Goal: Task Accomplishment & Management: Use online tool/utility

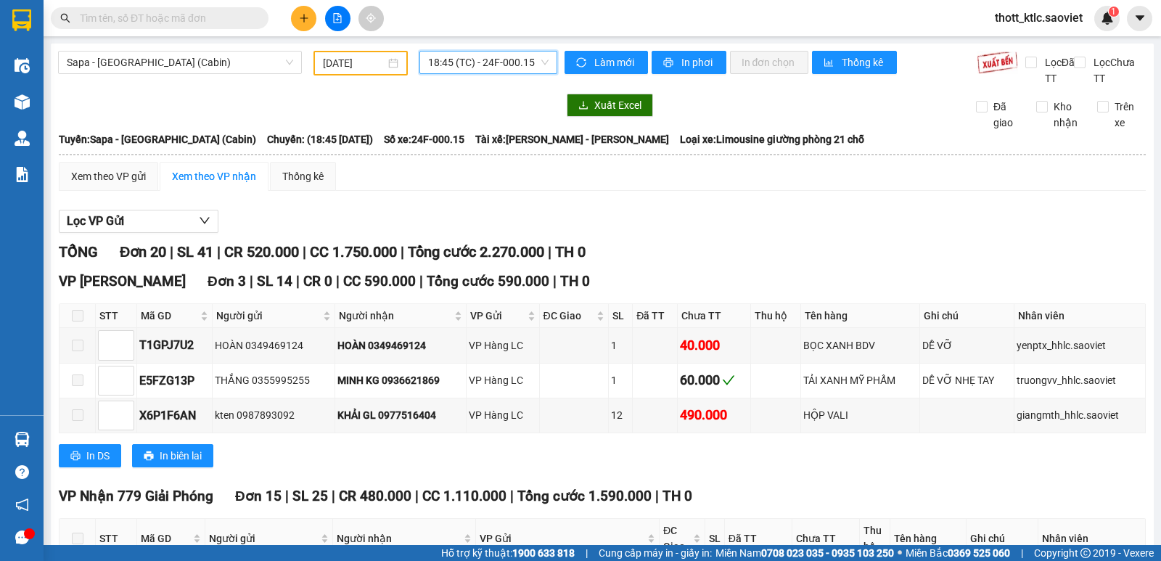
click at [441, 63] on span "18:45 (TC) - 24F-000.15" at bounding box center [488, 63] width 120 height 22
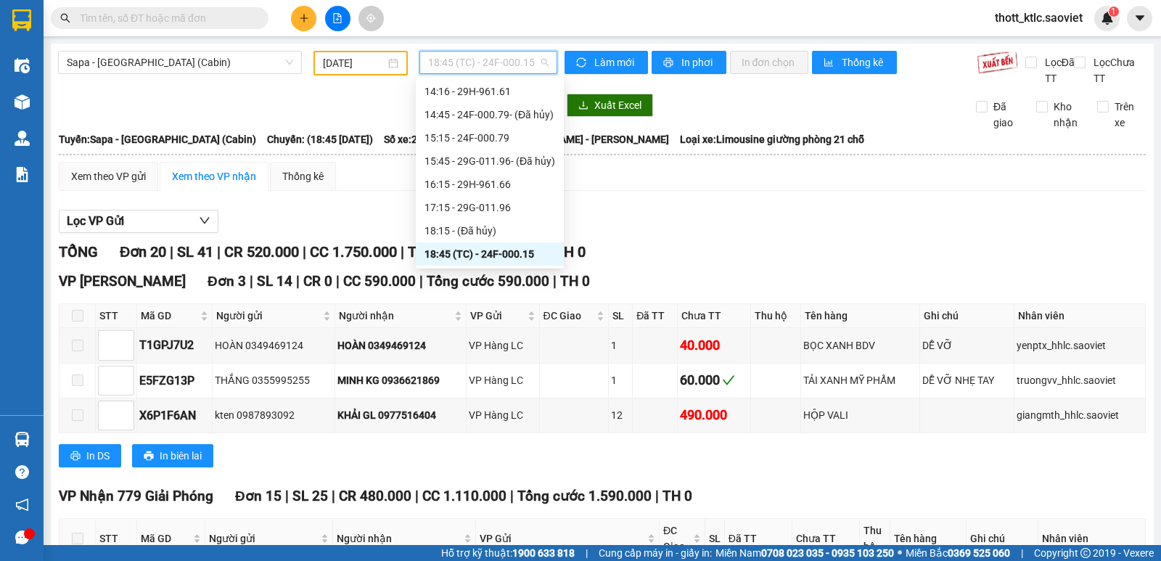
click at [516, 253] on div "18:45 (TC) - 24F-000.15" at bounding box center [489, 254] width 131 height 16
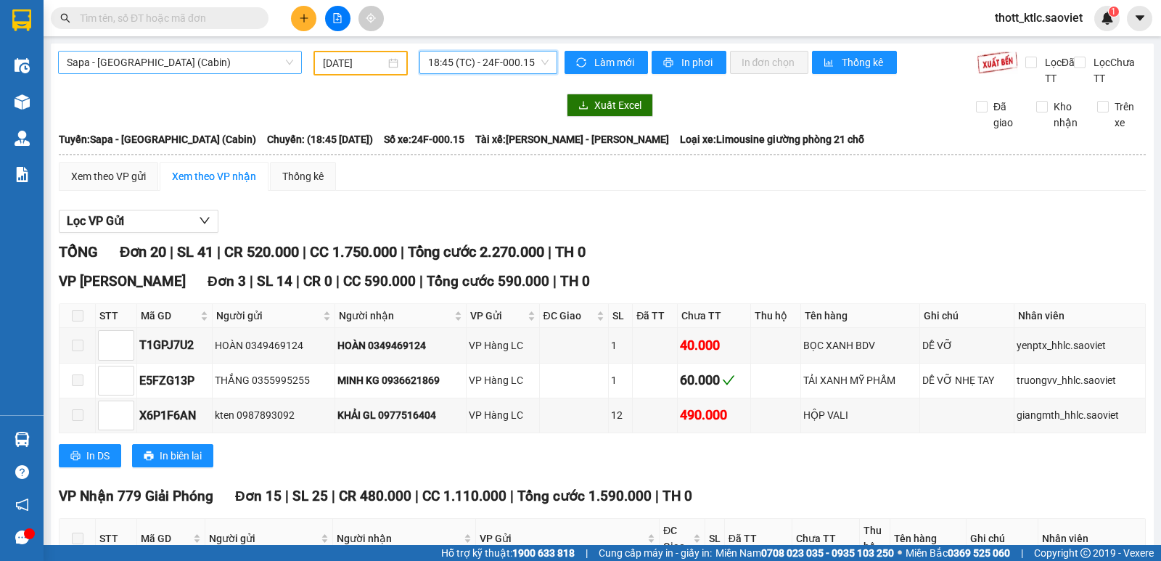
click at [210, 63] on span "Sapa - [GEOGRAPHIC_DATA] (Cabin)" at bounding box center [180, 63] width 226 height 22
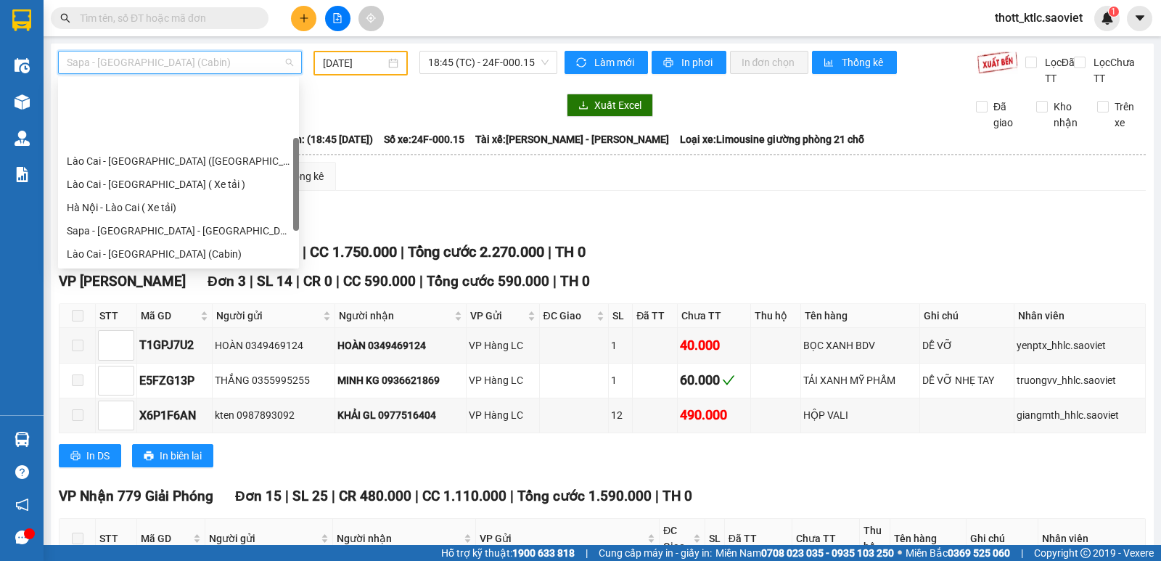
scroll to position [0, 0]
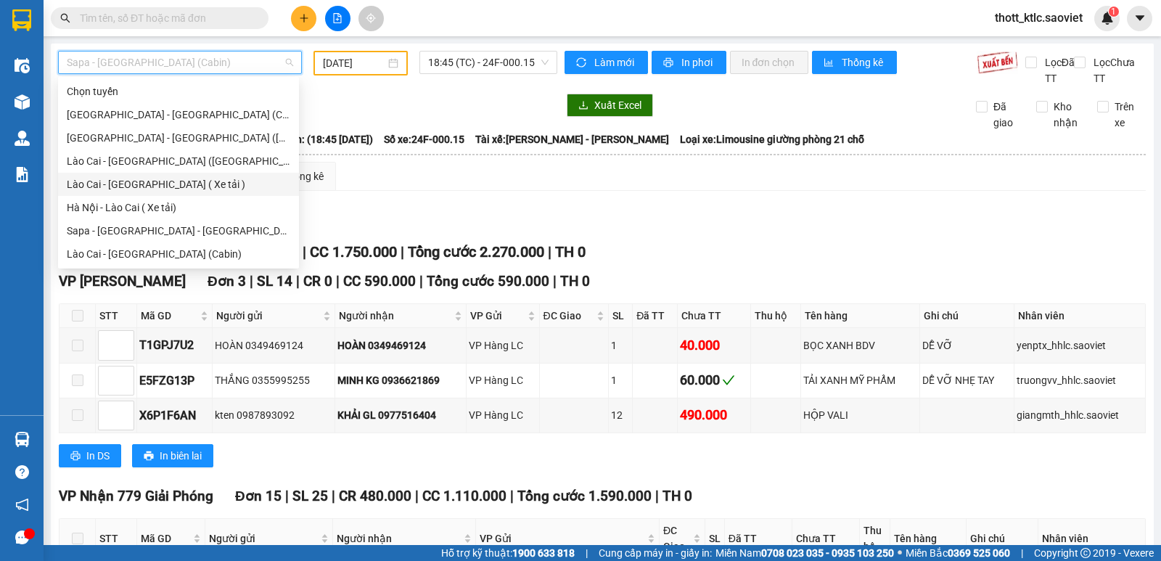
click at [140, 186] on div "Lào Cai - [GEOGRAPHIC_DATA] ( Xe tải )" at bounding box center [178, 184] width 223 height 16
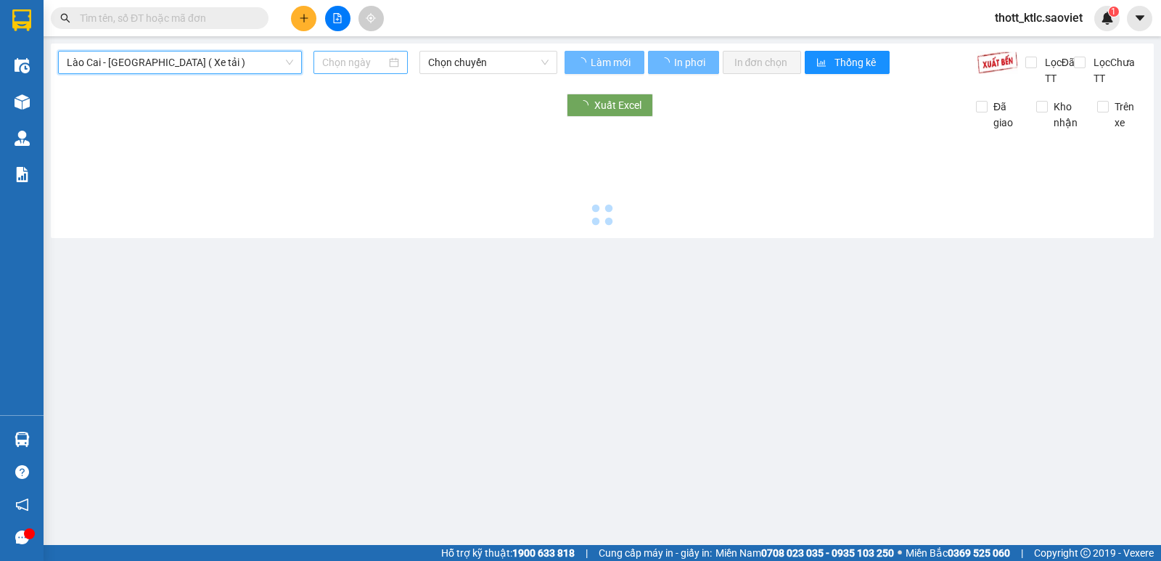
click at [363, 61] on input at bounding box center [354, 62] width 65 height 16
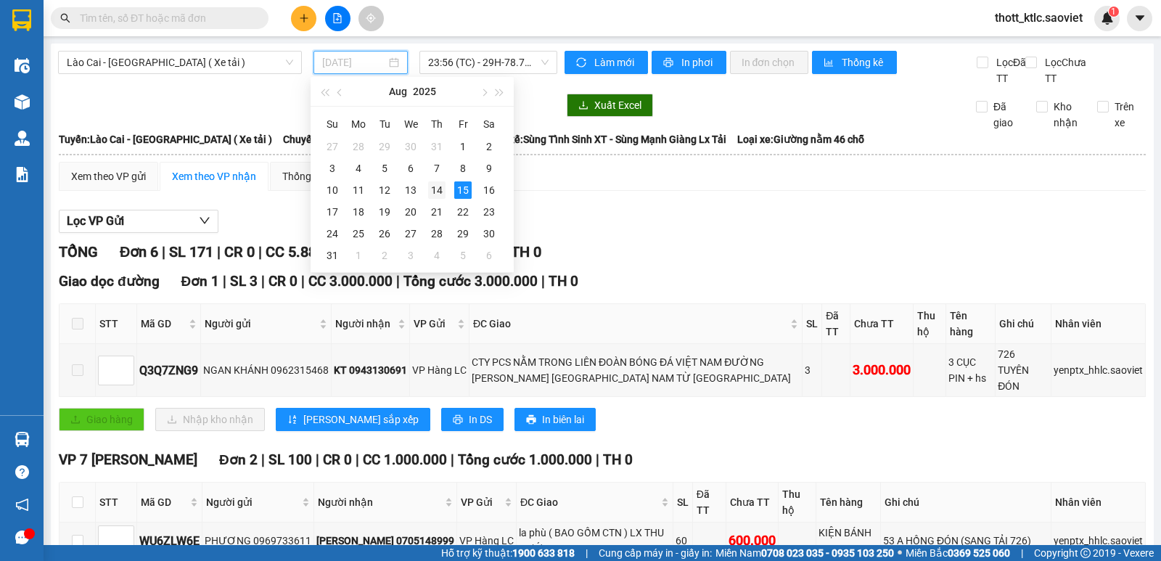
click at [435, 190] on div "14" at bounding box center [436, 189] width 17 height 17
type input "[DATE]"
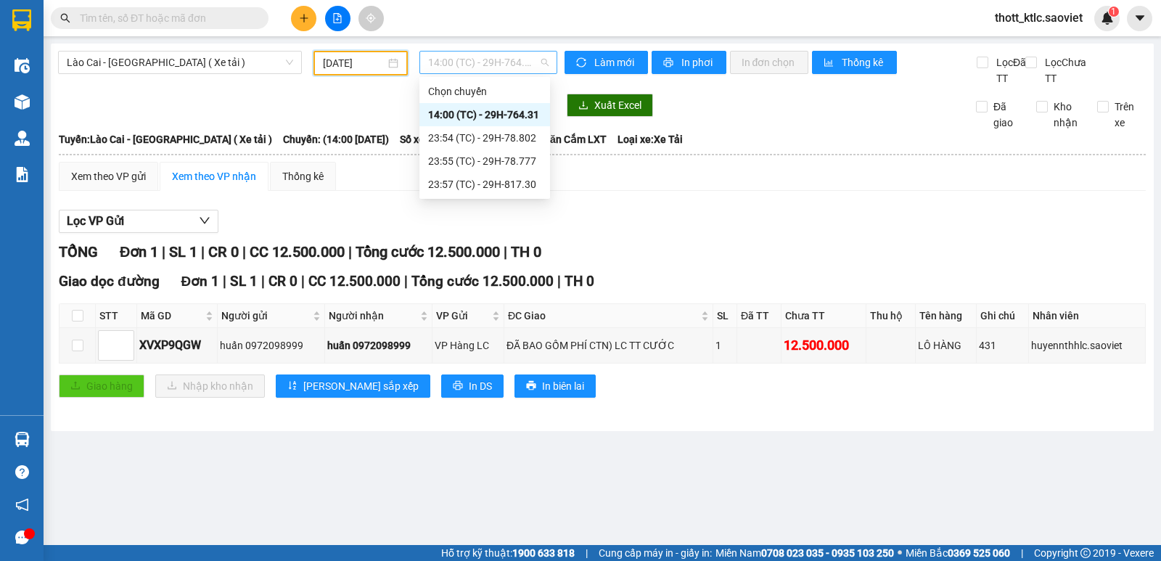
click at [500, 62] on span "14:00 (TC) - 29H-764.31" at bounding box center [488, 63] width 120 height 22
click at [507, 182] on div "23:57 (TC) - 29H-817.30" at bounding box center [484, 184] width 113 height 16
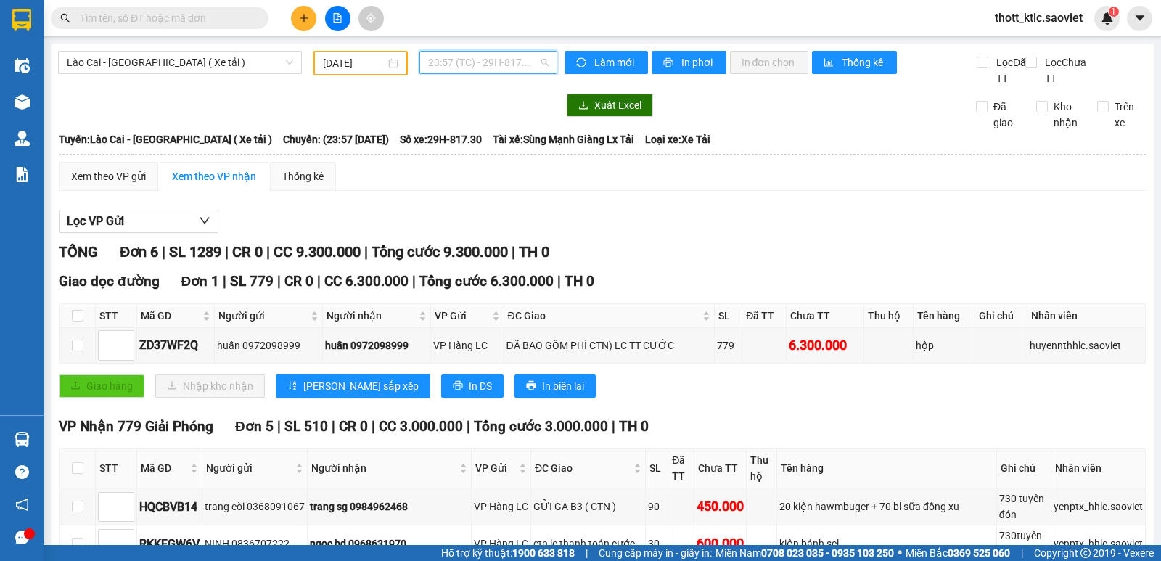
click at [512, 59] on span "23:57 (TC) - 29H-817.30" at bounding box center [488, 63] width 120 height 22
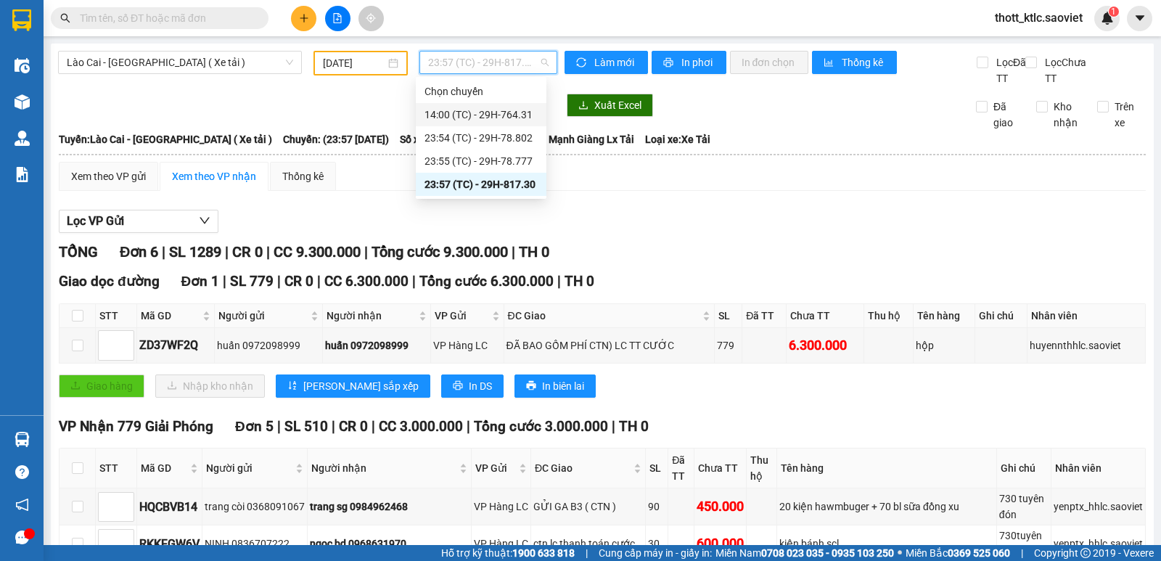
click at [667, 215] on div "Lọc VP Gửi" at bounding box center [602, 222] width 1087 height 24
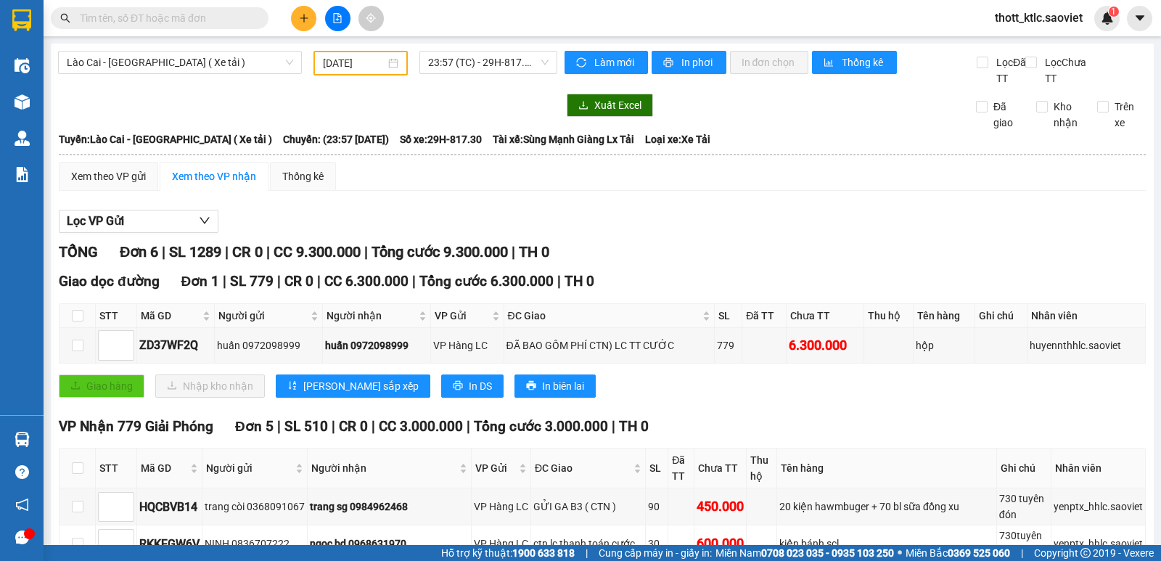
click at [698, 74] on div "Làm mới In phơi In đơn chọn Thống kê" at bounding box center [770, 69] width 412 height 36
click at [698, 63] on span "In phơi" at bounding box center [697, 62] width 33 height 16
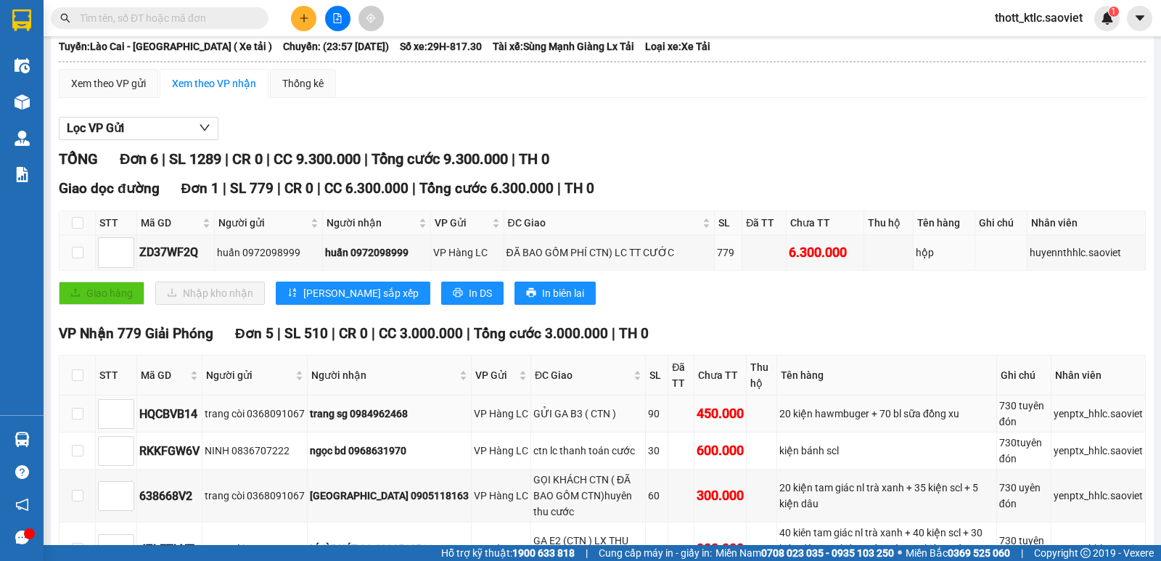
scroll to position [251, 0]
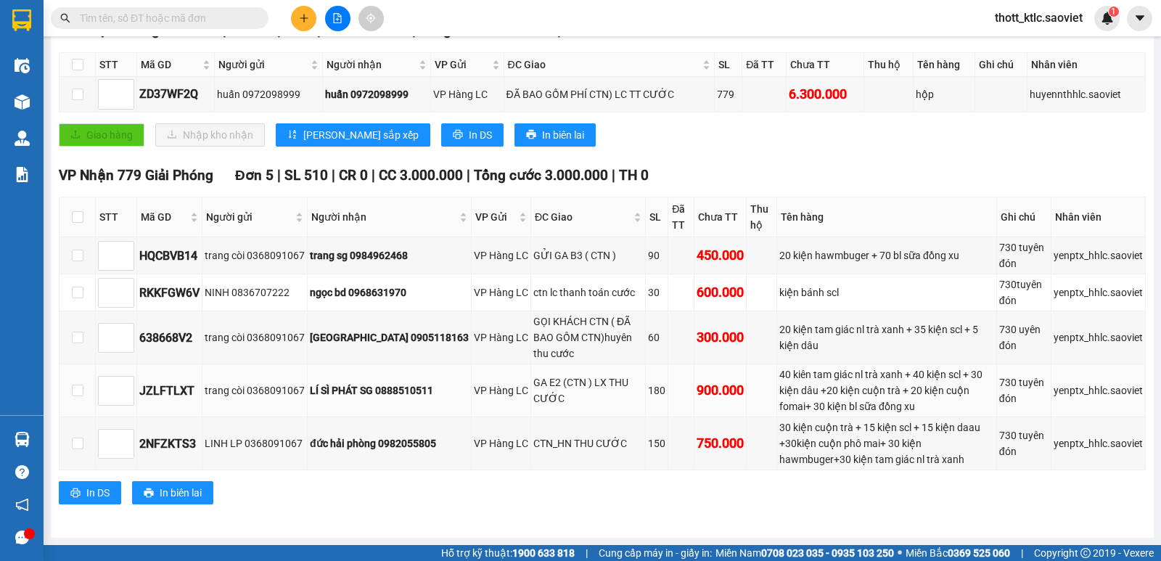
click at [385, 401] on td "LÍ SÌ PHÁT SG 0888510511" at bounding box center [390, 390] width 164 height 53
drag, startPoint x: 141, startPoint y: 388, endPoint x: 195, endPoint y: 389, distance: 54.4
click at [195, 389] on div "JZLFTLXT" at bounding box center [169, 391] width 60 height 18
copy div "JZLFTLXT"
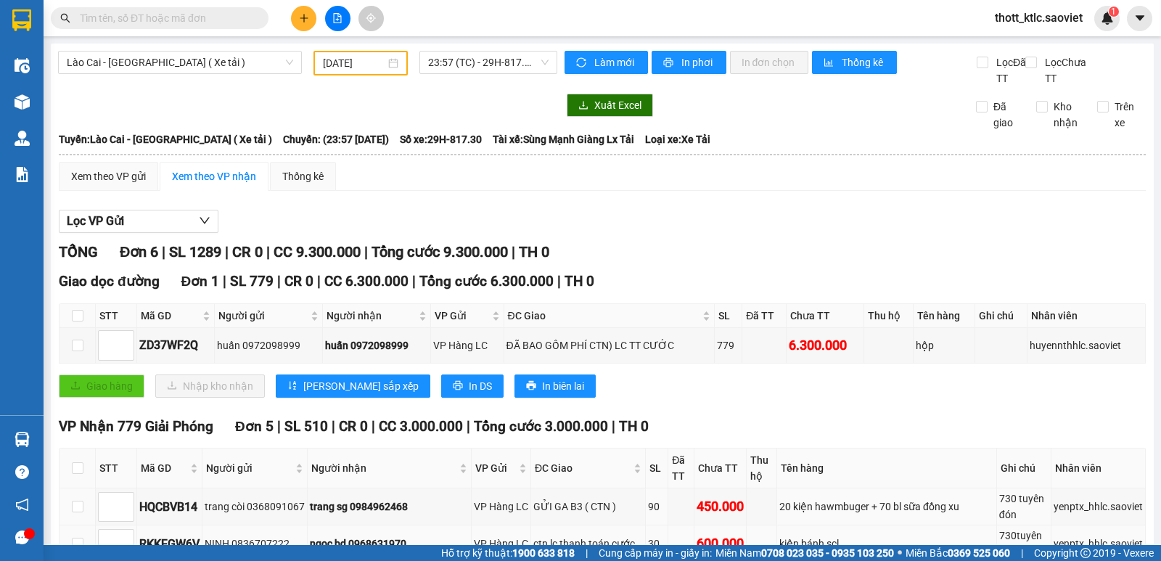
scroll to position [218, 0]
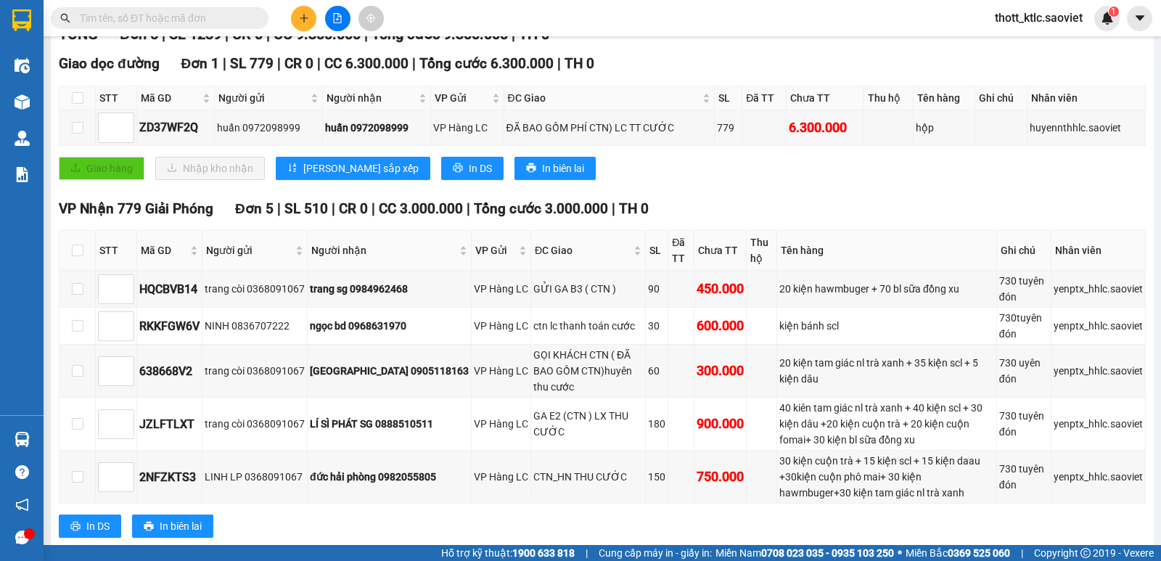
click at [185, 27] on span at bounding box center [160, 18] width 218 height 22
click at [184, 22] on input "text" at bounding box center [165, 18] width 171 height 16
paste input "JZLFTLXT"
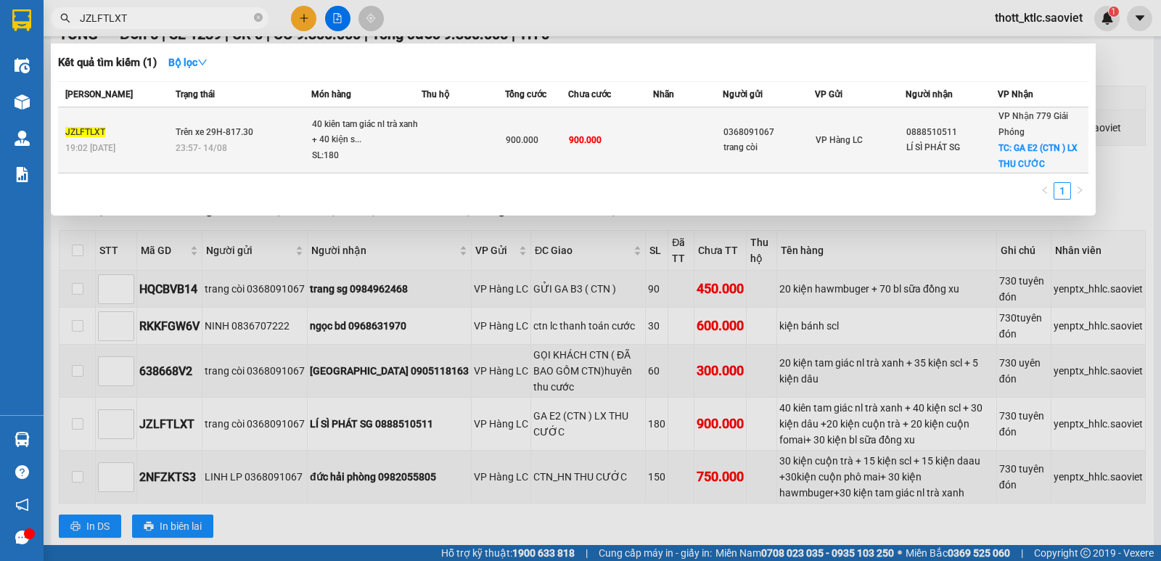
type input "JZLFTLXT"
click at [620, 139] on td "900.000" at bounding box center [610, 140] width 84 height 66
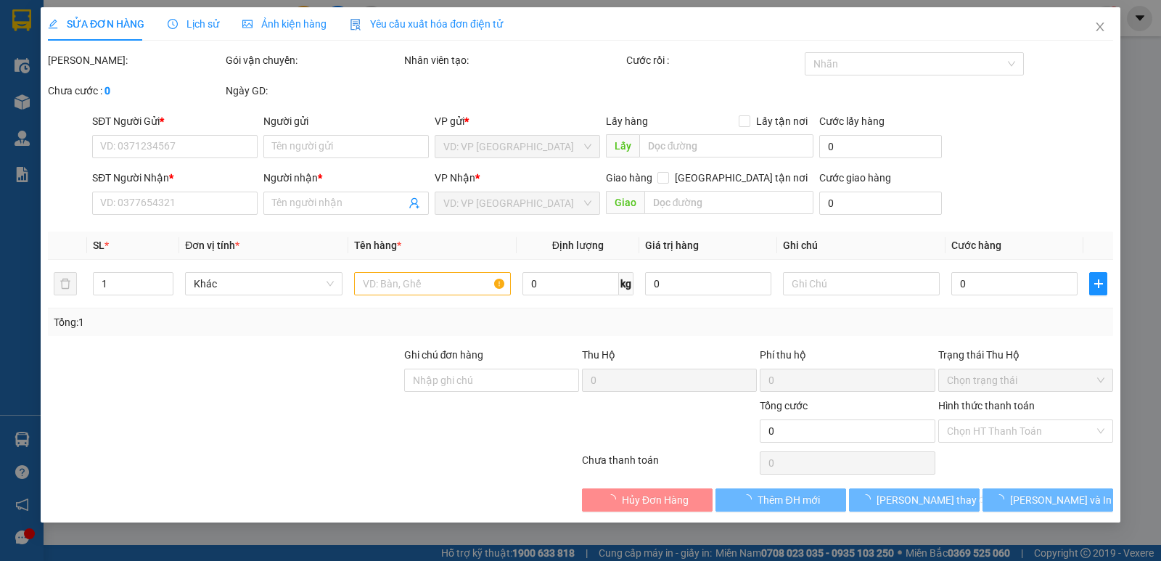
type input "0368091067"
type input "trang còi"
type input "0888510511"
type input "LÍ SÌ PHÁT SG"
checkbox input "true"
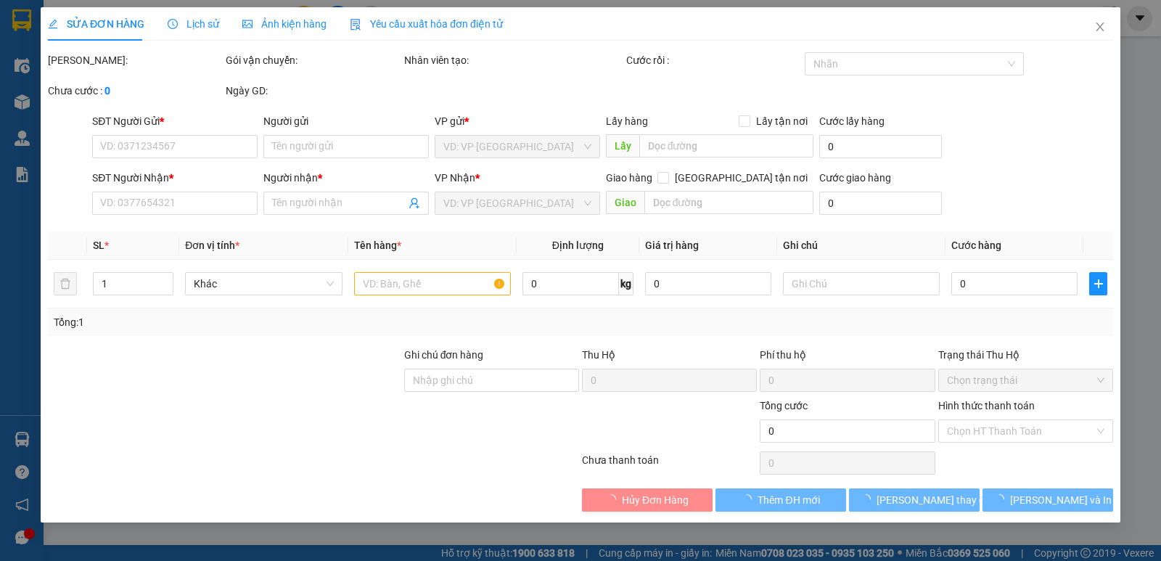
type input "GA E2 (CTN ) LX THU CƯỚC"
type input "900.000"
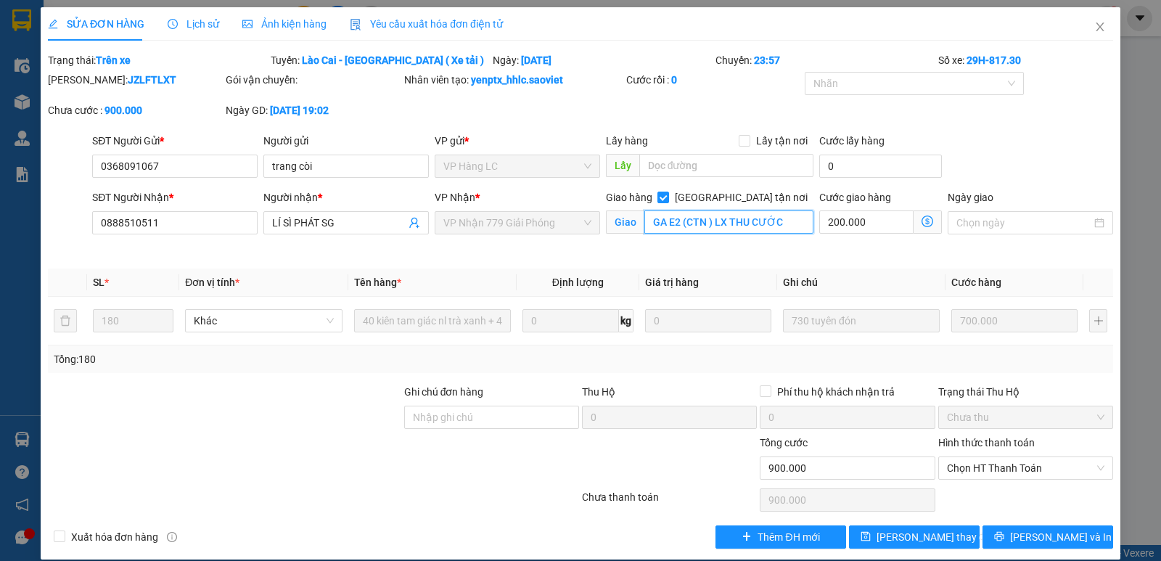
click at [783, 223] on input "GA E2 (CTN ) LX THU CƯỚC" at bounding box center [729, 221] width 170 height 23
click at [789, 221] on input "GA E2 (CTN ) LX THU CƯỚC" at bounding box center [729, 221] width 170 height 23
type input "GA E2 (CTN ) LX THU CƯỚC HẠ HÀNG Ở 789"
click at [931, 532] on span "[PERSON_NAME] thay đổi" at bounding box center [934, 537] width 116 height 16
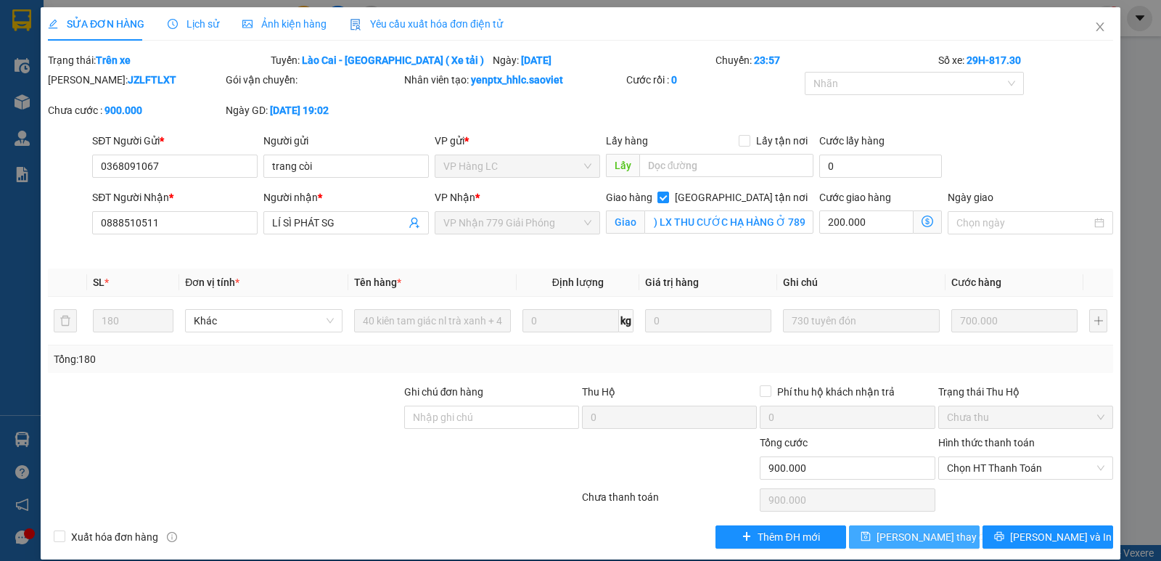
scroll to position [0, 0]
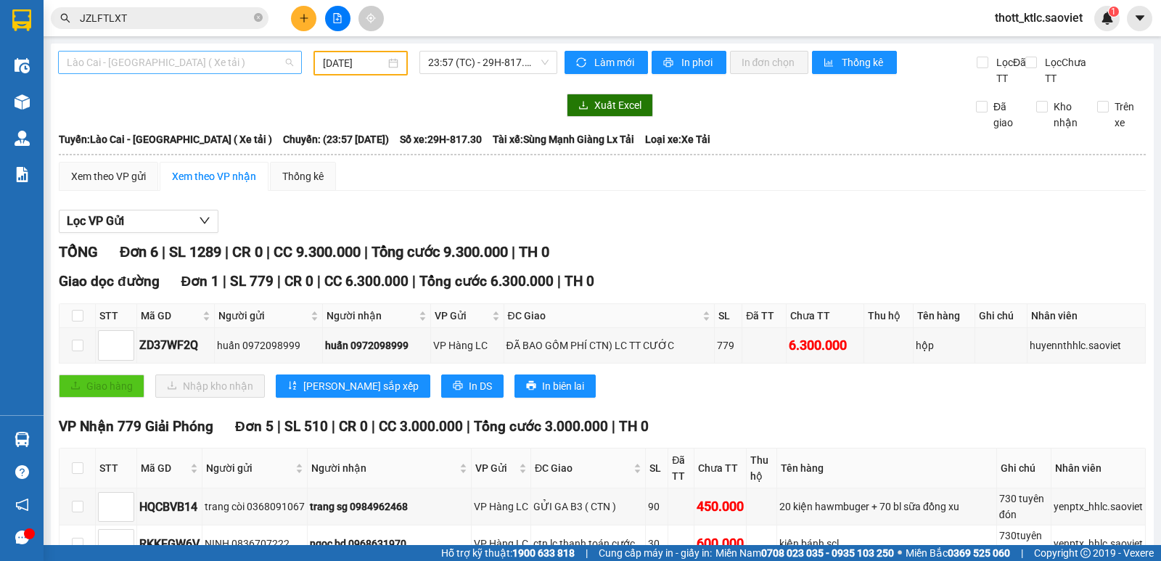
click at [204, 62] on span "Lào Cai - [GEOGRAPHIC_DATA] ( Xe tải )" at bounding box center [180, 63] width 226 height 22
click at [480, 61] on span "23:57 (TC) - 29H-817.30" at bounding box center [488, 63] width 120 height 22
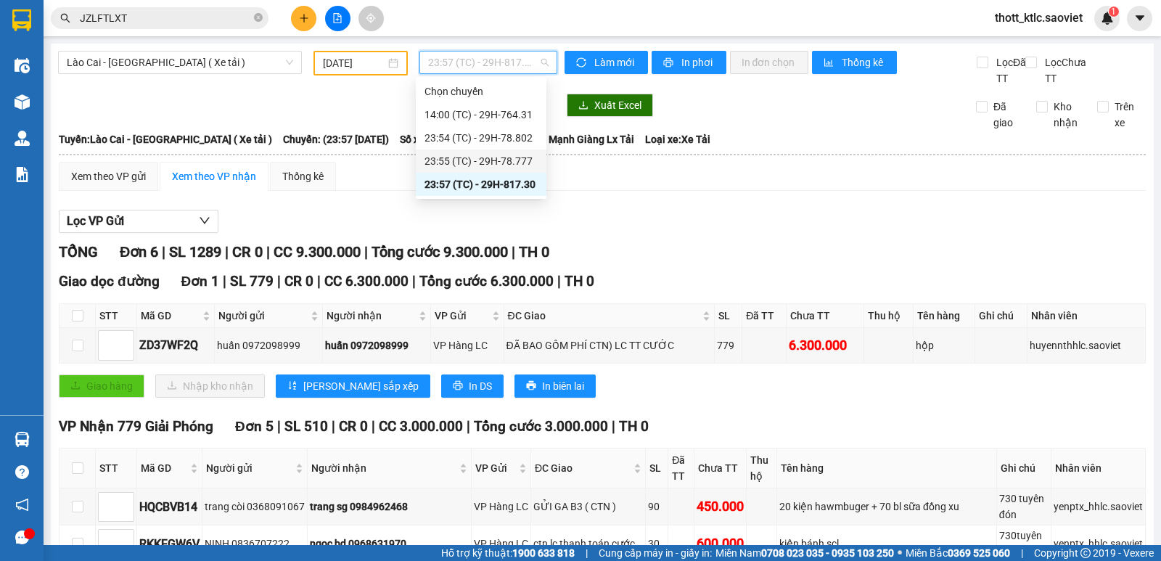
click at [504, 159] on div "23:55 (TC) - 29H-78.777" at bounding box center [480, 161] width 113 height 16
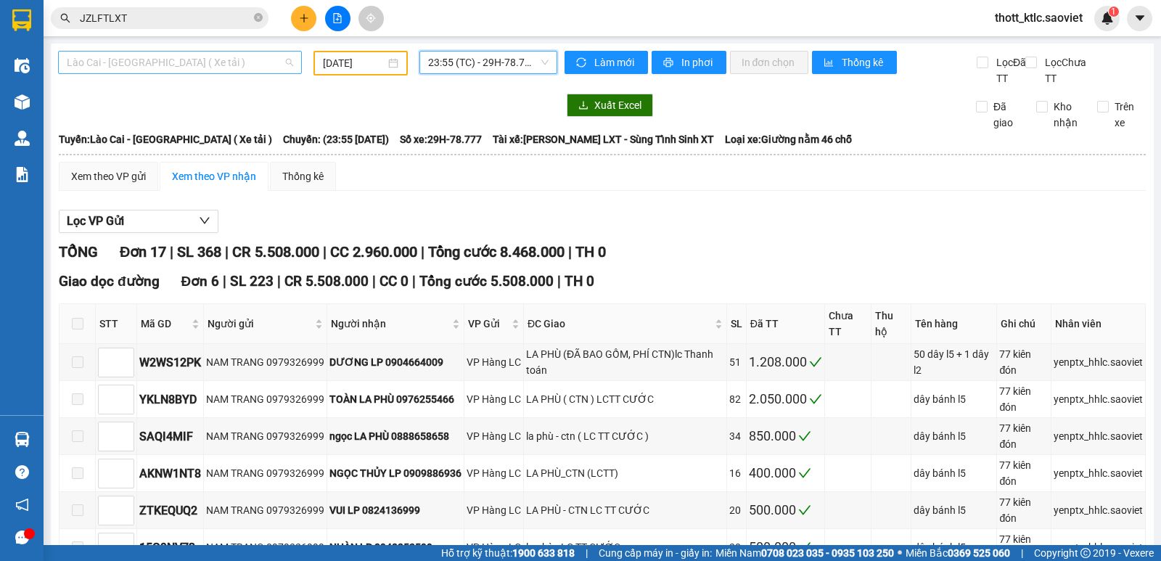
click at [226, 62] on span "Lào Cai - [GEOGRAPHIC_DATA] ( Xe tải )" at bounding box center [180, 63] width 226 height 22
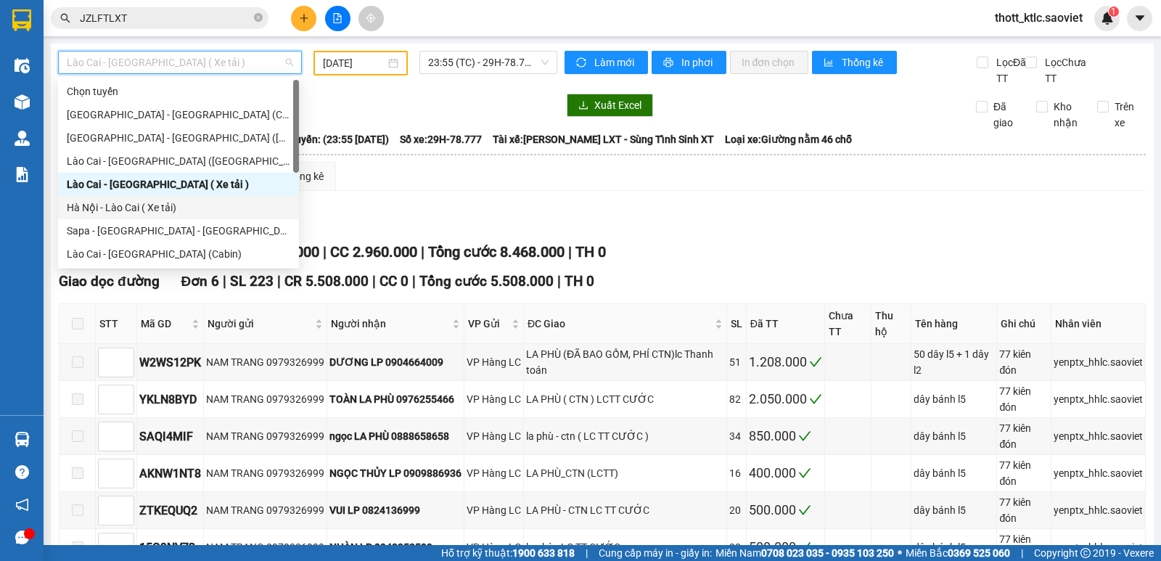
click at [104, 204] on div "Hà Nội - Lào Cai ( Xe tải)" at bounding box center [178, 208] width 223 height 16
type input "[DATE]"
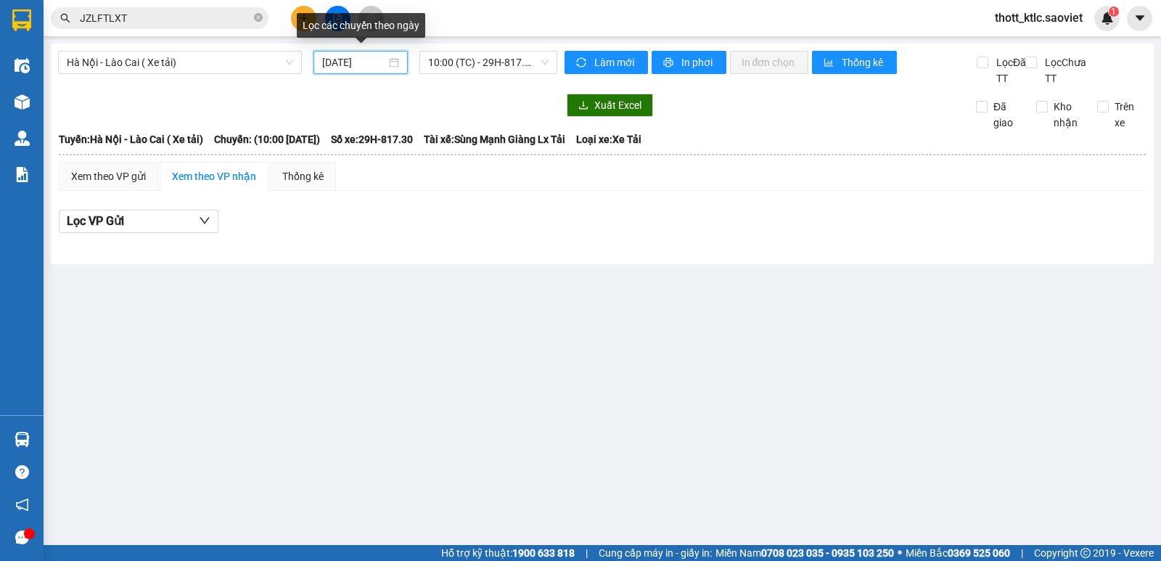
click at [353, 65] on input "[DATE]" at bounding box center [354, 62] width 65 height 16
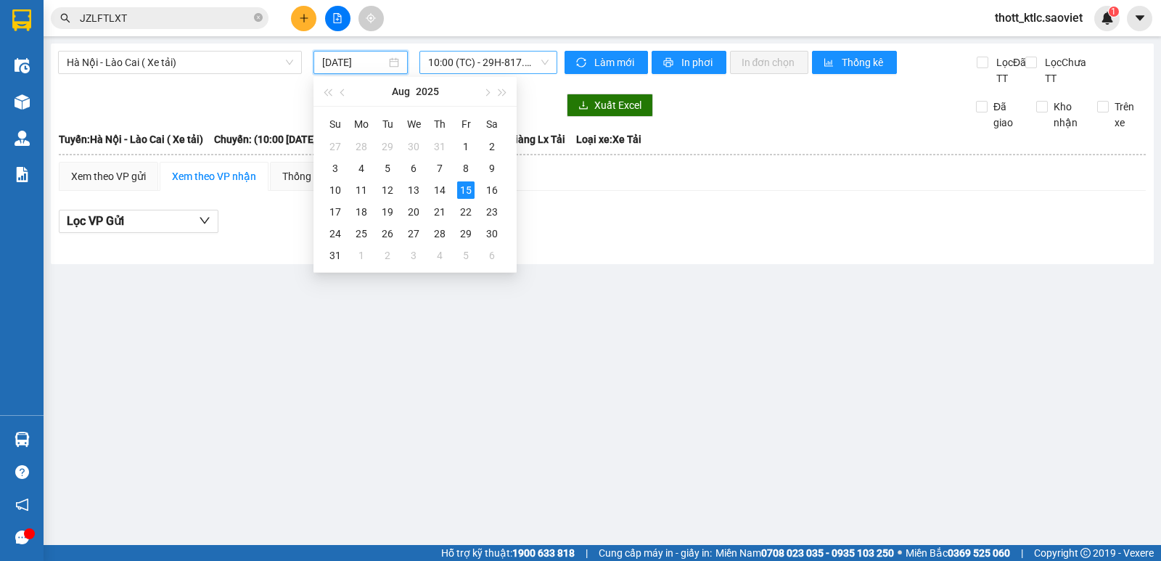
click at [503, 57] on span "10:00 (TC) - 29H-817.30" at bounding box center [488, 63] width 120 height 22
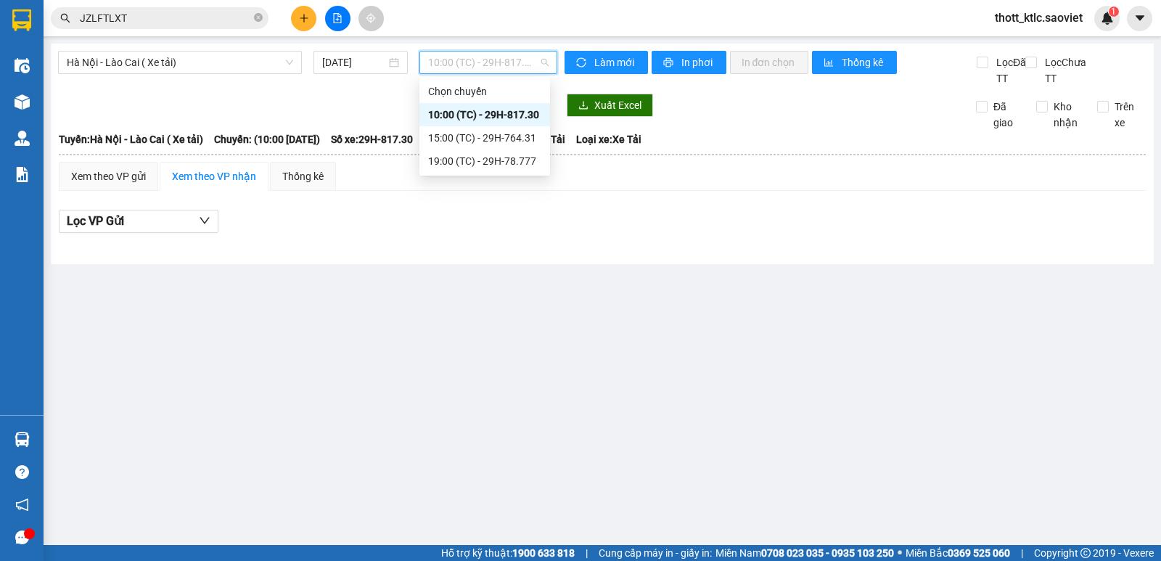
click at [513, 115] on div "10:00 (TC) - 29H-817.30" at bounding box center [484, 115] width 113 height 16
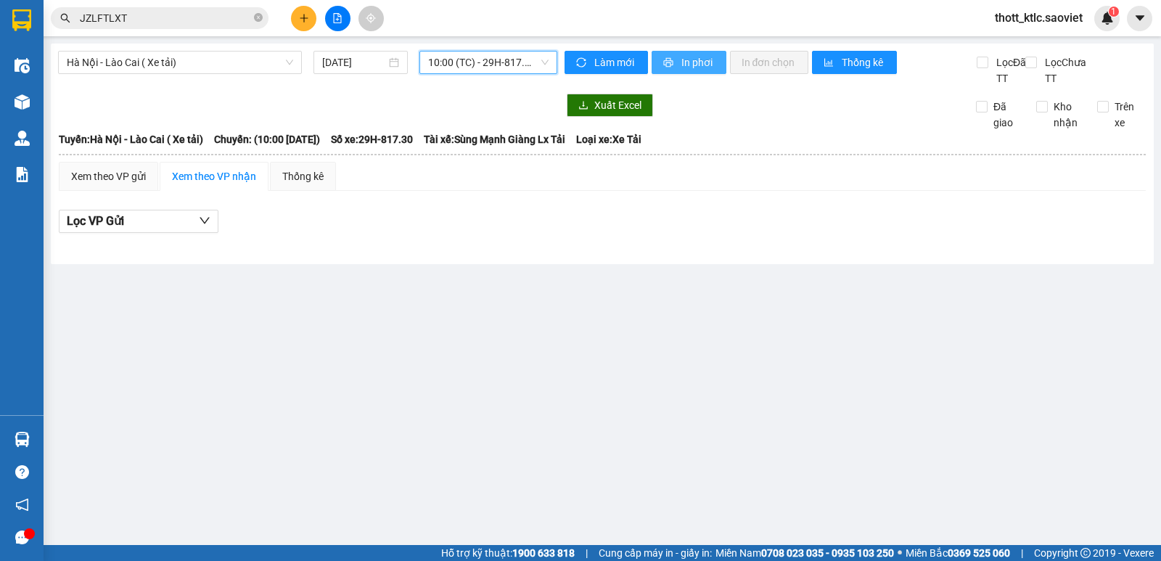
click at [699, 68] on span "In phơi" at bounding box center [697, 62] width 33 height 16
click at [509, 65] on span "10:00 (TC) - 29H-817.30" at bounding box center [488, 63] width 120 height 22
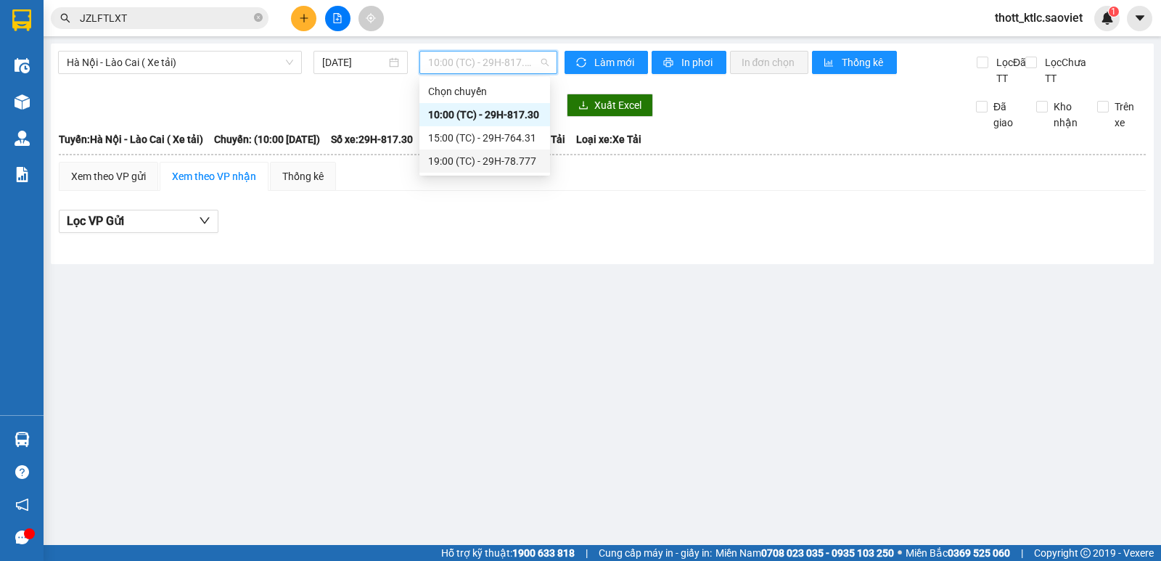
click at [501, 157] on div "19:00 (TC) - 29H-78.777" at bounding box center [484, 161] width 113 height 16
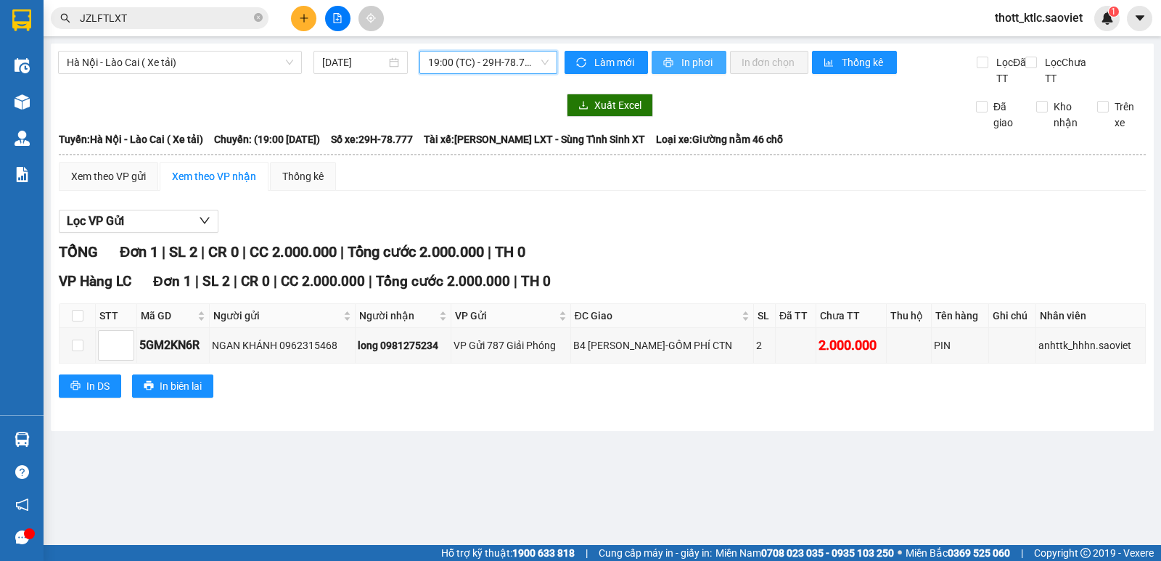
click at [693, 59] on span "In phơi" at bounding box center [697, 62] width 33 height 16
click at [523, 56] on span "19:00 (TC) - 29H-78.777" at bounding box center [488, 63] width 120 height 22
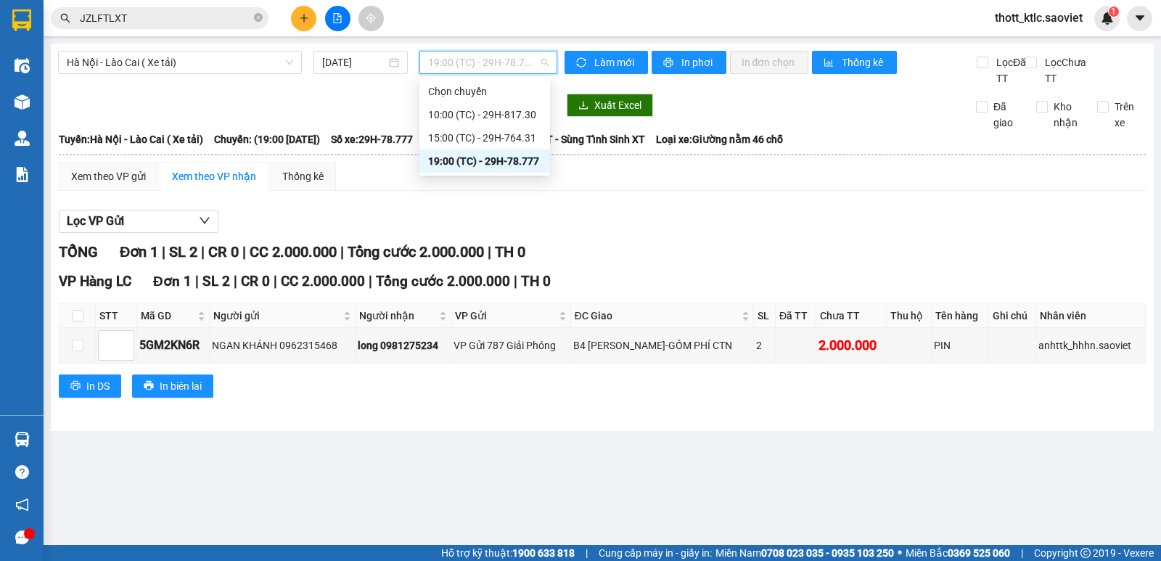
click at [638, 226] on div "Lọc VP Gửi" at bounding box center [602, 222] width 1087 height 24
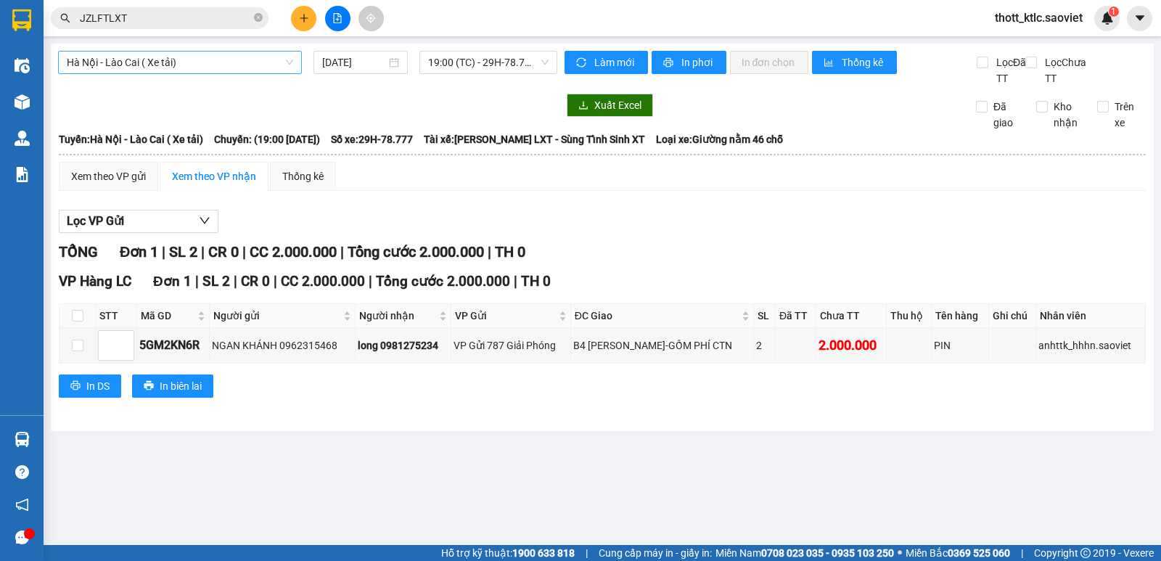
click at [196, 60] on span "Hà Nội - Lào Cai ( Xe tải)" at bounding box center [180, 63] width 226 height 22
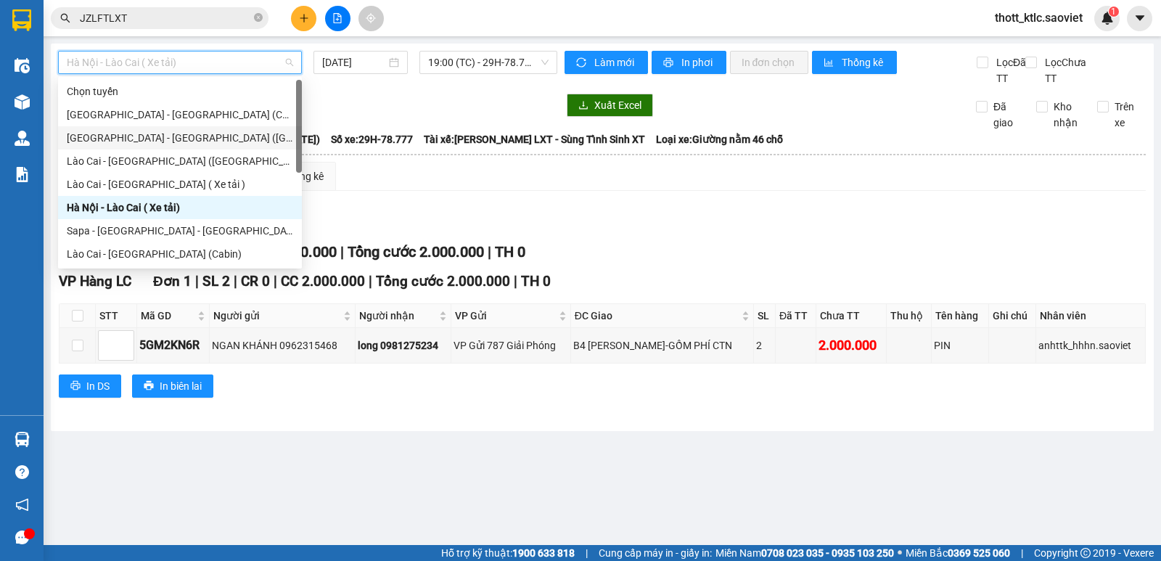
click at [123, 142] on div "[GEOGRAPHIC_DATA] - [GEOGRAPHIC_DATA] ([GEOGRAPHIC_DATA])" at bounding box center [180, 138] width 226 height 16
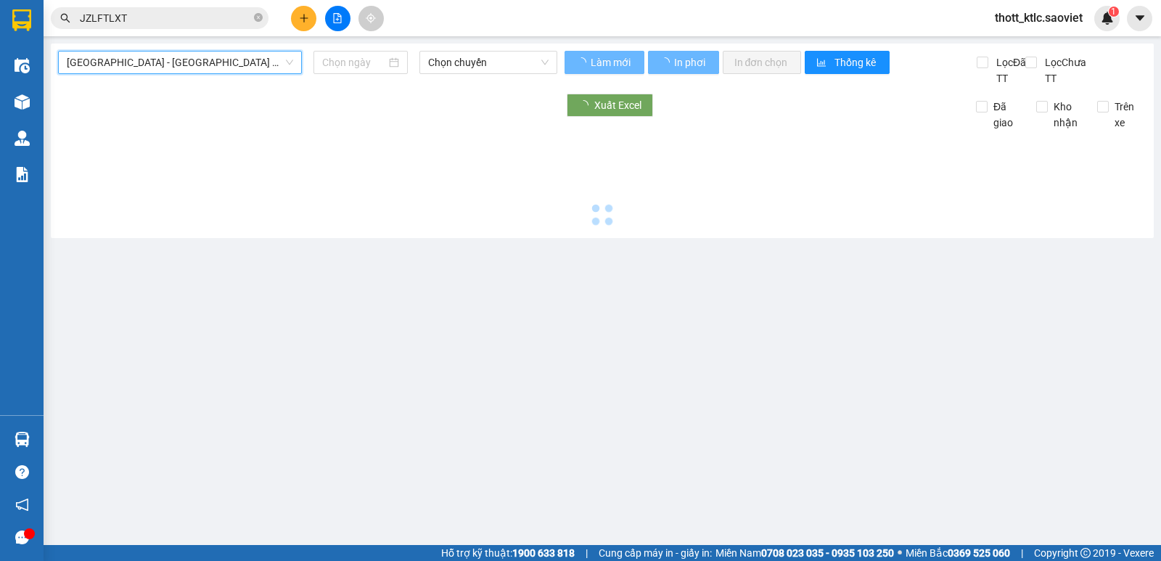
type input "[DATE]"
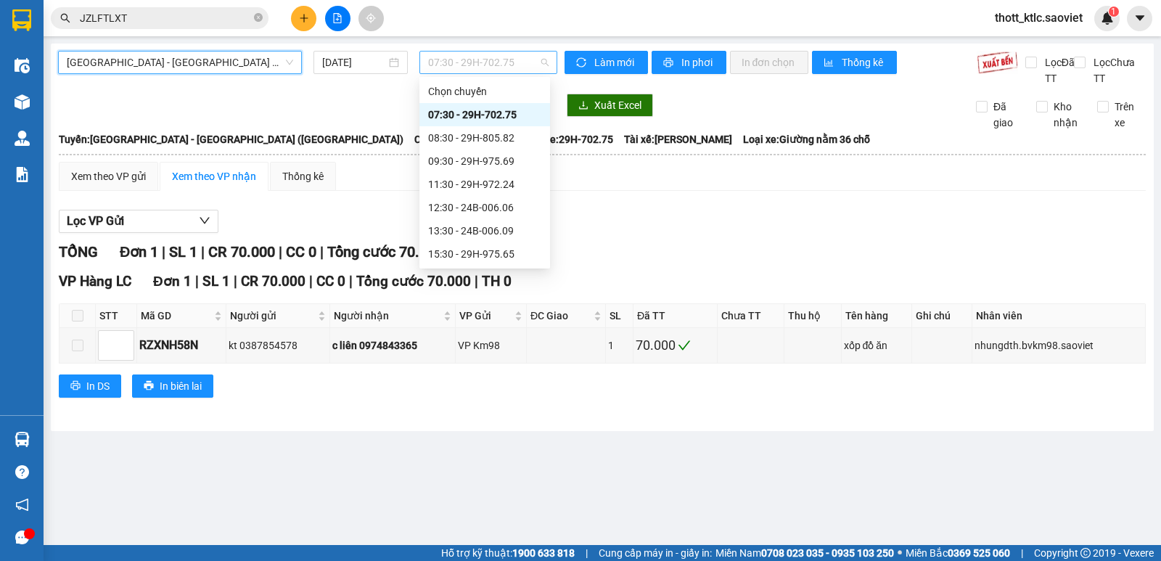
click at [488, 61] on span "07:30 - 29H-702.75" at bounding box center [488, 63] width 120 height 22
click at [496, 152] on div "16:30 - 29K-029.57" at bounding box center [484, 160] width 131 height 23
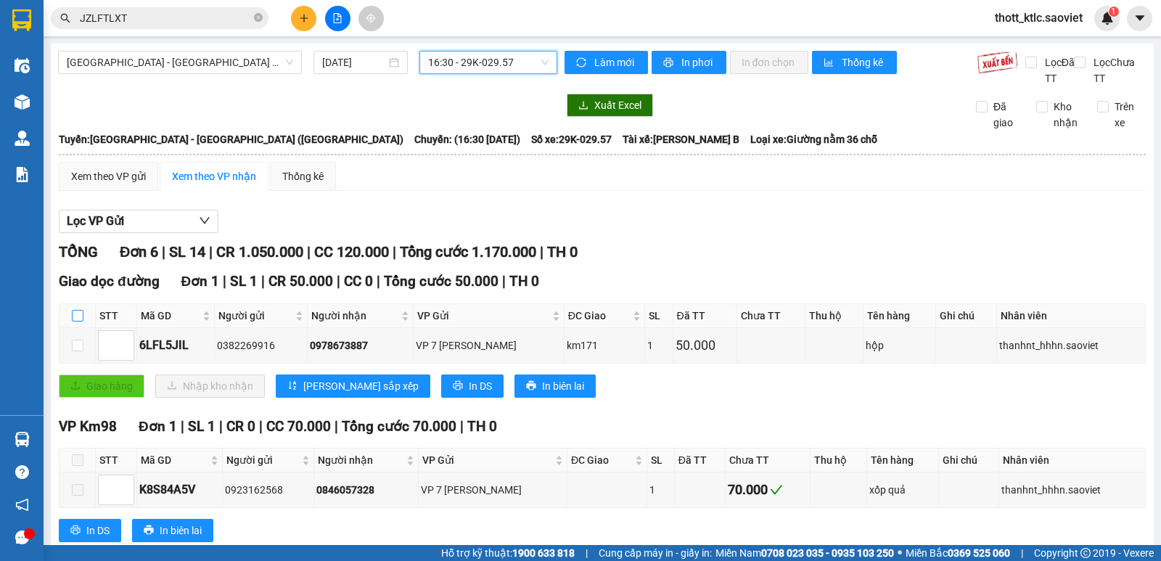
click at [76, 316] on input "checkbox" at bounding box center [78, 316] width 12 height 12
checkbox input "true"
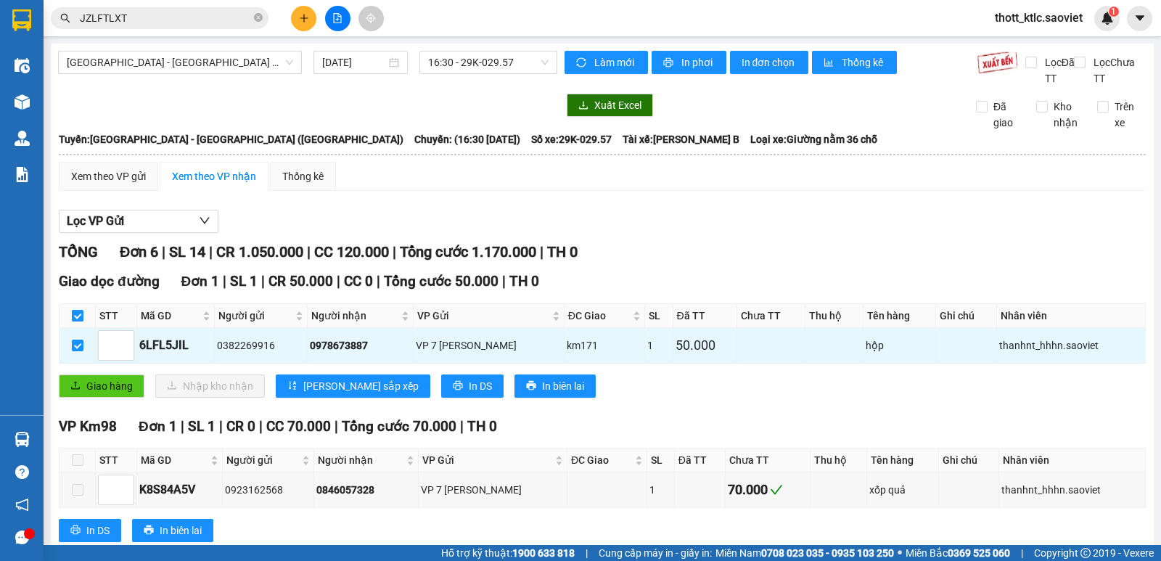
checkbox input "true"
click at [89, 388] on span "Giao hàng" at bounding box center [109, 386] width 46 height 16
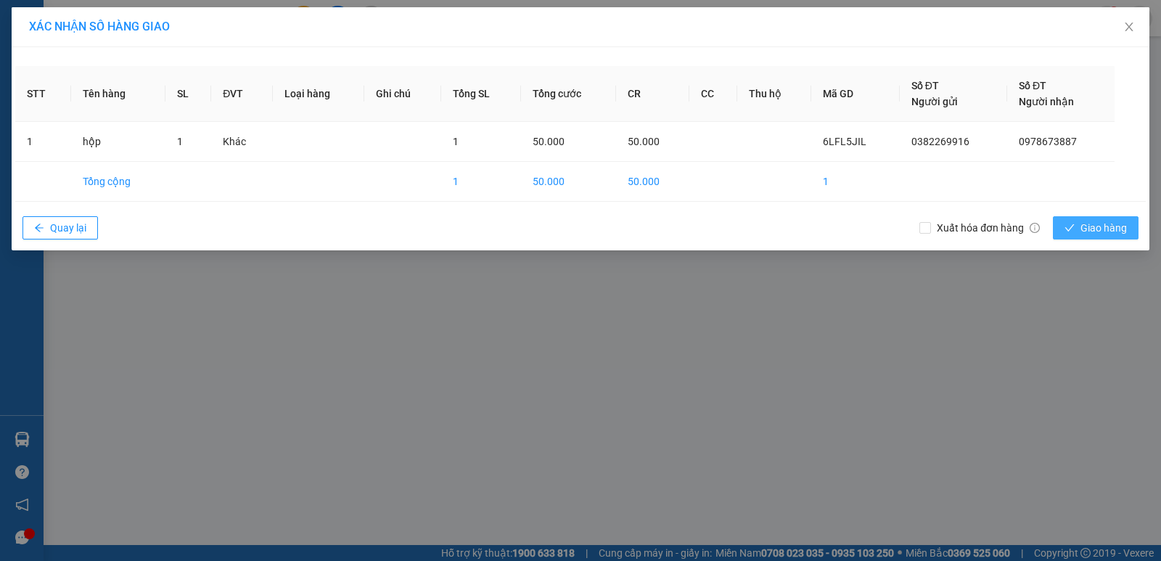
click at [1083, 231] on span "Giao hàng" at bounding box center [1103, 228] width 46 height 16
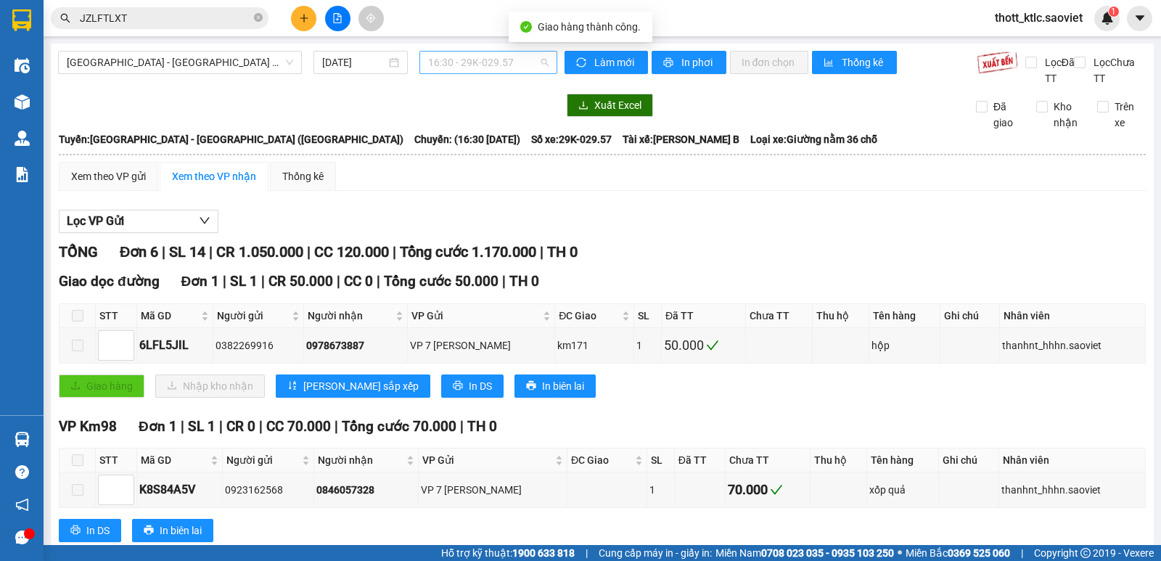
click at [458, 60] on span "16:30 - 29K-029.57" at bounding box center [488, 63] width 120 height 22
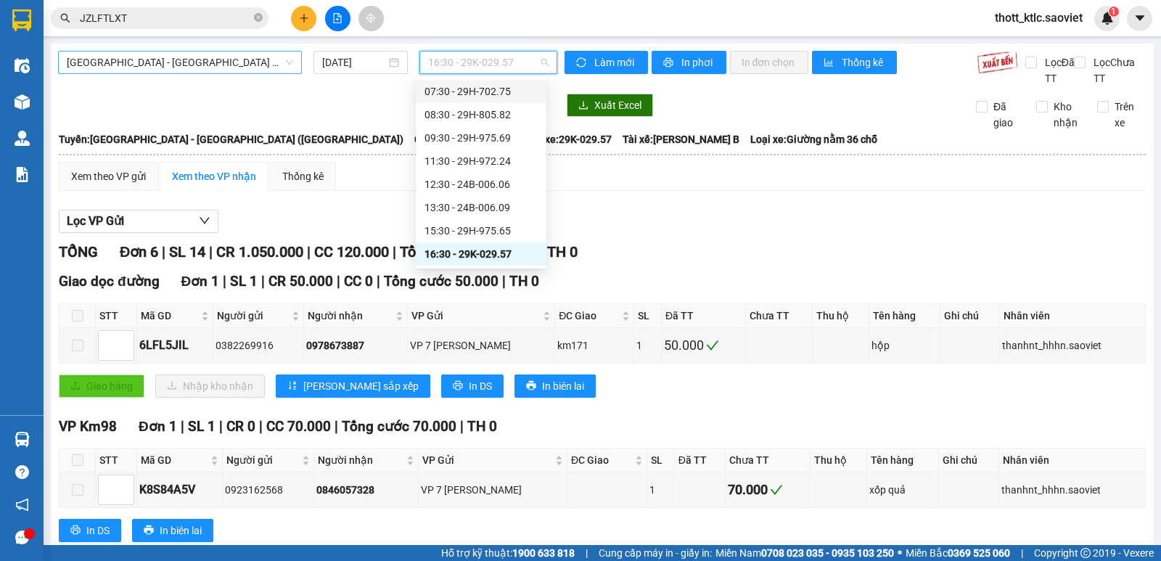
drag, startPoint x: 227, startPoint y: 64, endPoint x: 213, endPoint y: 73, distance: 16.7
click at [226, 64] on span "[GEOGRAPHIC_DATA] - [GEOGRAPHIC_DATA] ([GEOGRAPHIC_DATA])" at bounding box center [180, 63] width 226 height 22
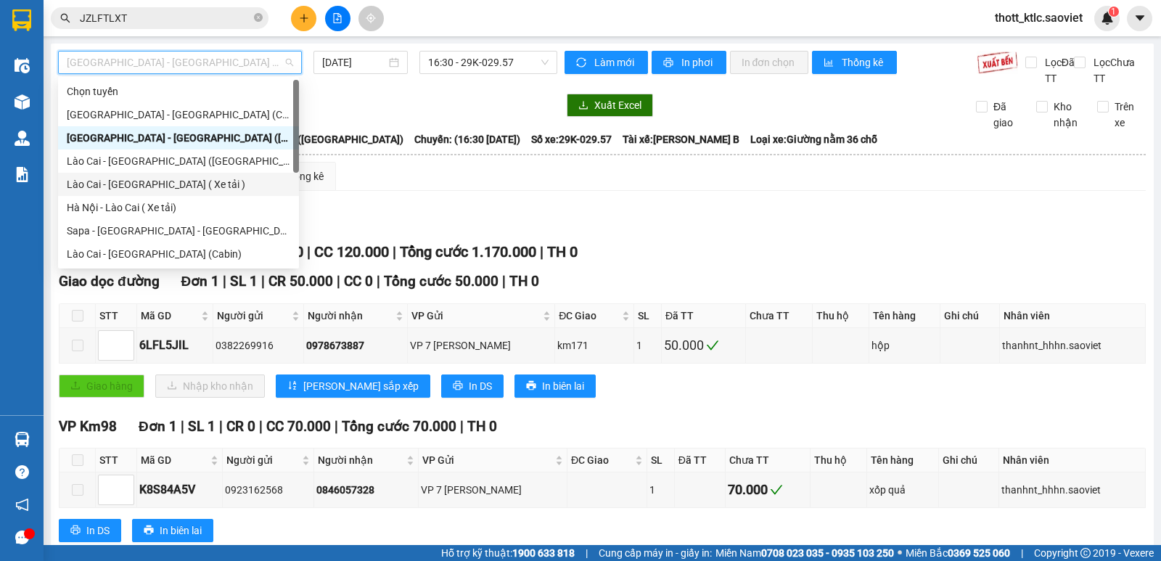
click at [121, 181] on div "Lào Cai - [GEOGRAPHIC_DATA] ( Xe tải )" at bounding box center [178, 184] width 223 height 16
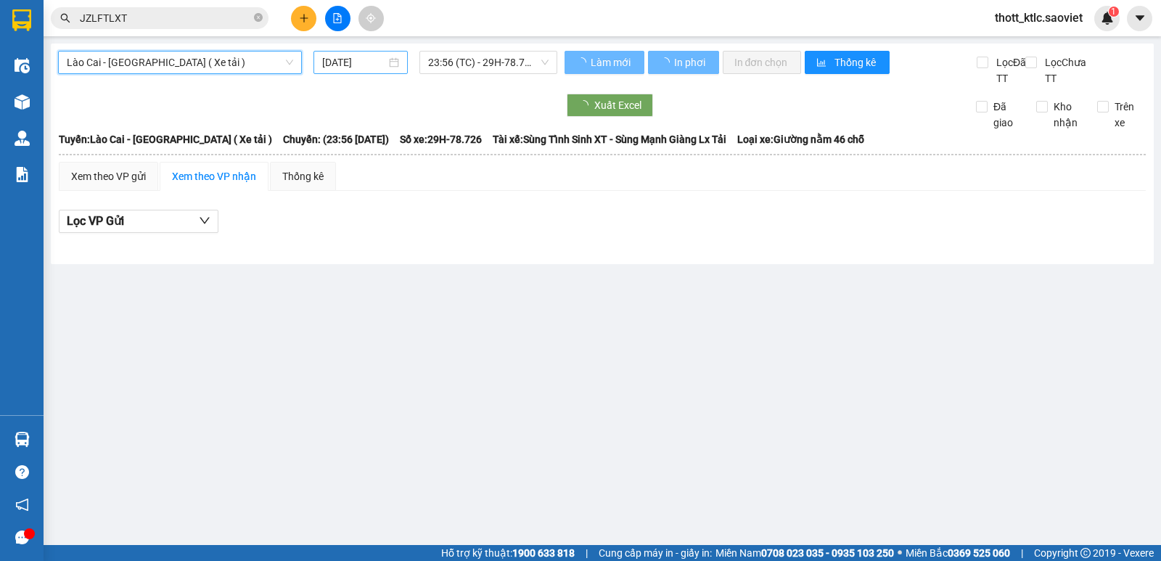
click at [364, 64] on input "[DATE]" at bounding box center [354, 62] width 65 height 16
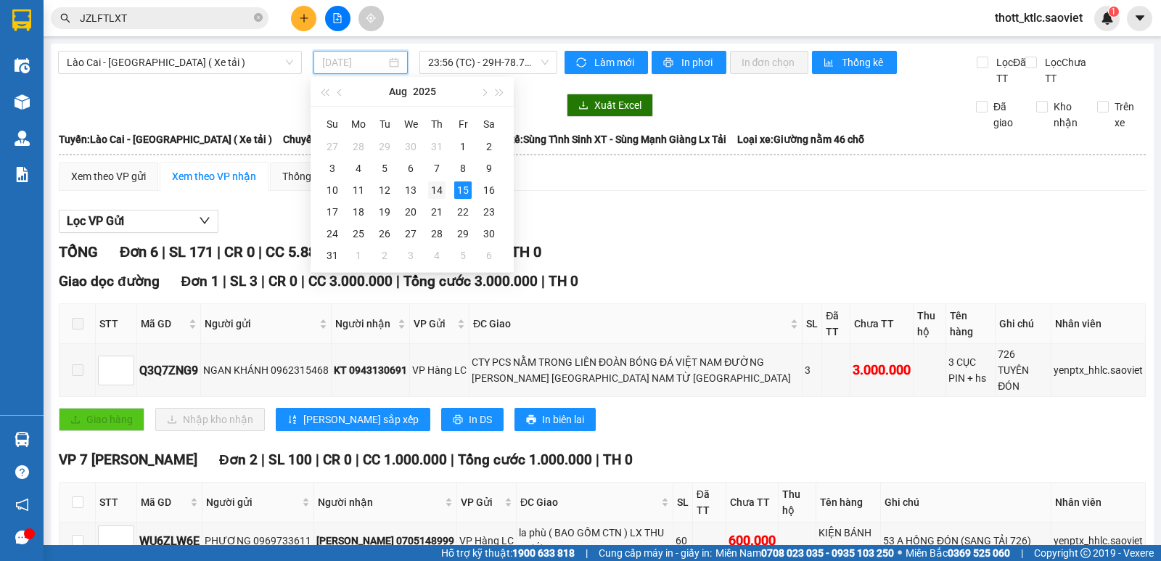
click at [437, 184] on div "14" at bounding box center [436, 189] width 17 height 17
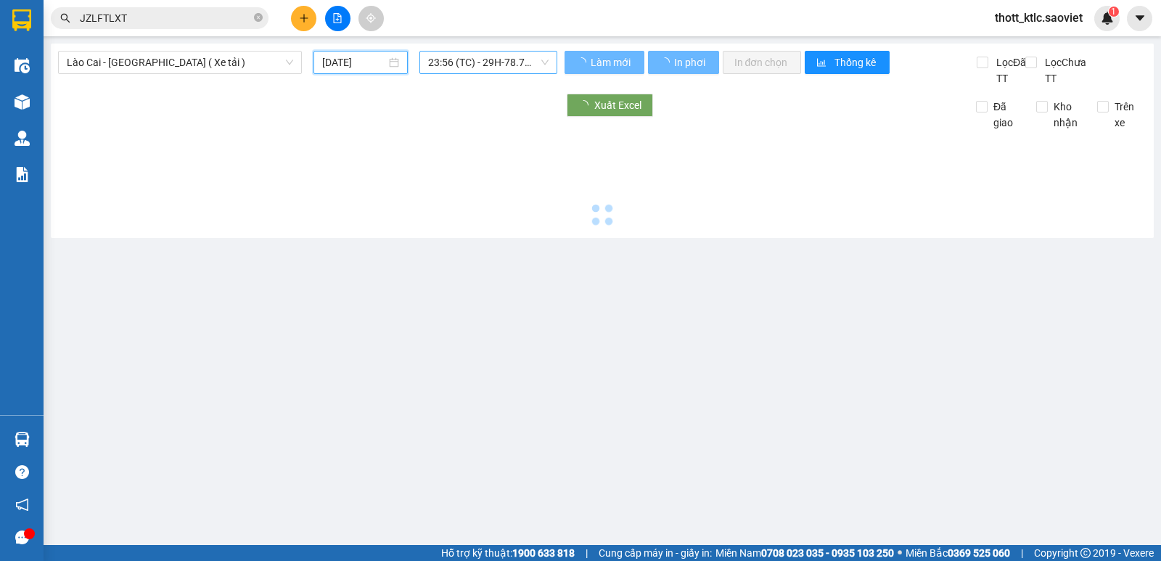
type input "[DATE]"
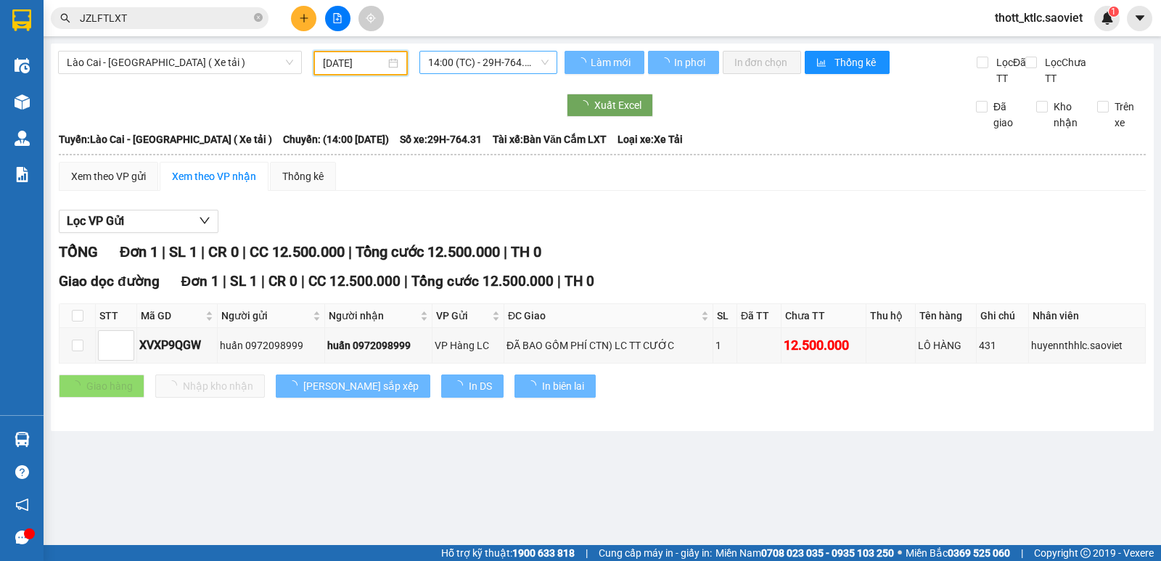
click at [507, 57] on span "14:00 (TC) - 29H-764.31" at bounding box center [488, 63] width 120 height 22
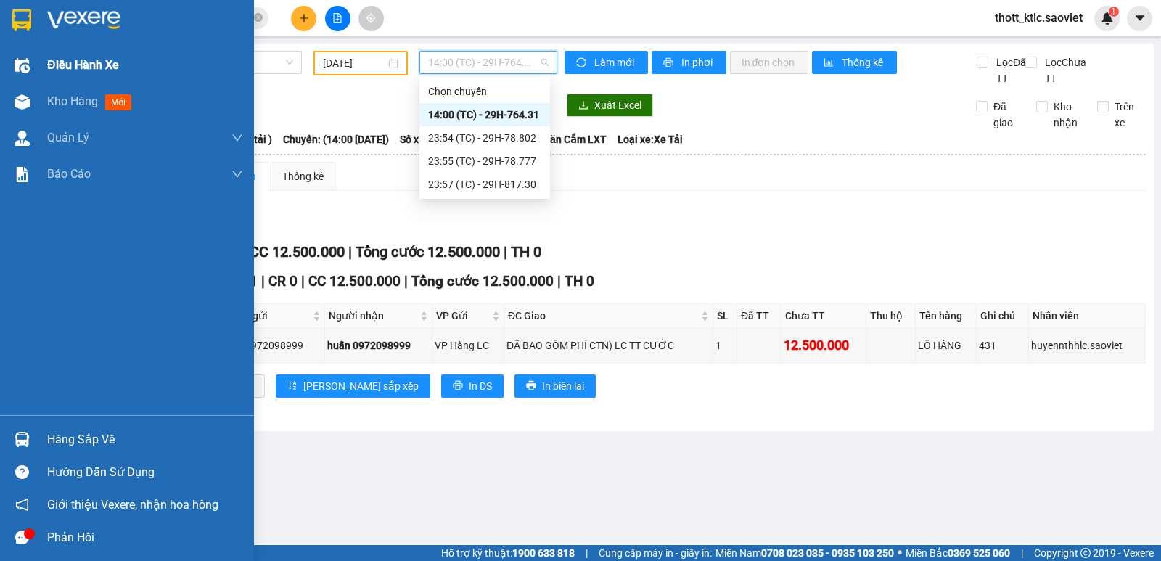
click at [110, 57] on span "Điều hành xe" at bounding box center [83, 65] width 72 height 18
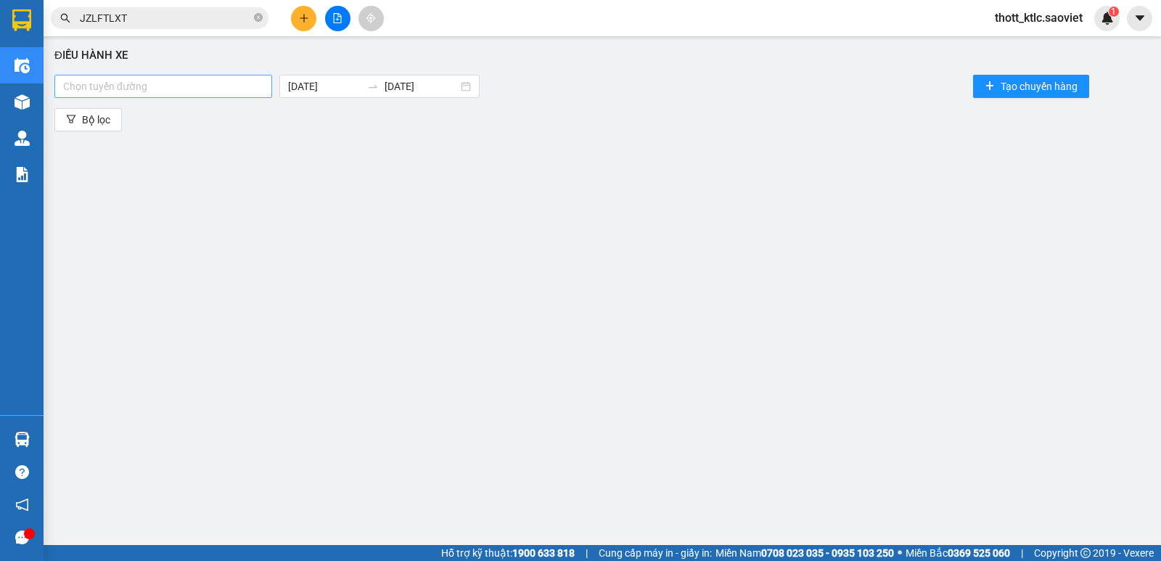
click at [157, 84] on div at bounding box center [163, 86] width 210 height 17
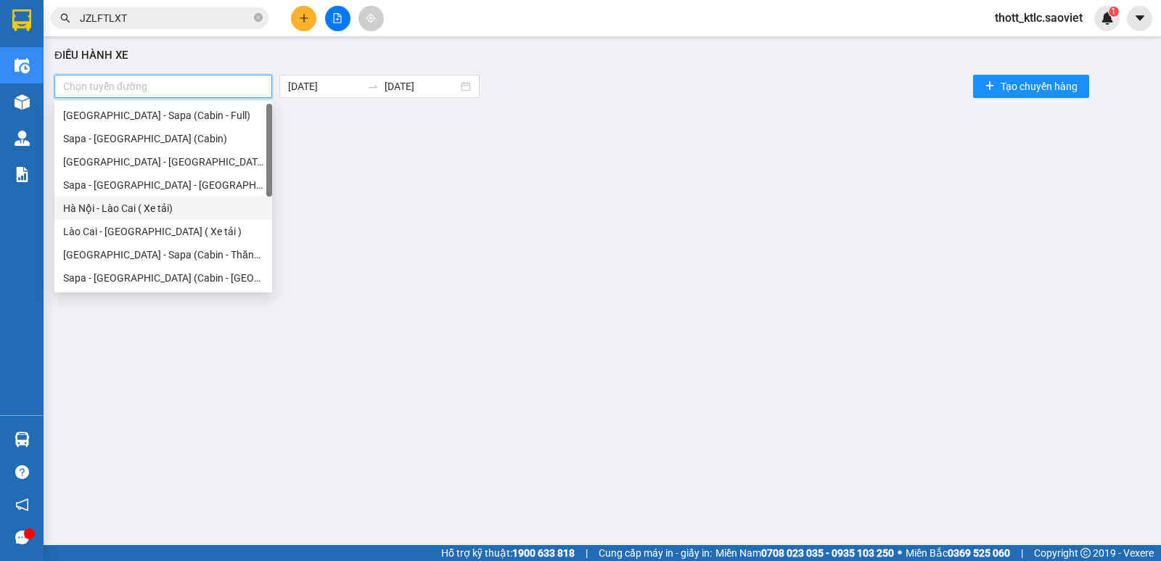
click at [124, 207] on div "Hà Nội - Lào Cai ( Xe tải)" at bounding box center [163, 208] width 200 height 16
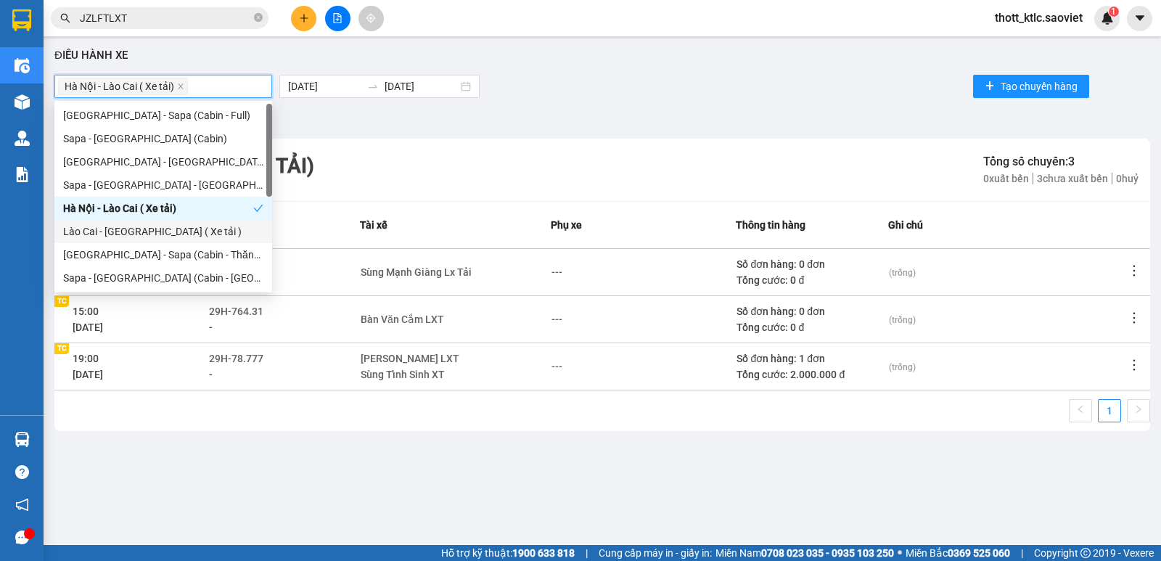
click at [123, 223] on div "Lào Cai - [GEOGRAPHIC_DATA] ( Xe tải )" at bounding box center [163, 231] width 200 height 16
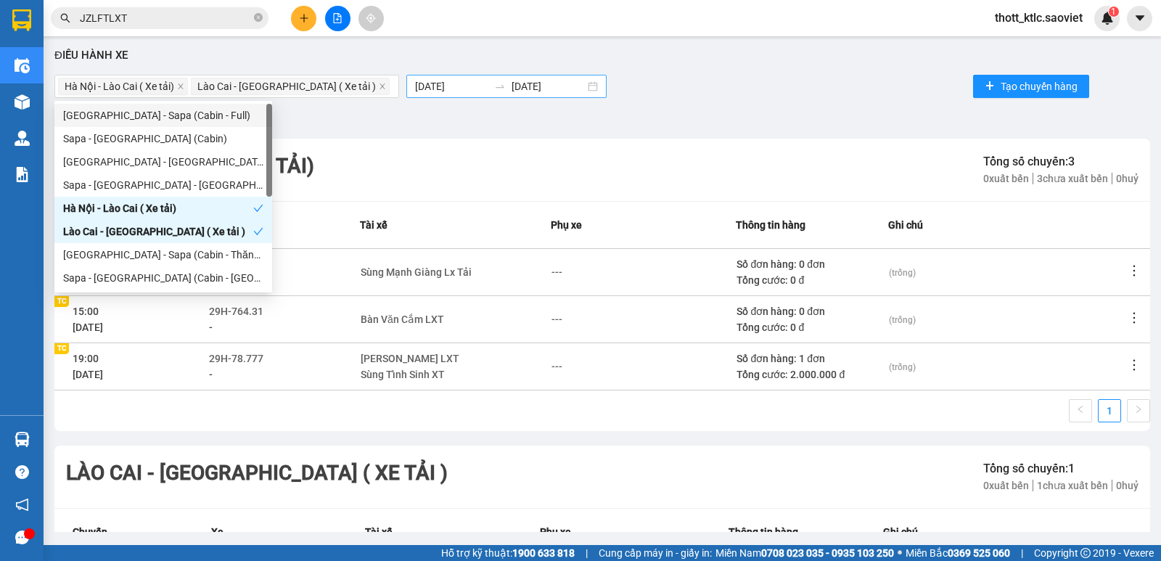
click at [406, 75] on div "[DATE] [DATE]" at bounding box center [506, 86] width 200 height 23
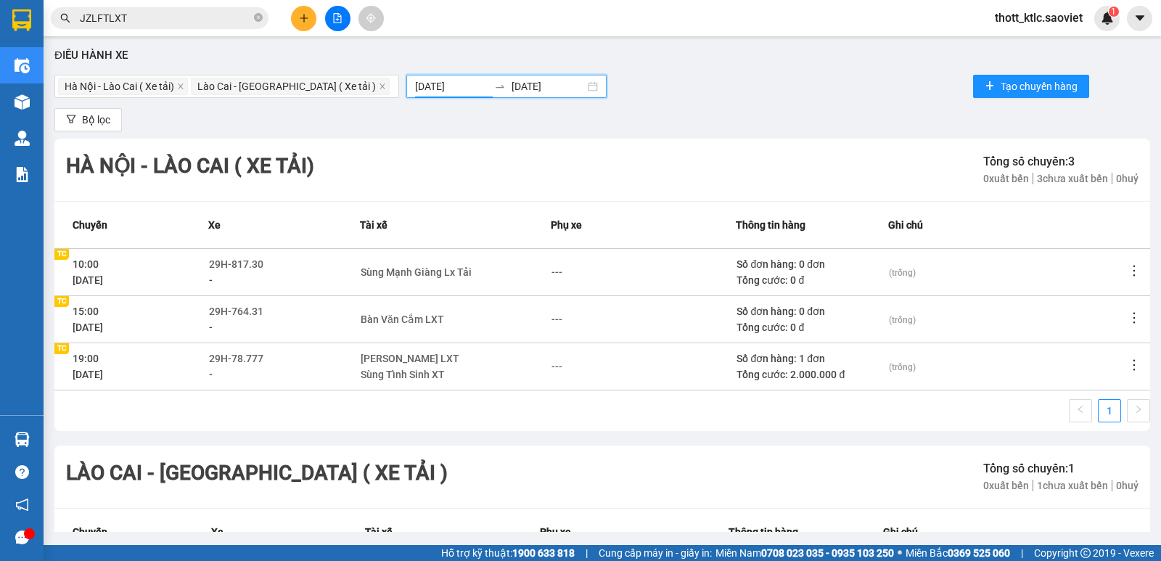
click at [415, 85] on input "[DATE]" at bounding box center [451, 86] width 73 height 16
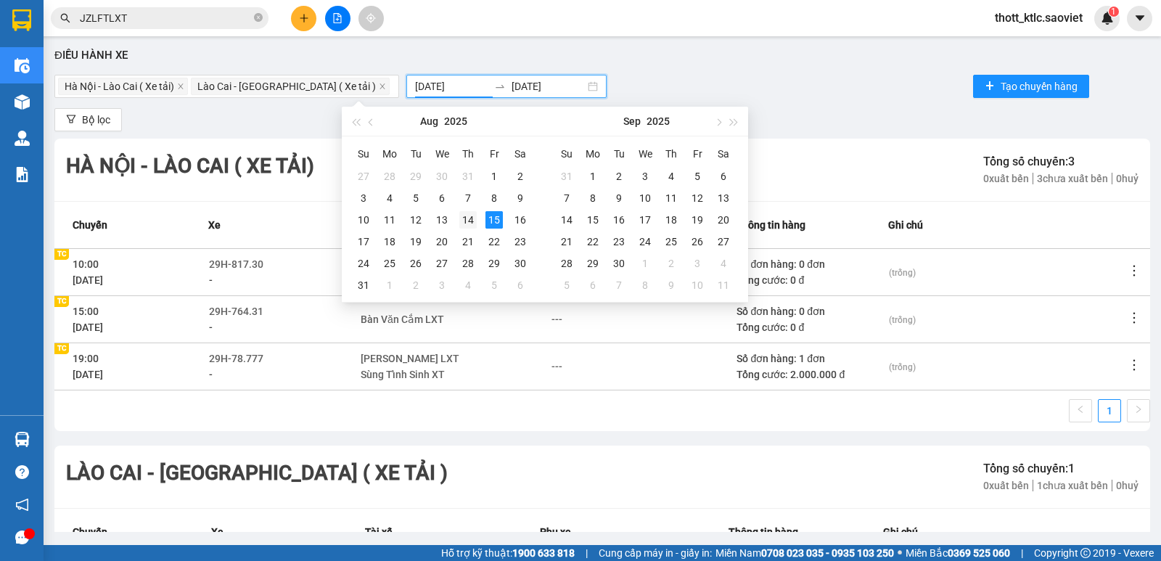
type input "[DATE]"
click at [470, 218] on div "14" at bounding box center [467, 219] width 17 height 17
click at [470, 216] on div "14" at bounding box center [467, 219] width 17 height 17
type input "[DATE]"
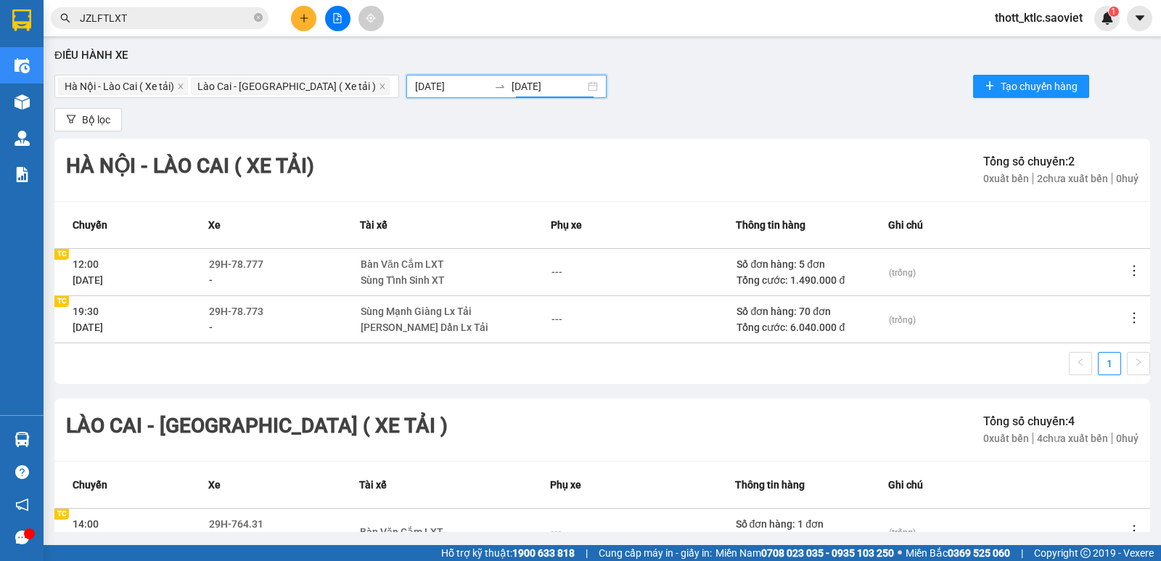
click at [415, 86] on input "[DATE]" at bounding box center [451, 86] width 73 height 16
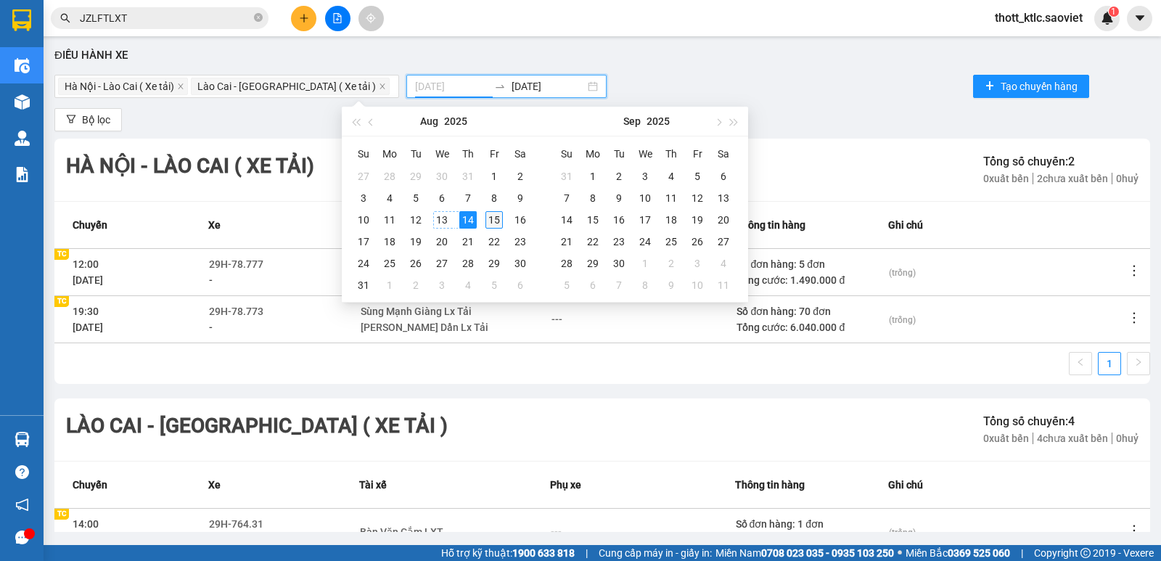
type input "[DATE]"
click at [490, 219] on div "15" at bounding box center [493, 219] width 17 height 17
type input "[DATE]"
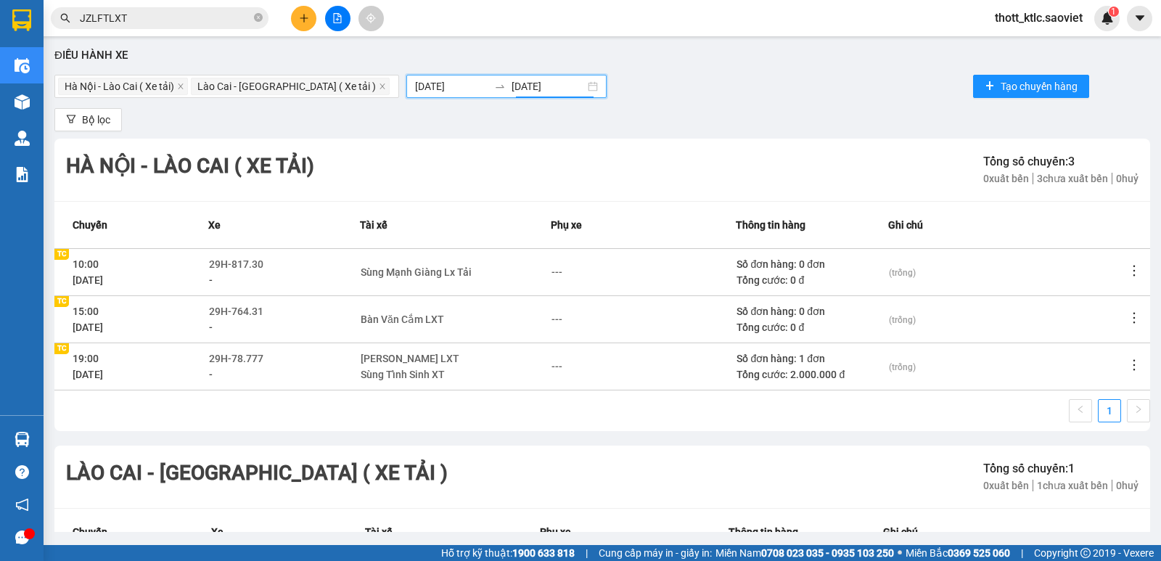
click at [415, 84] on input "[DATE]" at bounding box center [451, 86] width 73 height 16
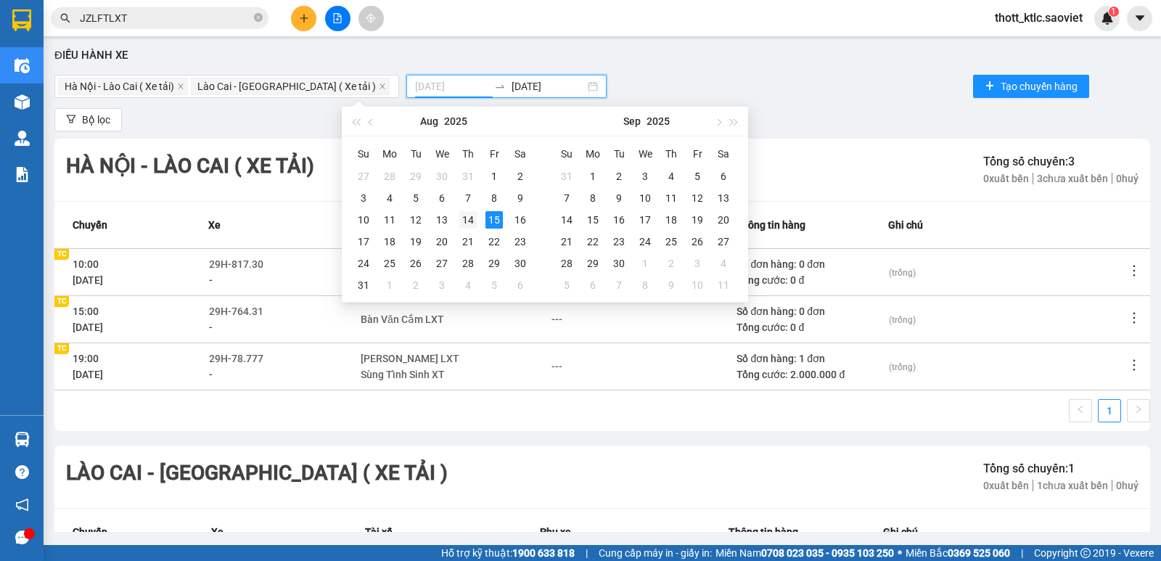
type input "[DATE]"
click at [464, 218] on div "14" at bounding box center [467, 219] width 17 height 17
type input "[DATE]"
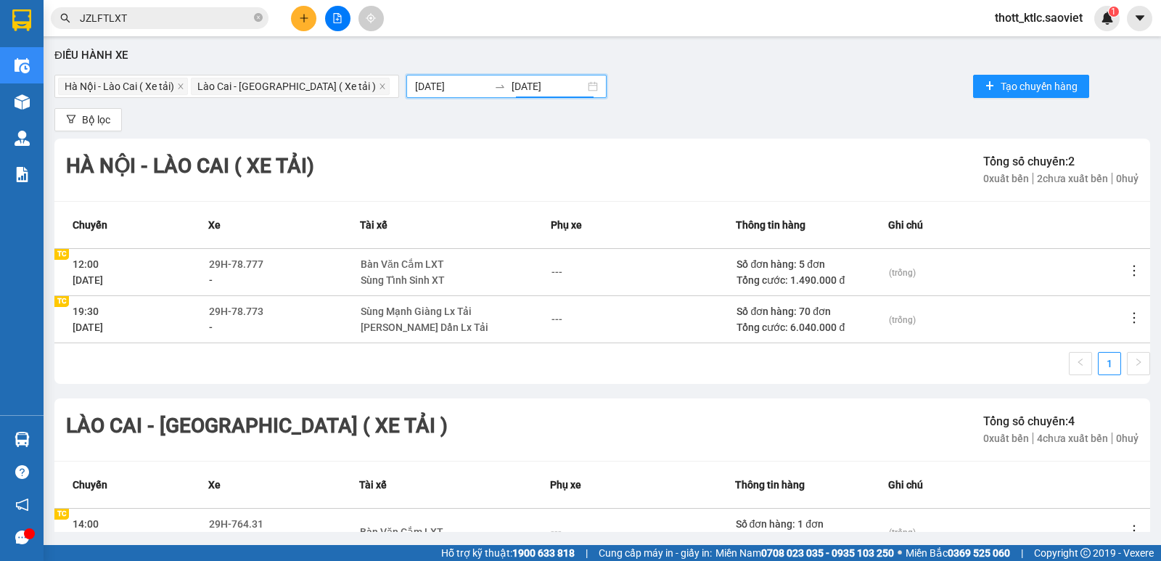
click at [415, 89] on input "[DATE]" at bounding box center [451, 86] width 73 height 16
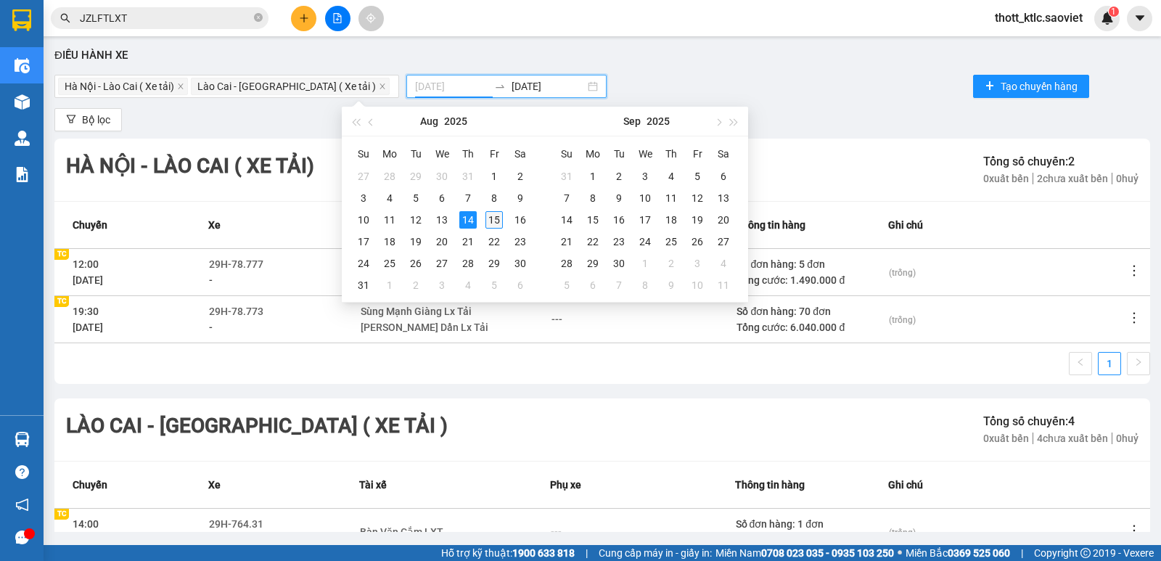
type input "[DATE]"
click at [491, 215] on div "15" at bounding box center [493, 219] width 17 height 17
type input "[DATE]"
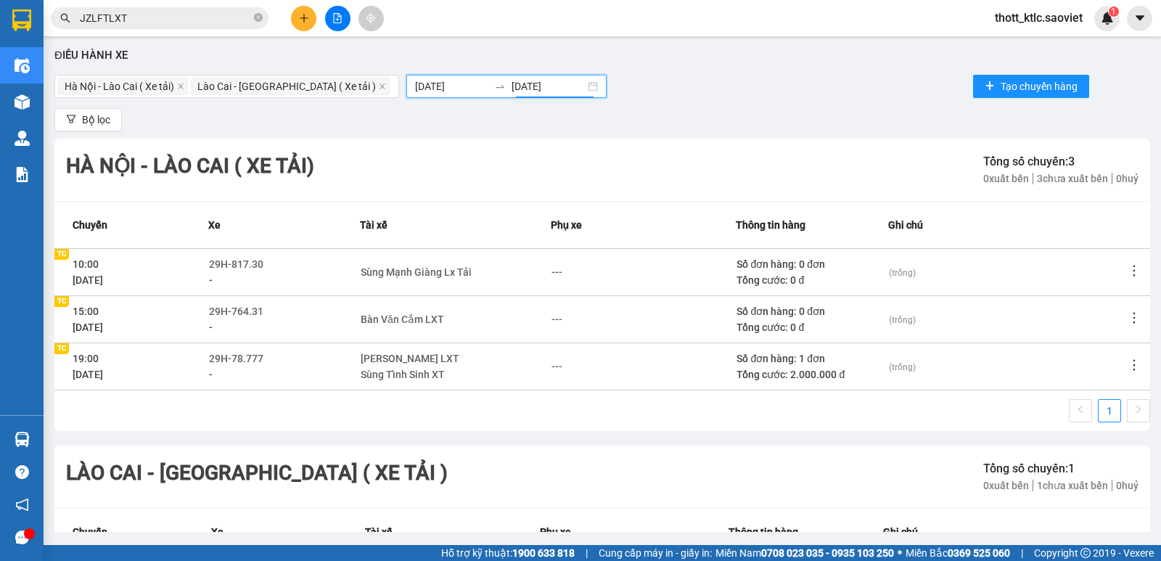
click at [329, 22] on button at bounding box center [337, 18] width 25 height 25
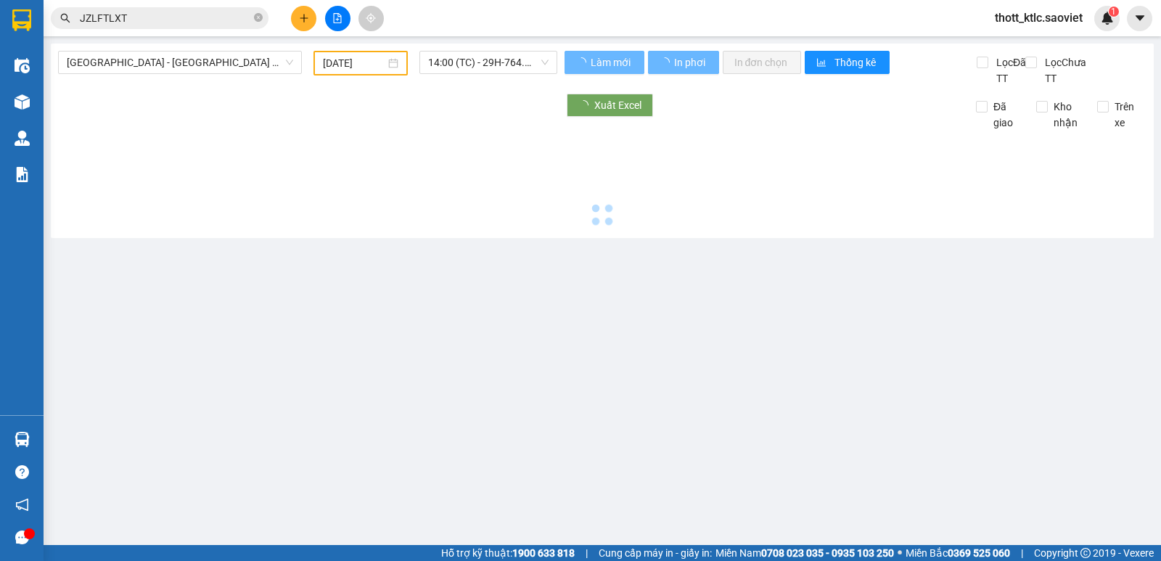
type input "[DATE]"
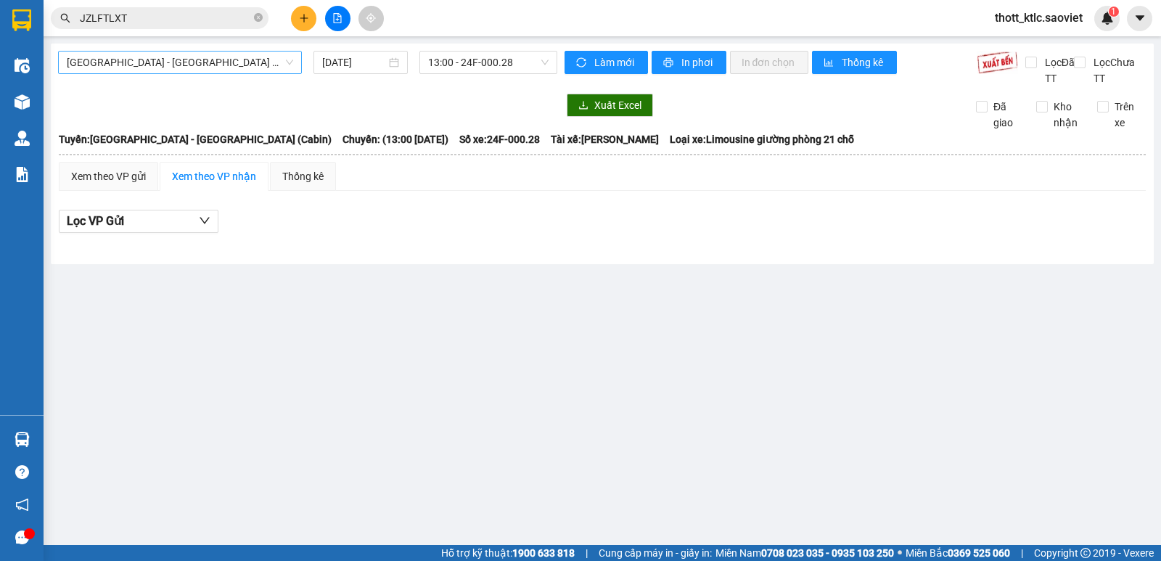
click at [244, 62] on span "[GEOGRAPHIC_DATA] - [GEOGRAPHIC_DATA] (Cabin)" at bounding box center [180, 63] width 226 height 22
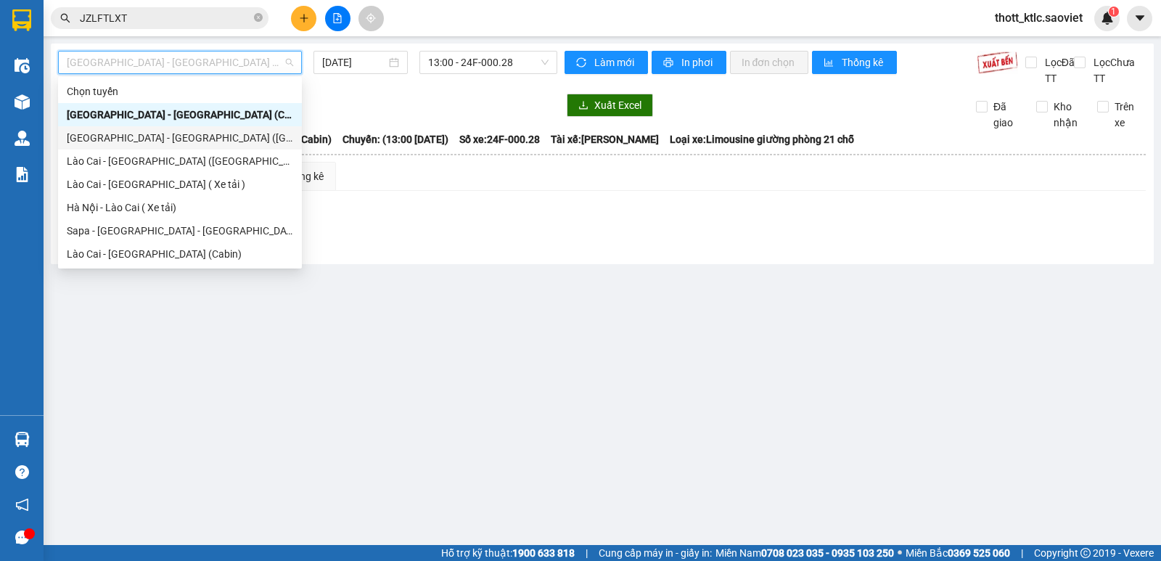
click at [126, 139] on div "[GEOGRAPHIC_DATA] - [GEOGRAPHIC_DATA] ([GEOGRAPHIC_DATA])" at bounding box center [180, 138] width 226 height 16
type input "[DATE]"
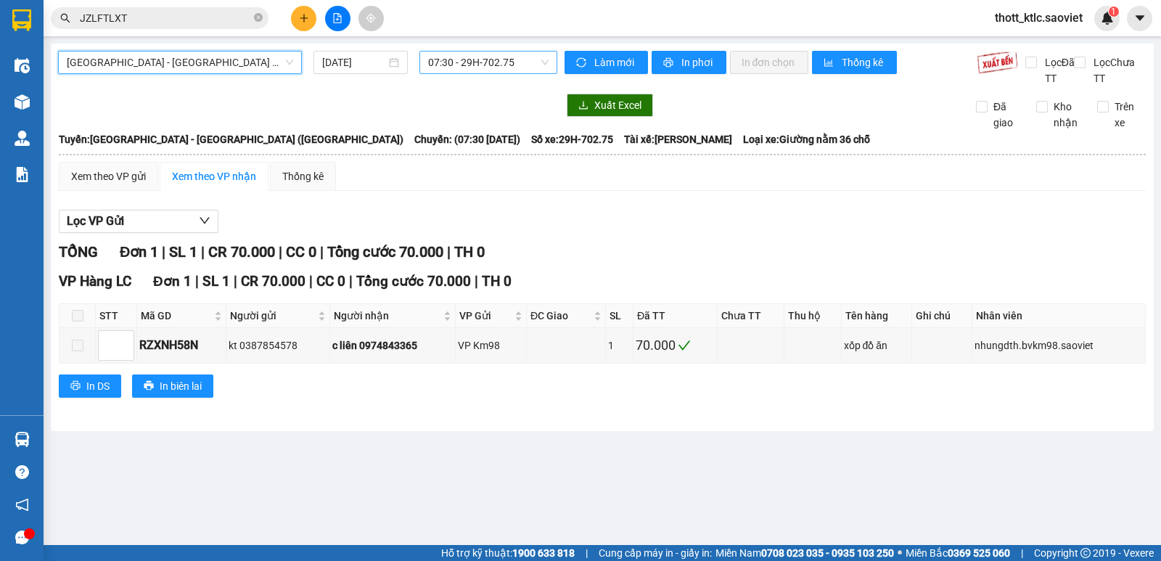
click at [494, 60] on span "07:30 - 29H-702.75" at bounding box center [488, 63] width 120 height 22
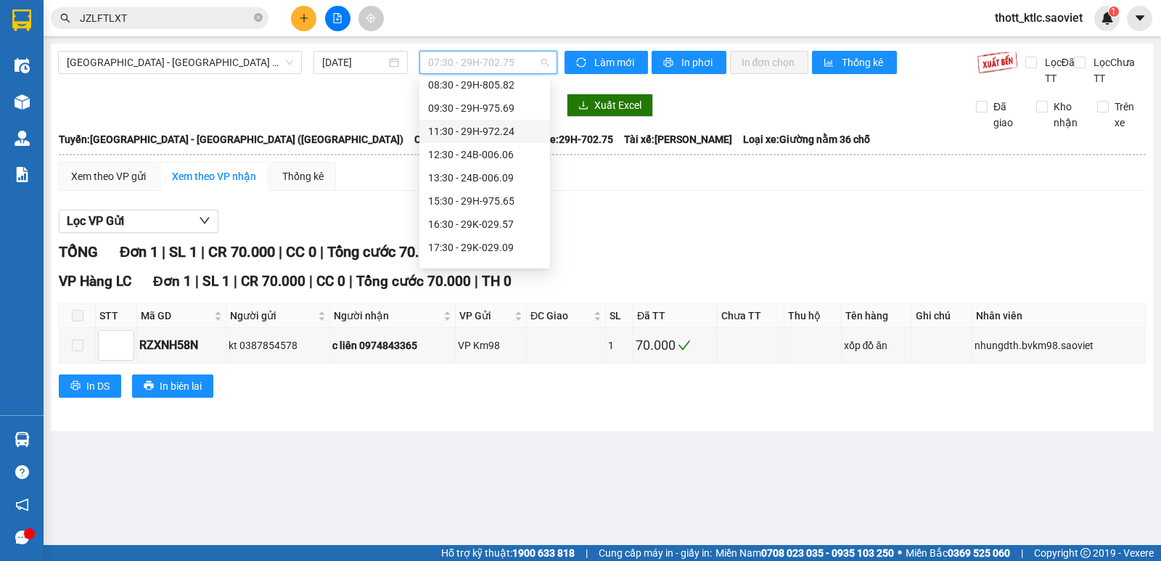
scroll to position [116, 0]
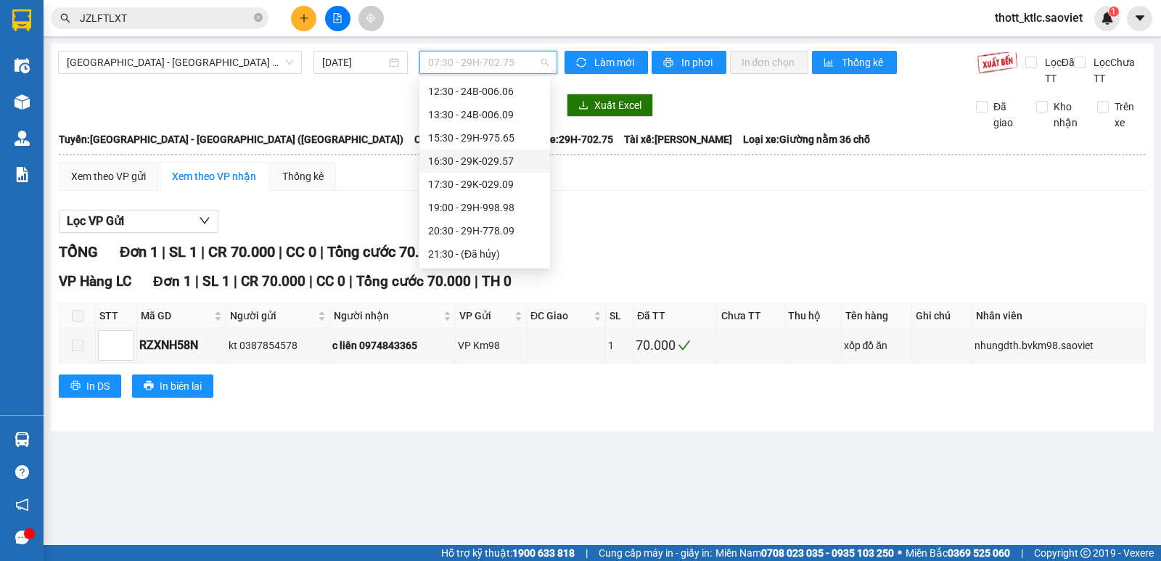
click at [485, 159] on div "16:30 - 29K-029.57" at bounding box center [484, 161] width 113 height 16
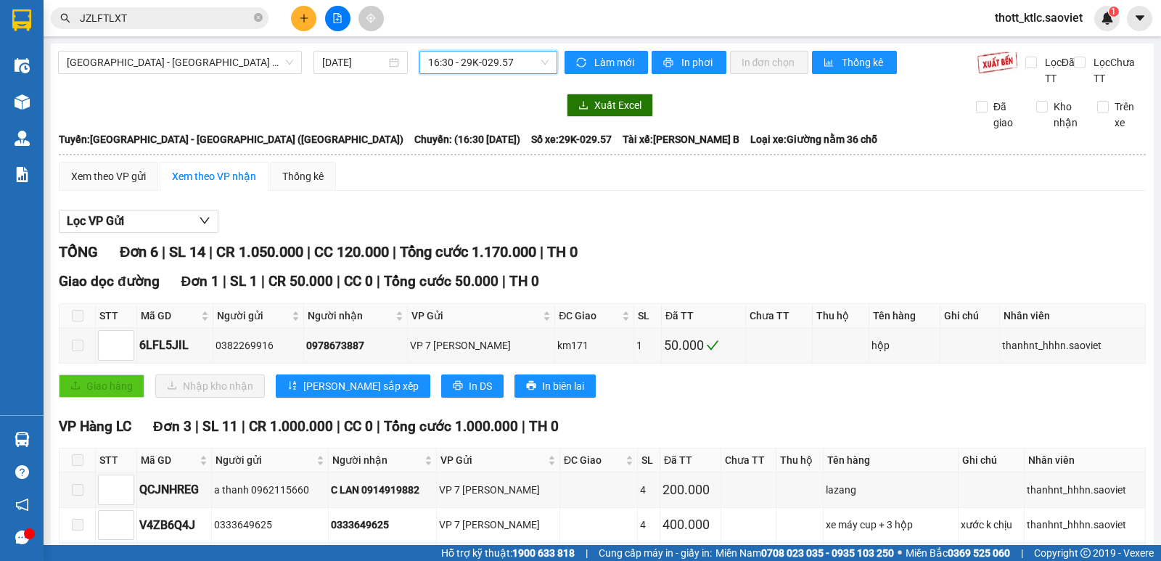
click at [476, 58] on span "16:30 - 29K-029.57" at bounding box center [488, 63] width 120 height 22
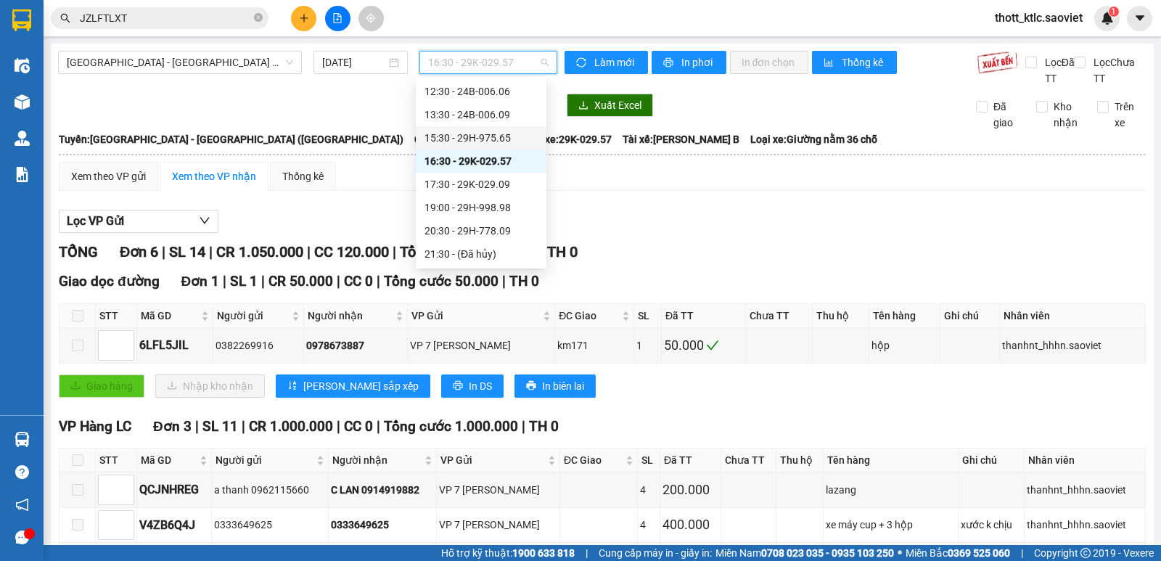
click at [490, 136] on div "15:30 - 29H-975.65" at bounding box center [480, 138] width 113 height 16
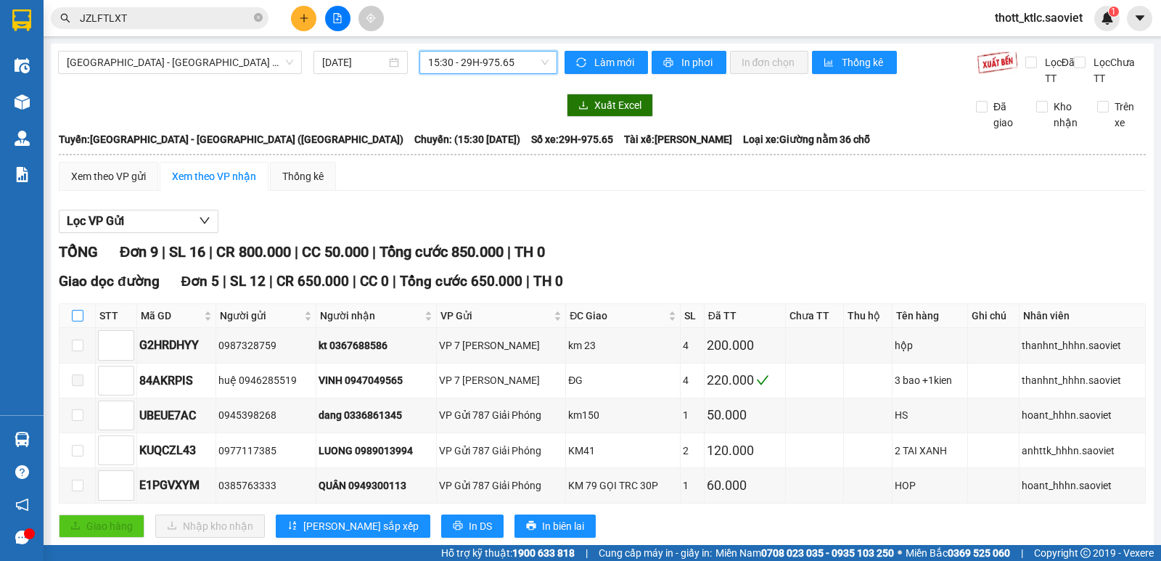
click at [78, 313] on input "checkbox" at bounding box center [78, 316] width 12 height 12
checkbox input "true"
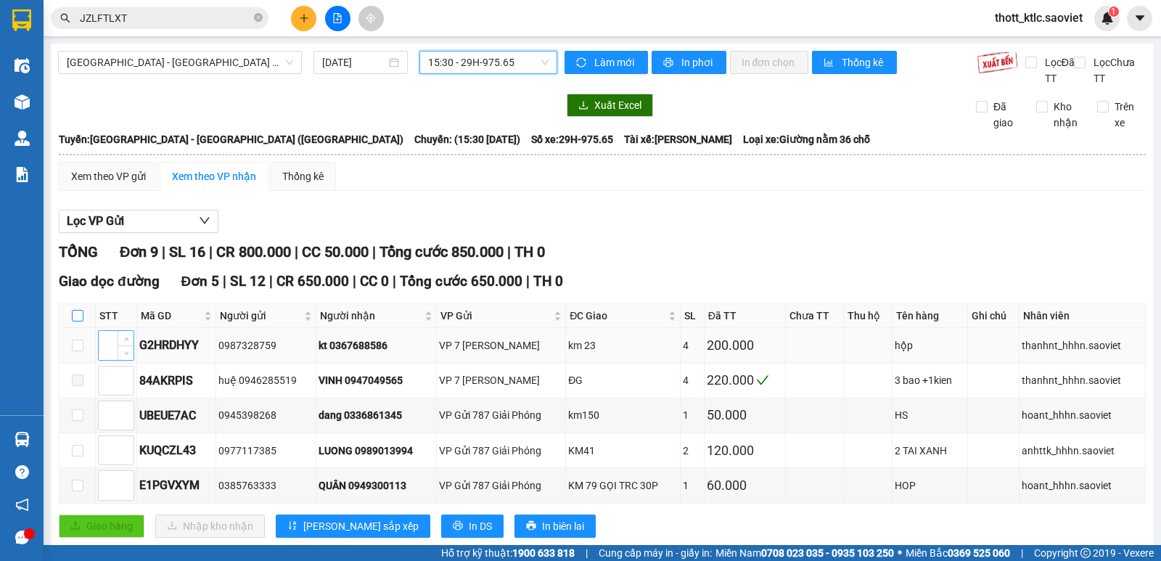
checkbox input "true"
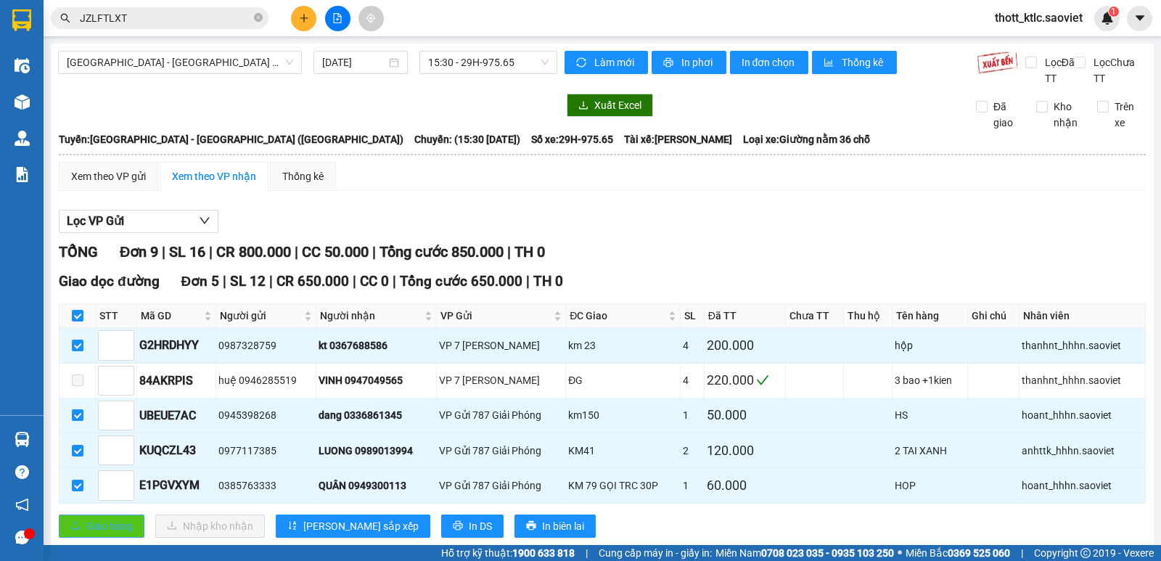
click at [89, 524] on span "Giao hàng" at bounding box center [109, 526] width 46 height 16
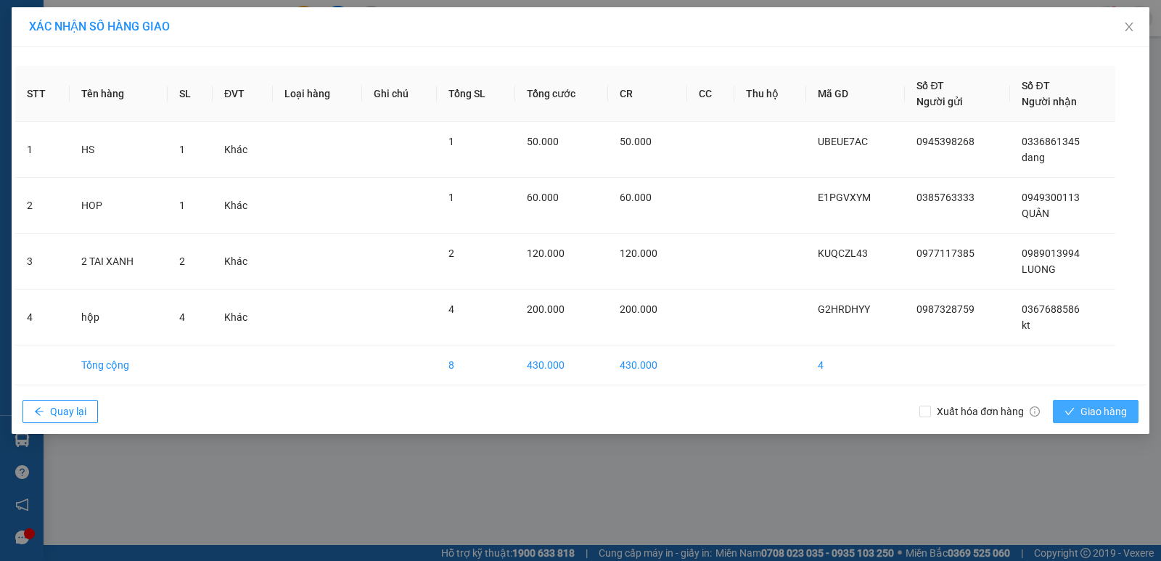
click at [1082, 412] on span "Giao hàng" at bounding box center [1103, 411] width 46 height 16
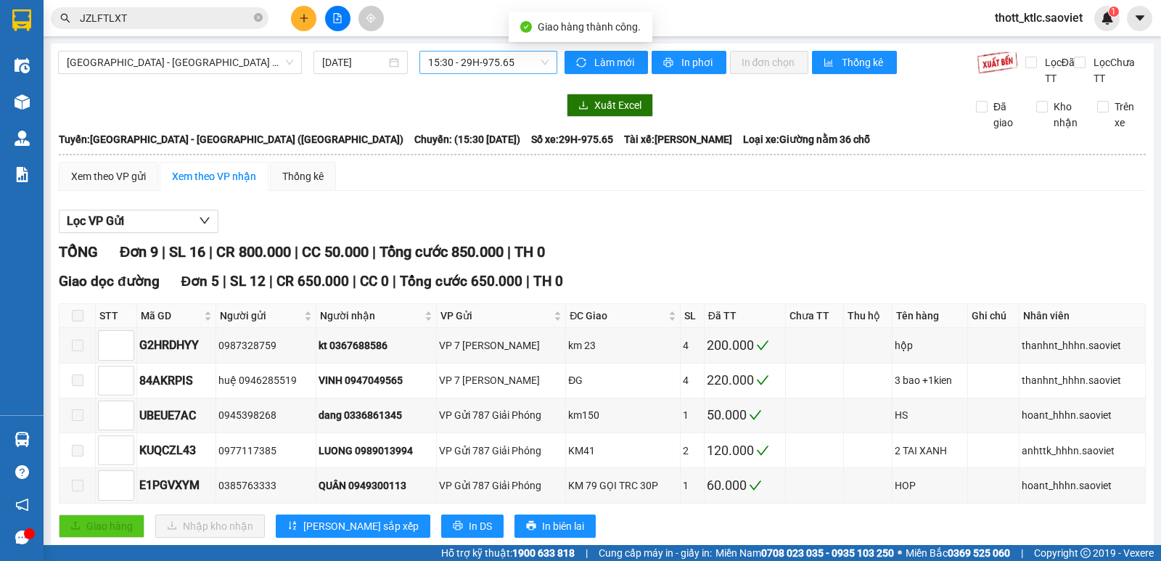
click at [498, 61] on span "15:30 - 29H-975.65" at bounding box center [488, 63] width 120 height 22
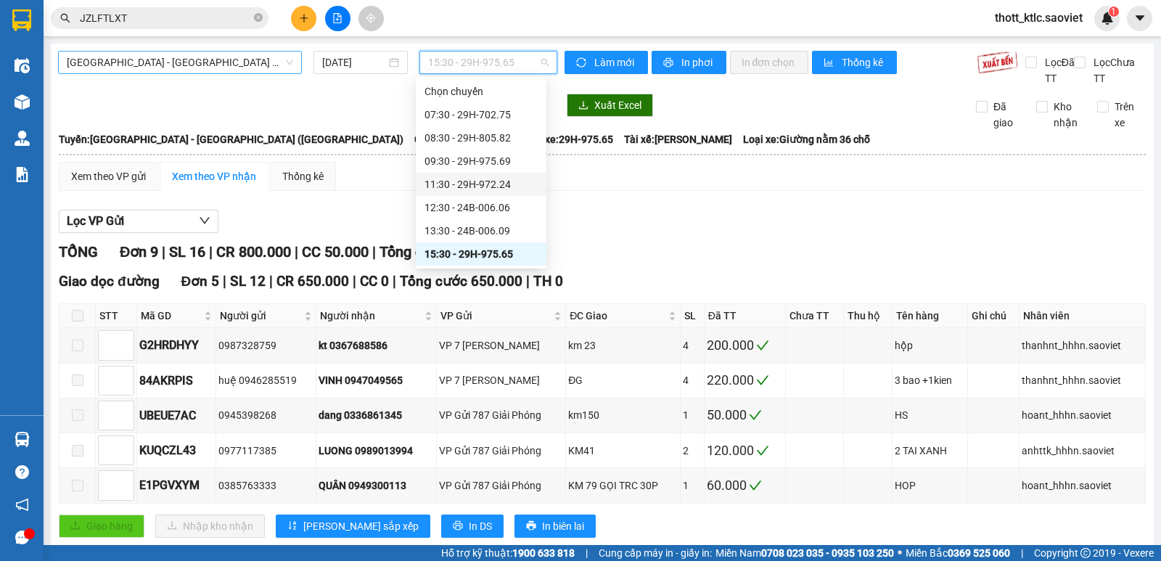
click at [192, 67] on span "[GEOGRAPHIC_DATA] - [GEOGRAPHIC_DATA] ([GEOGRAPHIC_DATA])" at bounding box center [180, 63] width 226 height 22
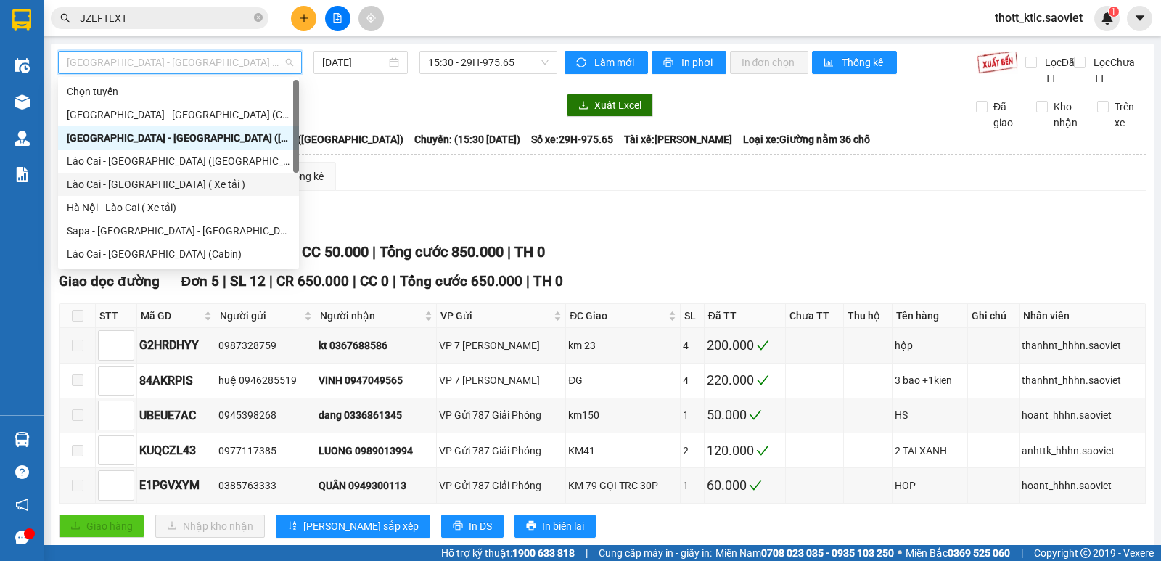
scroll to position [73, 0]
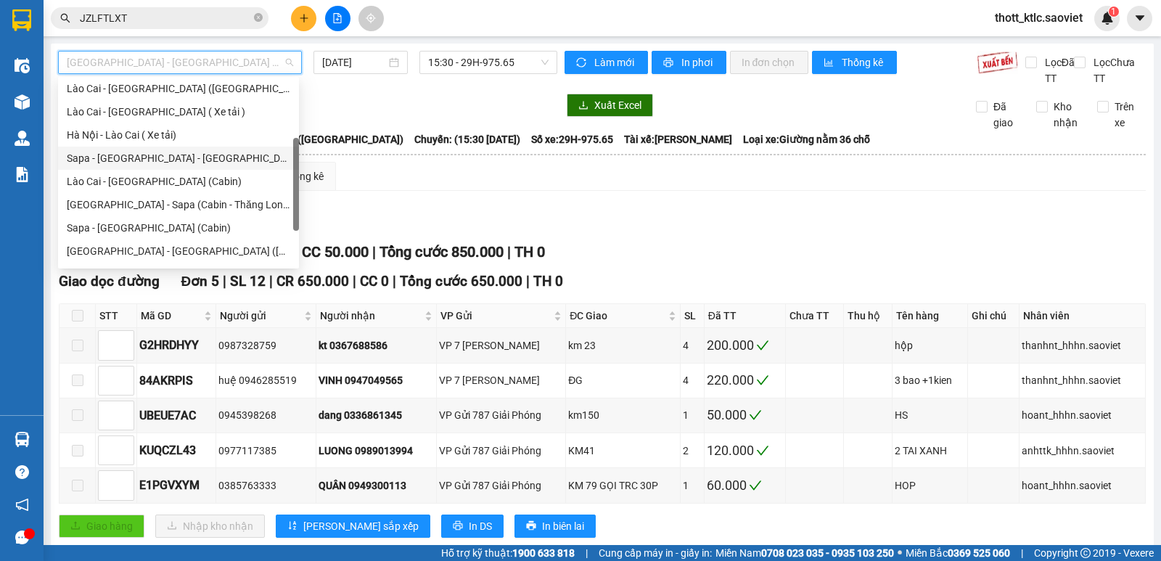
click at [184, 157] on div "Sapa - [GEOGRAPHIC_DATA] - [GEOGRAPHIC_DATA] ([GEOGRAPHIC_DATA])" at bounding box center [178, 158] width 223 height 16
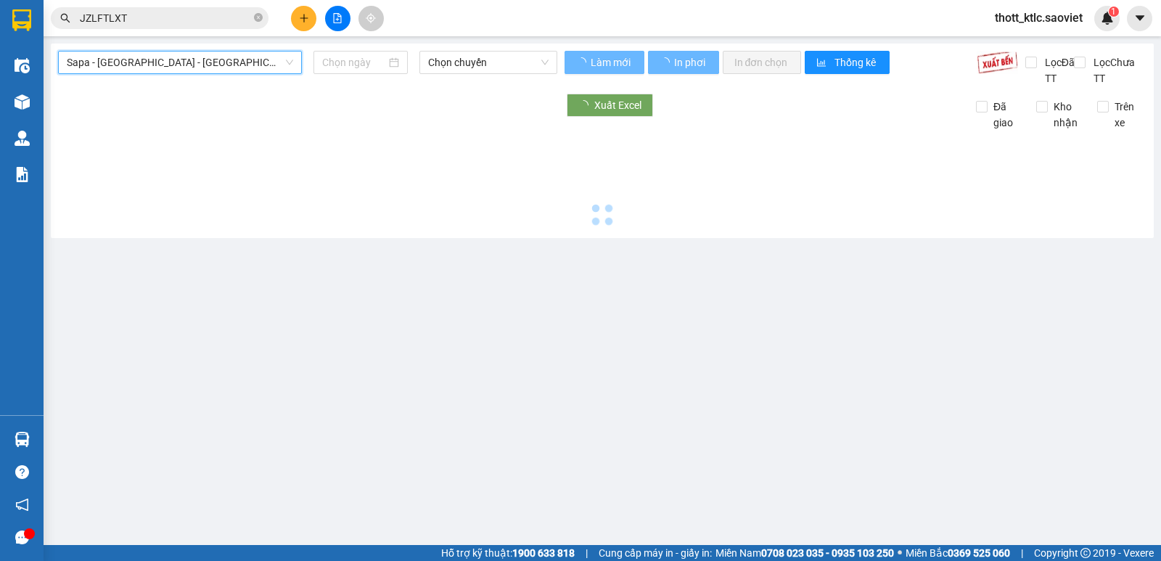
type input "[DATE]"
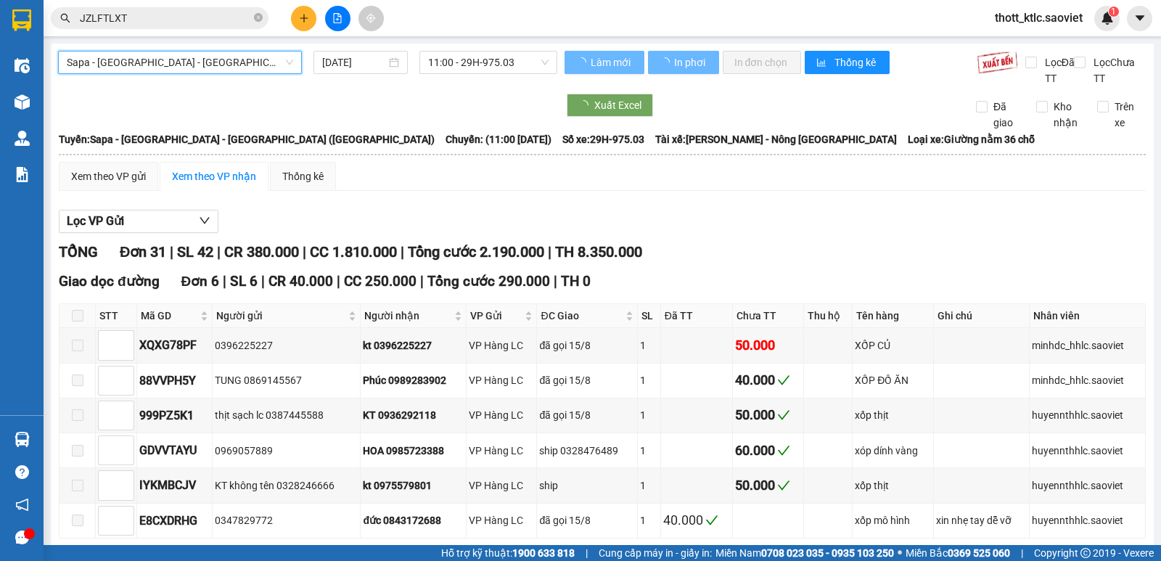
click at [177, 69] on span "Sapa - [GEOGRAPHIC_DATA] - [GEOGRAPHIC_DATA] ([GEOGRAPHIC_DATA])" at bounding box center [180, 63] width 226 height 22
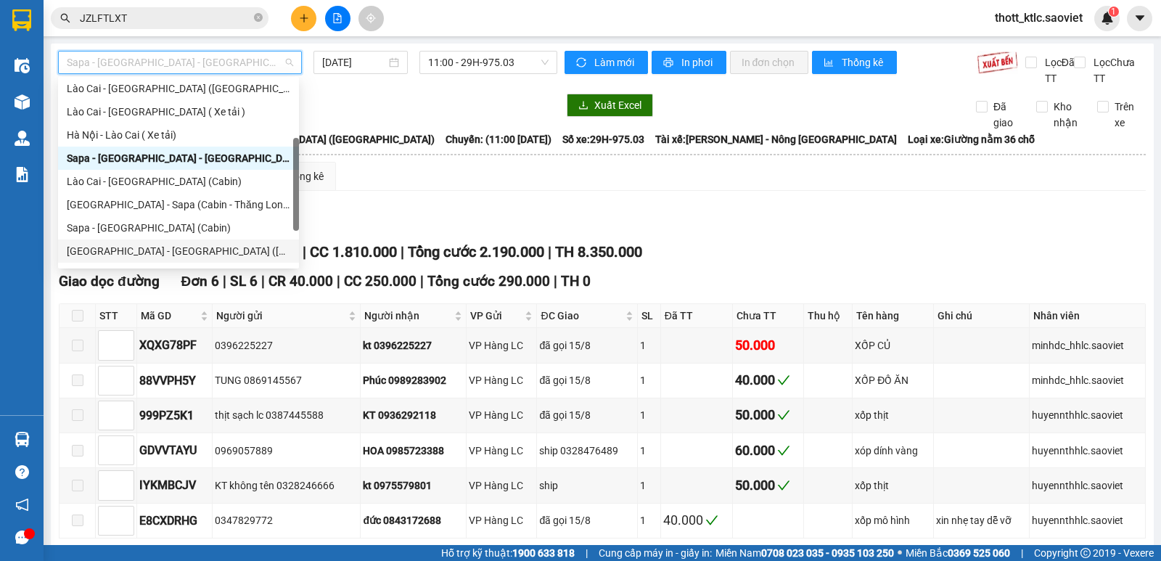
click at [144, 251] on div "[GEOGRAPHIC_DATA] - [GEOGRAPHIC_DATA] ([GEOGRAPHIC_DATA])" at bounding box center [178, 251] width 223 height 16
type input "[DATE]"
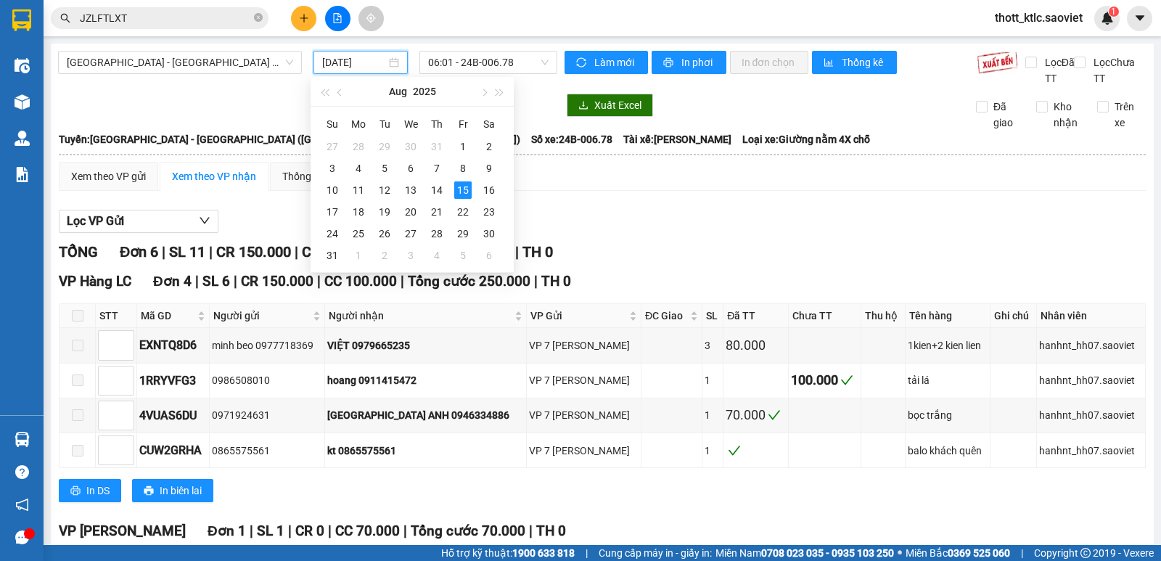
click at [354, 63] on input "[DATE]" at bounding box center [354, 62] width 65 height 16
click at [491, 61] on span "06:01 - 24B-006.78" at bounding box center [488, 63] width 120 height 22
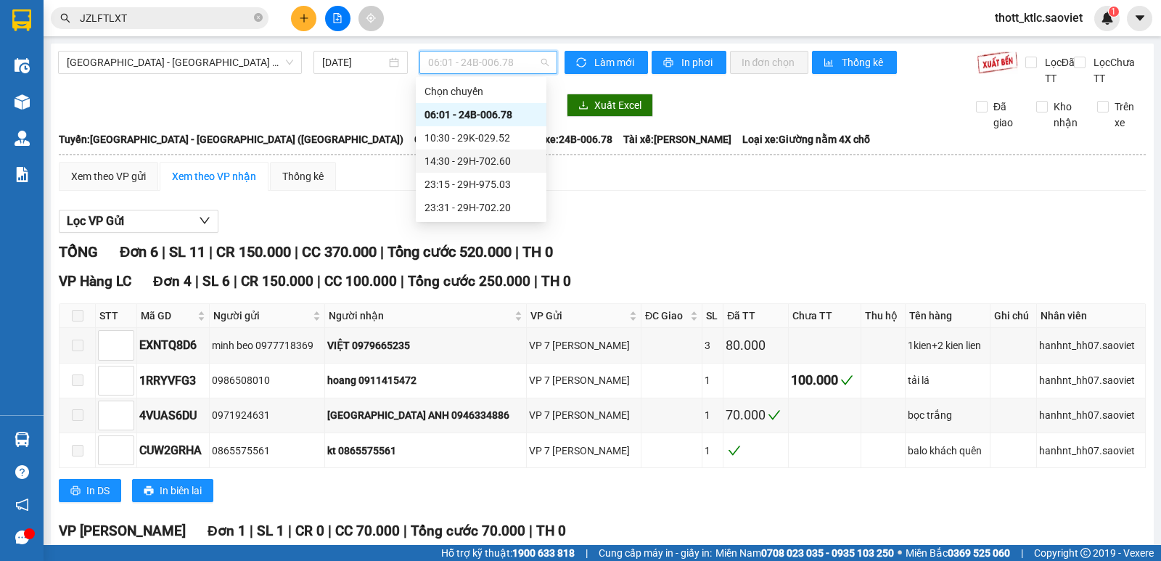
click at [485, 157] on div "14:30 - 29H-702.60" at bounding box center [480, 161] width 113 height 16
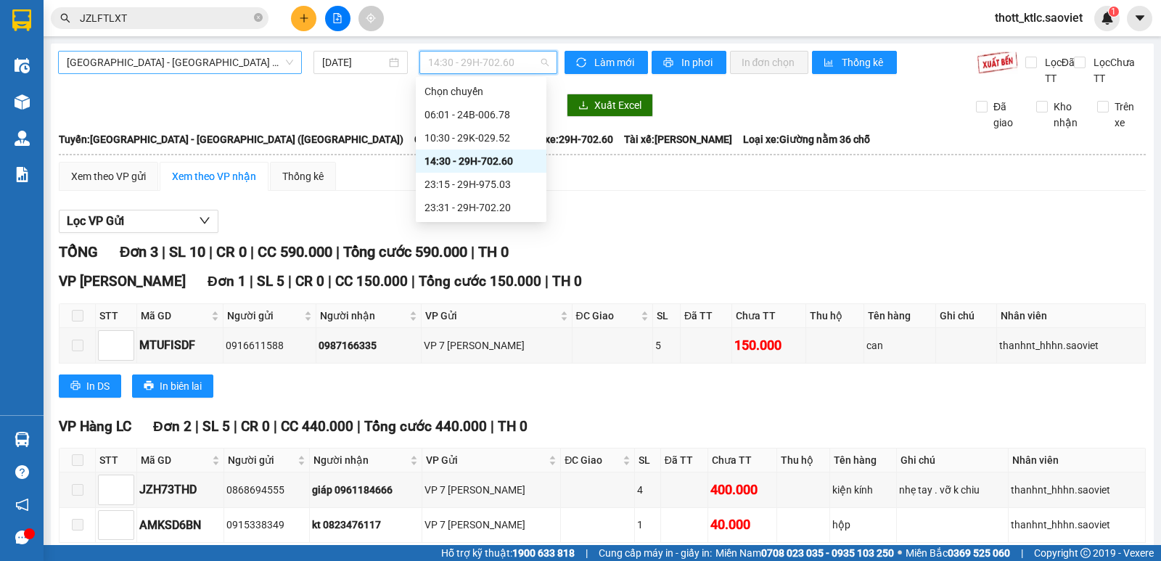
click at [213, 61] on span "[GEOGRAPHIC_DATA] - [GEOGRAPHIC_DATA] ([GEOGRAPHIC_DATA])" at bounding box center [180, 63] width 226 height 22
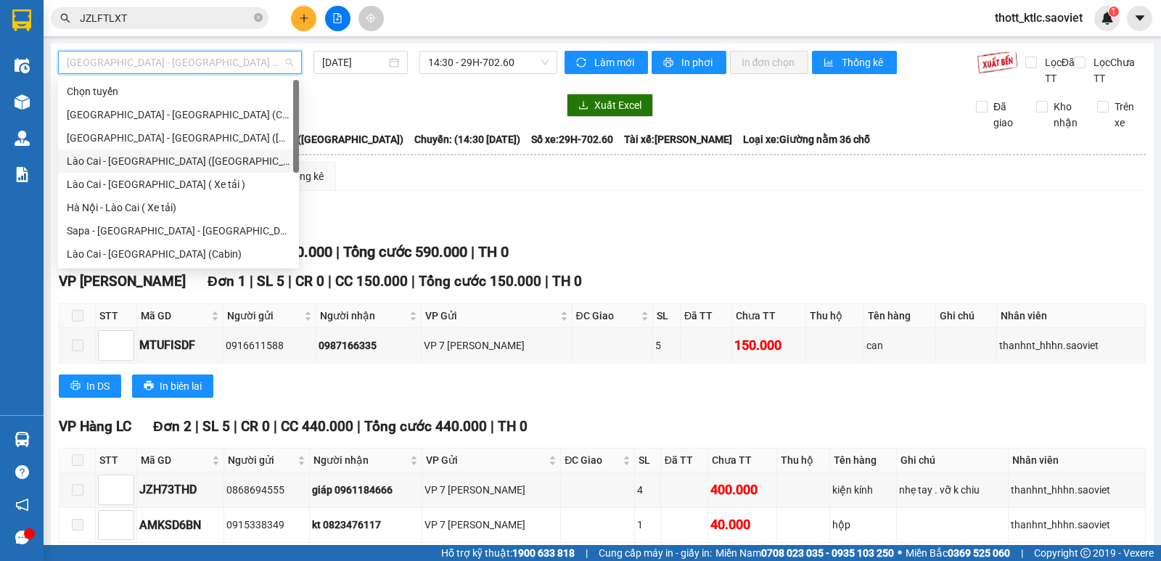
click at [116, 161] on div "Lào Cai - [GEOGRAPHIC_DATA] ([GEOGRAPHIC_DATA])" at bounding box center [178, 161] width 223 height 16
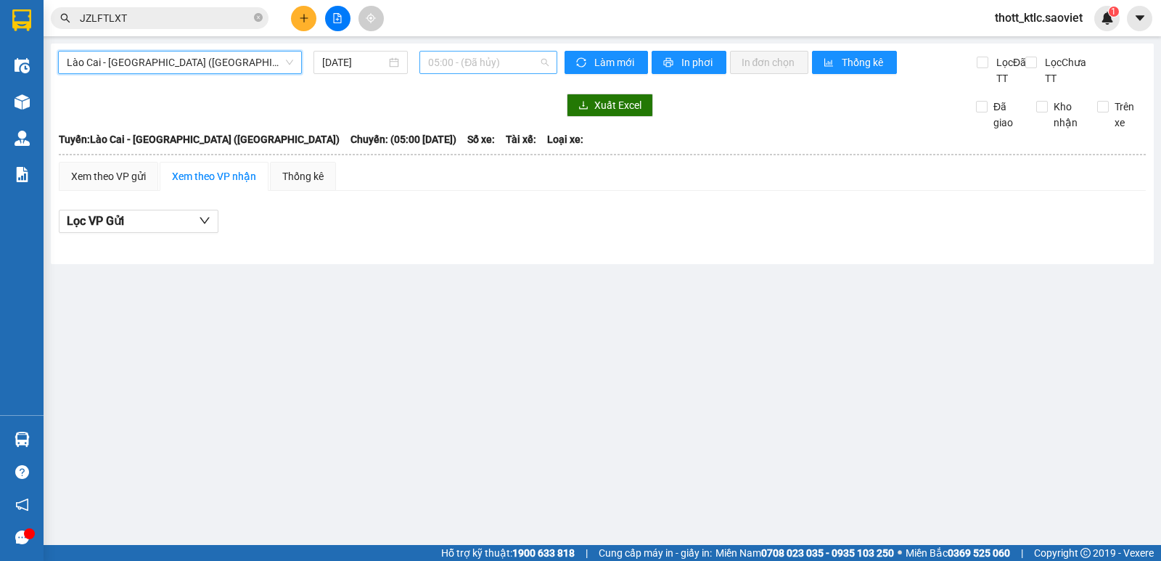
click at [493, 66] on span "05:00 - (Đã hủy)" at bounding box center [488, 63] width 120 height 22
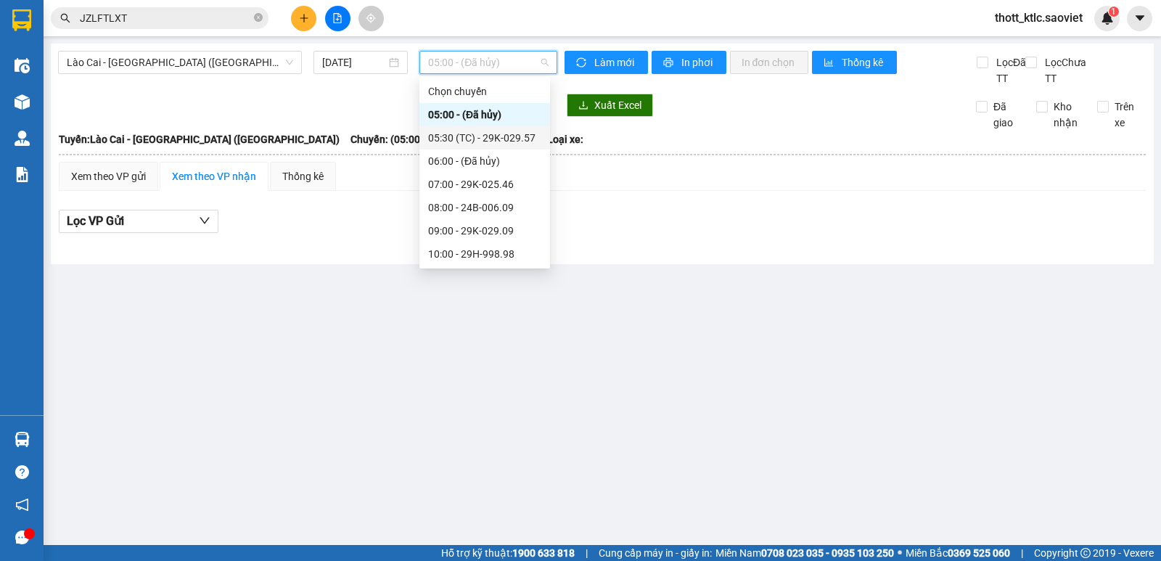
click at [506, 139] on div "05:30 (TC) - 29K-029.57" at bounding box center [484, 138] width 113 height 16
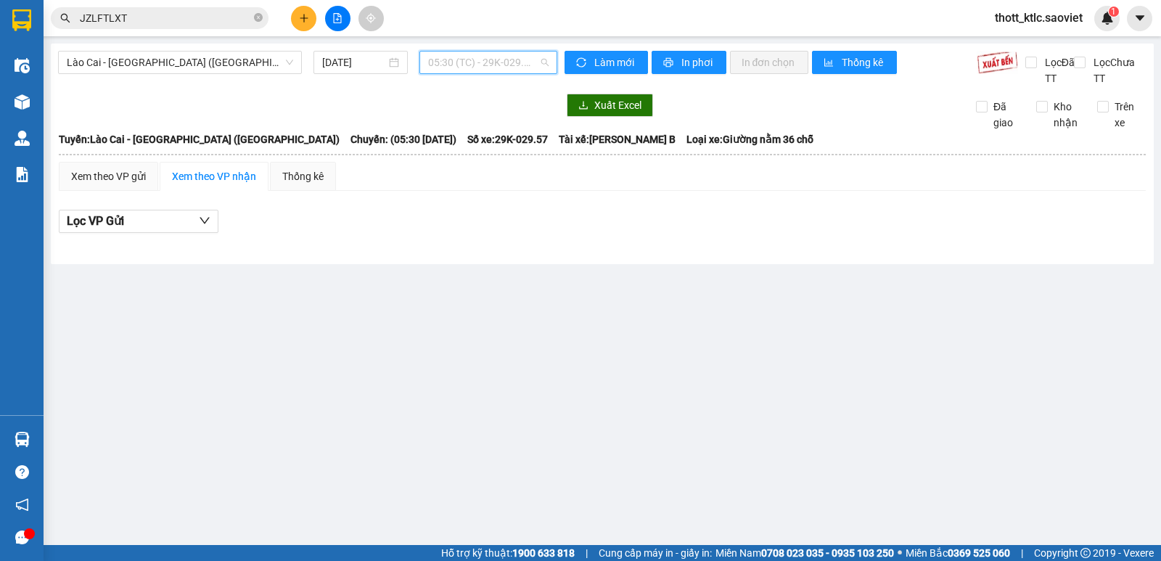
click at [510, 57] on span "05:30 (TC) - 29K-029.57" at bounding box center [488, 63] width 120 height 22
click at [359, 57] on input "[DATE]" at bounding box center [354, 62] width 65 height 16
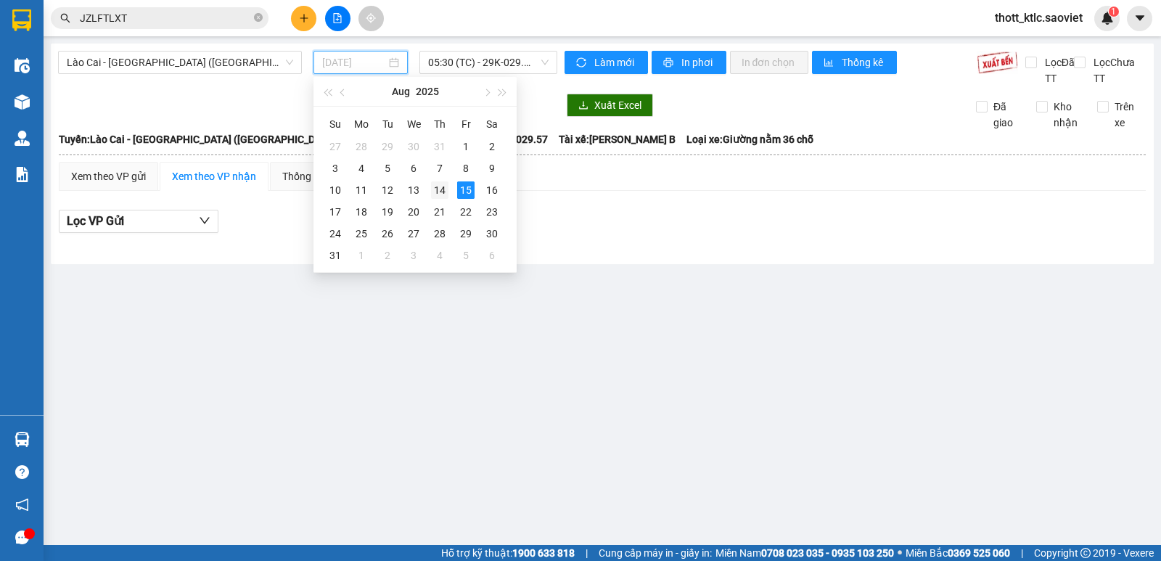
click at [440, 189] on div "14" at bounding box center [439, 189] width 17 height 17
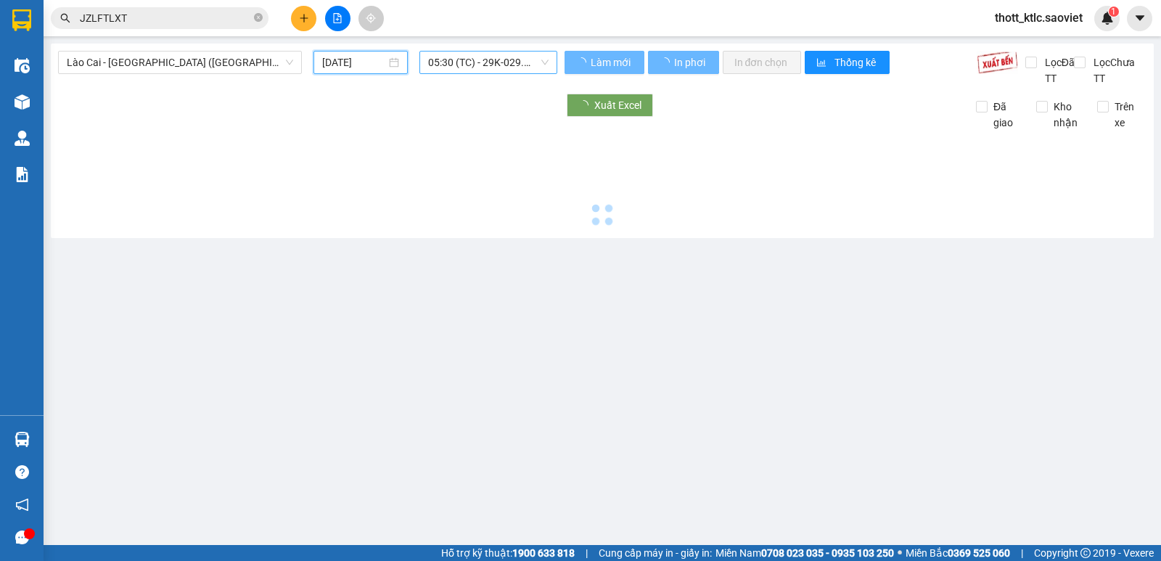
type input "[DATE]"
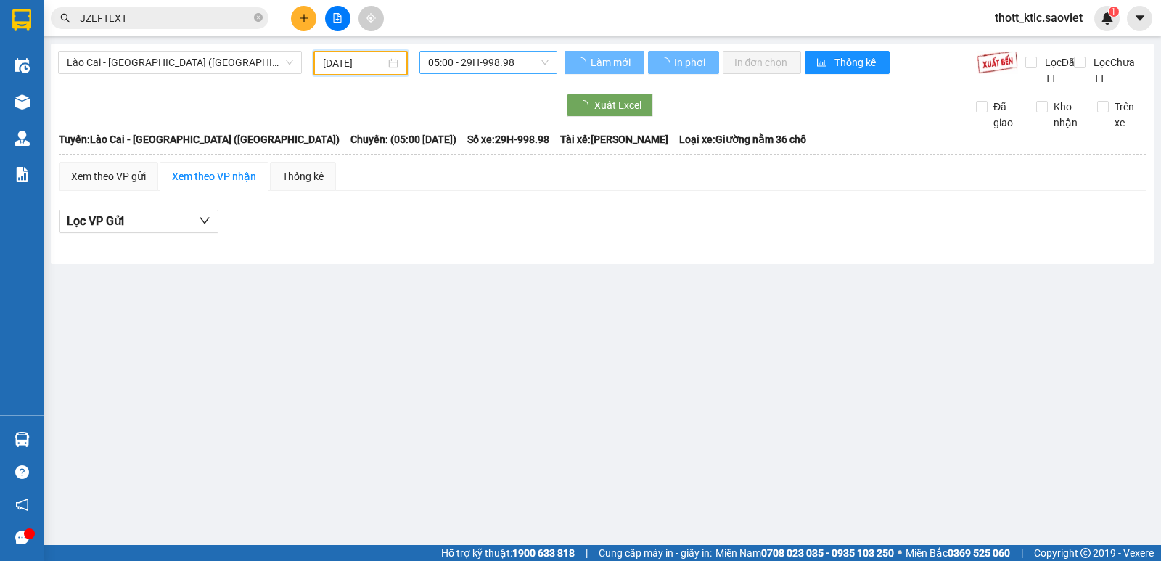
click at [521, 64] on span "05:00 - 29H-998.98" at bounding box center [488, 63] width 120 height 22
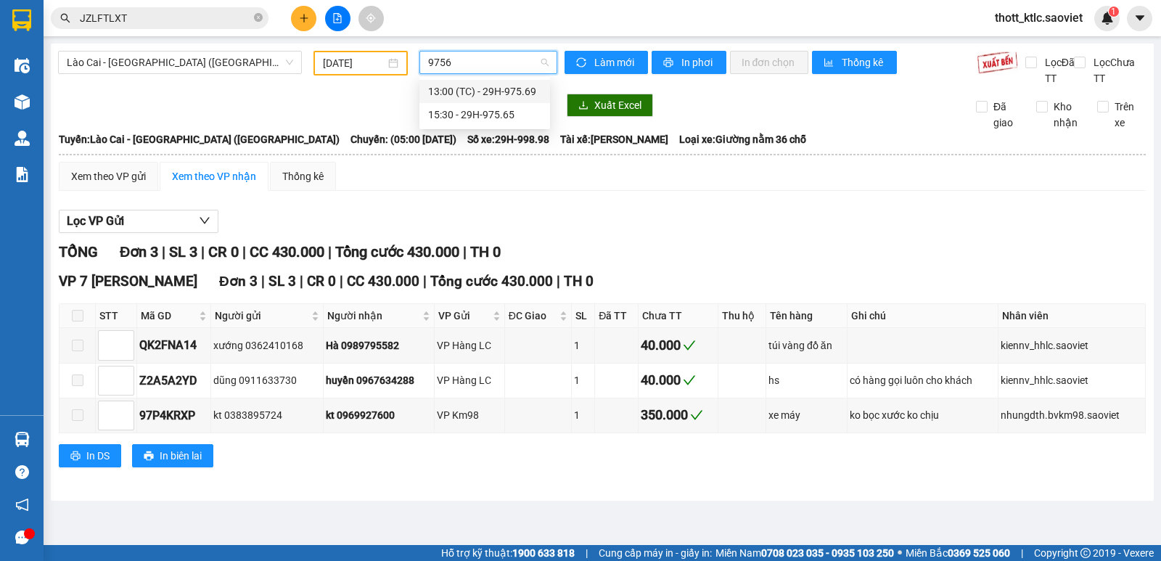
type input "97565"
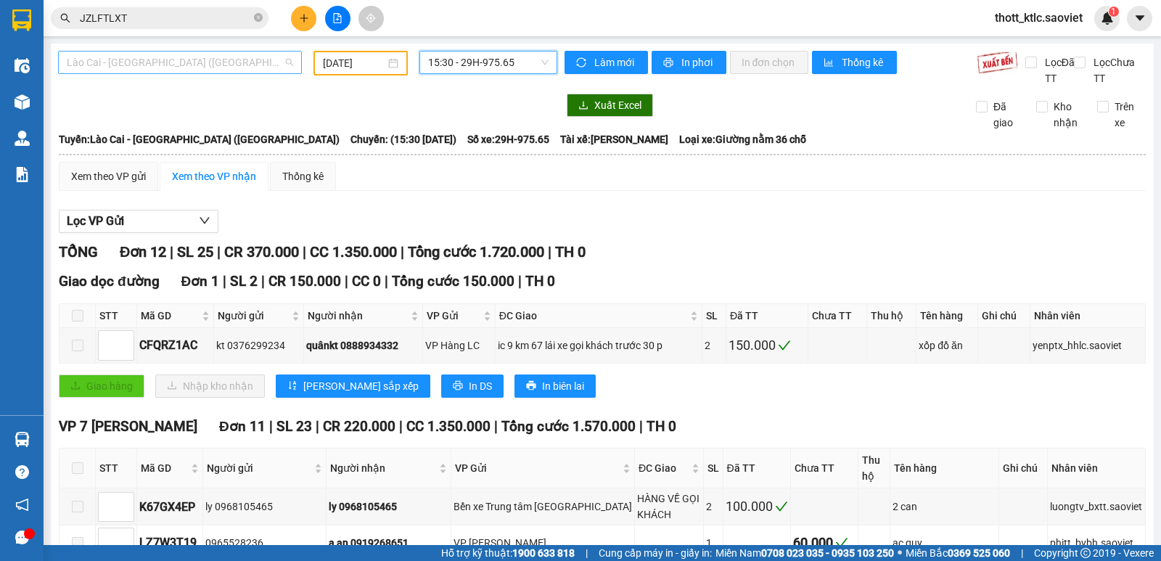
click at [189, 61] on span "Lào Cai - [GEOGRAPHIC_DATA] ([GEOGRAPHIC_DATA])" at bounding box center [180, 63] width 226 height 22
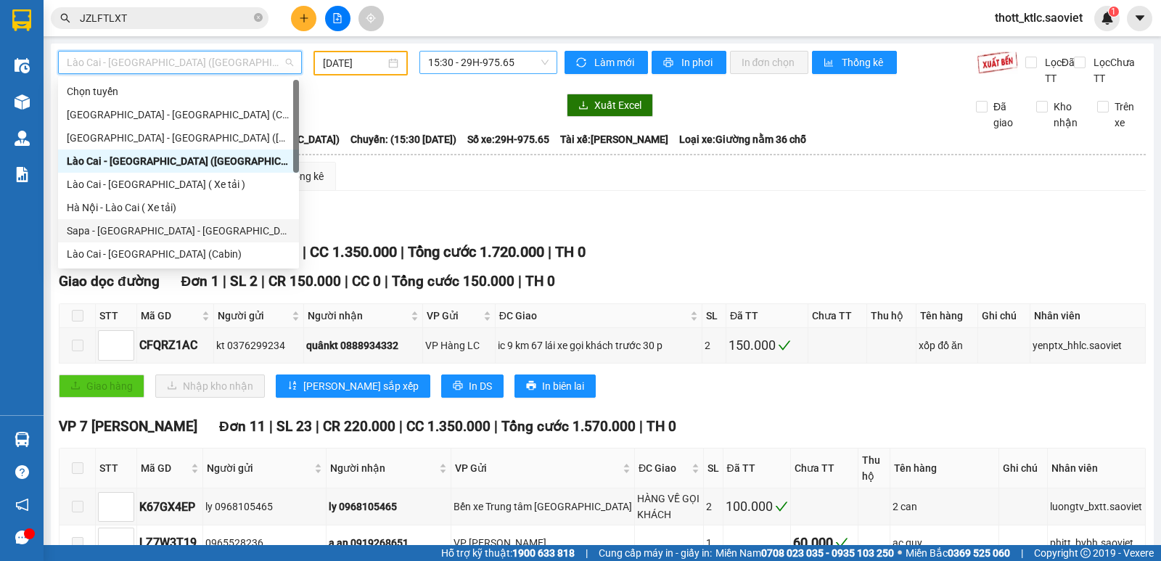
click at [155, 230] on div "Sapa - [GEOGRAPHIC_DATA] - [GEOGRAPHIC_DATA] ([GEOGRAPHIC_DATA])" at bounding box center [178, 231] width 223 height 16
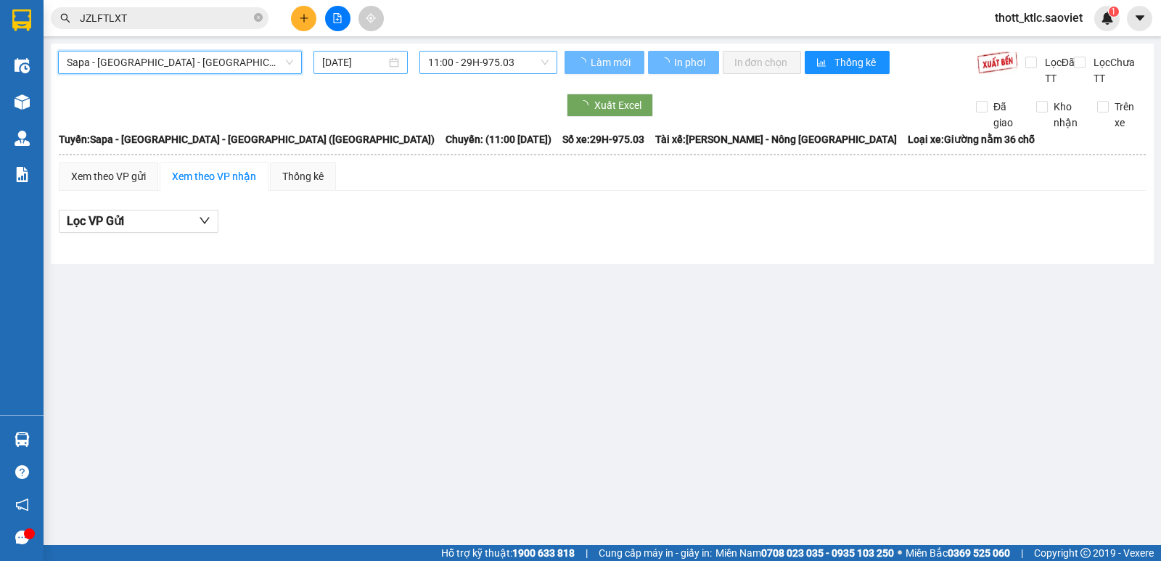
click at [361, 65] on input "[DATE]" at bounding box center [354, 62] width 65 height 16
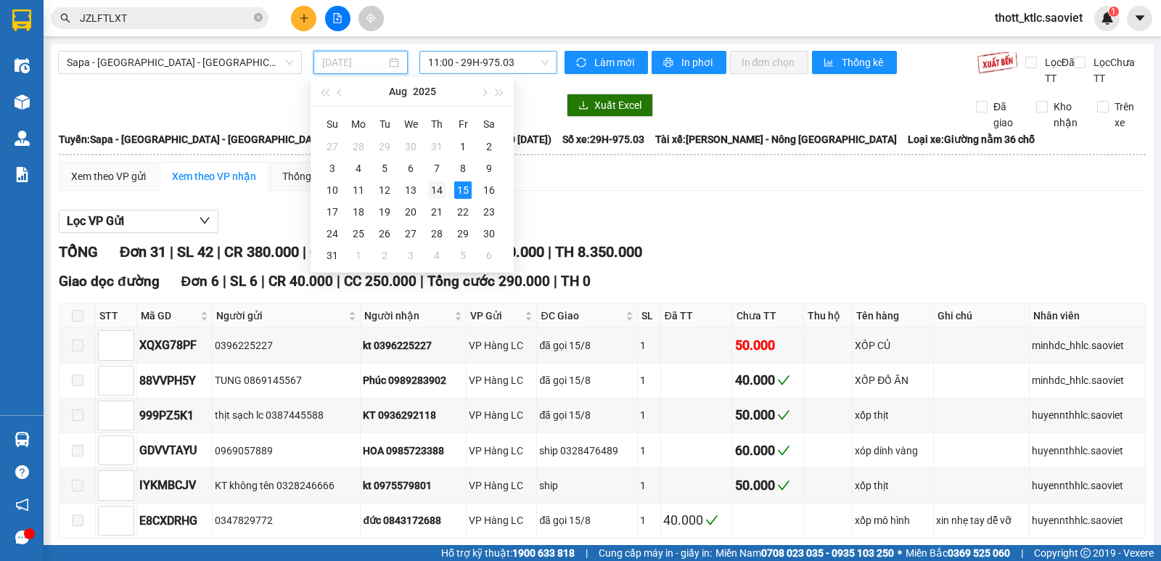
click at [434, 194] on div "14" at bounding box center [436, 189] width 17 height 17
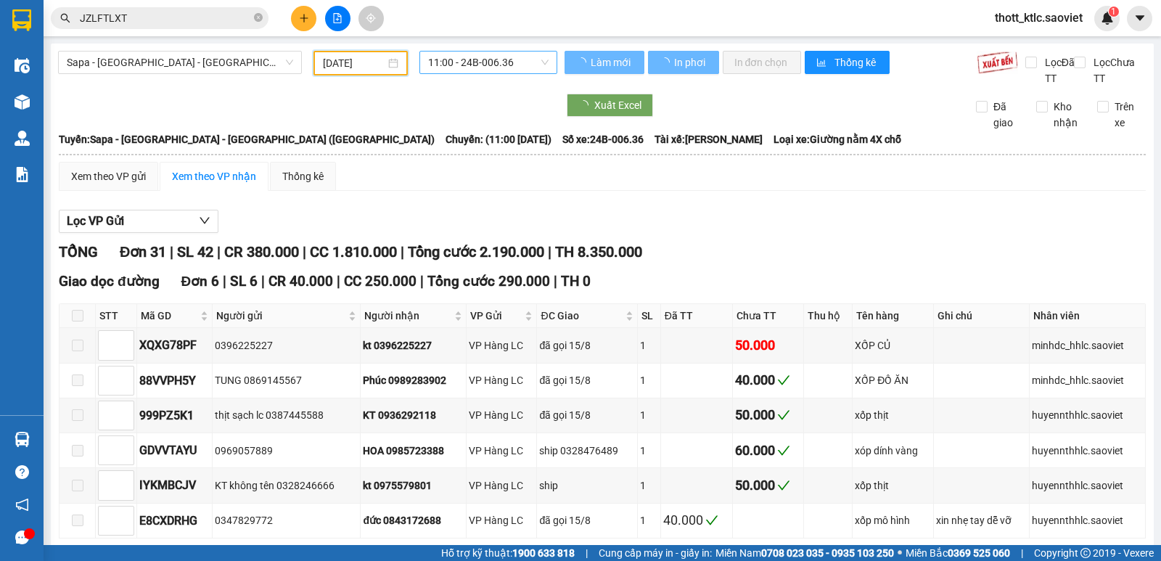
type input "[DATE]"
click at [495, 59] on span "11:00 - 24B-006.36" at bounding box center [488, 63] width 120 height 22
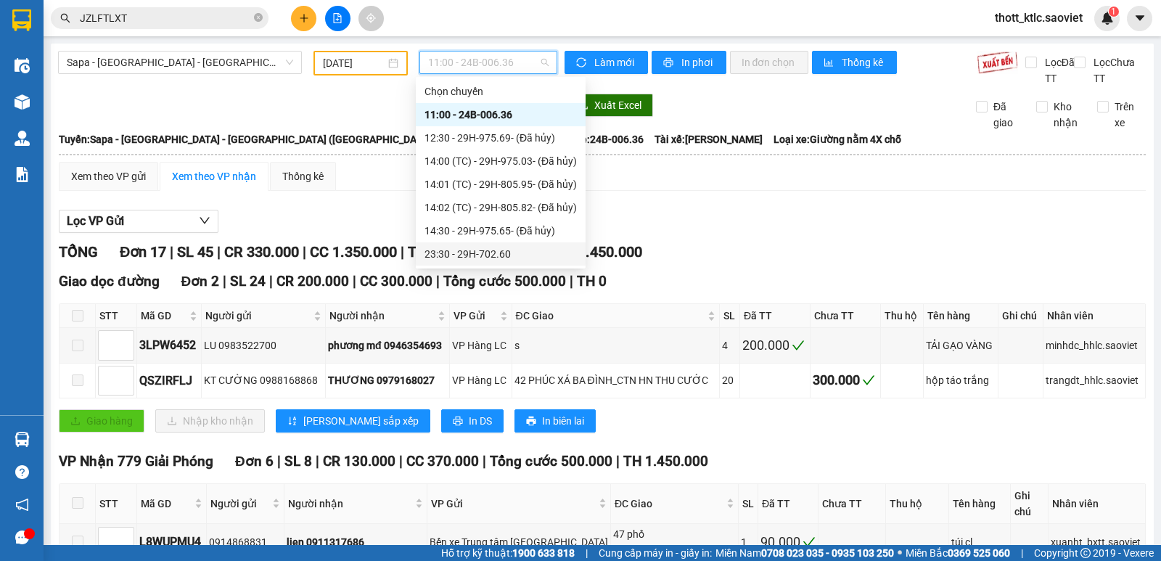
click at [472, 254] on div "23:30 - 29H-702.60" at bounding box center [500, 254] width 152 height 16
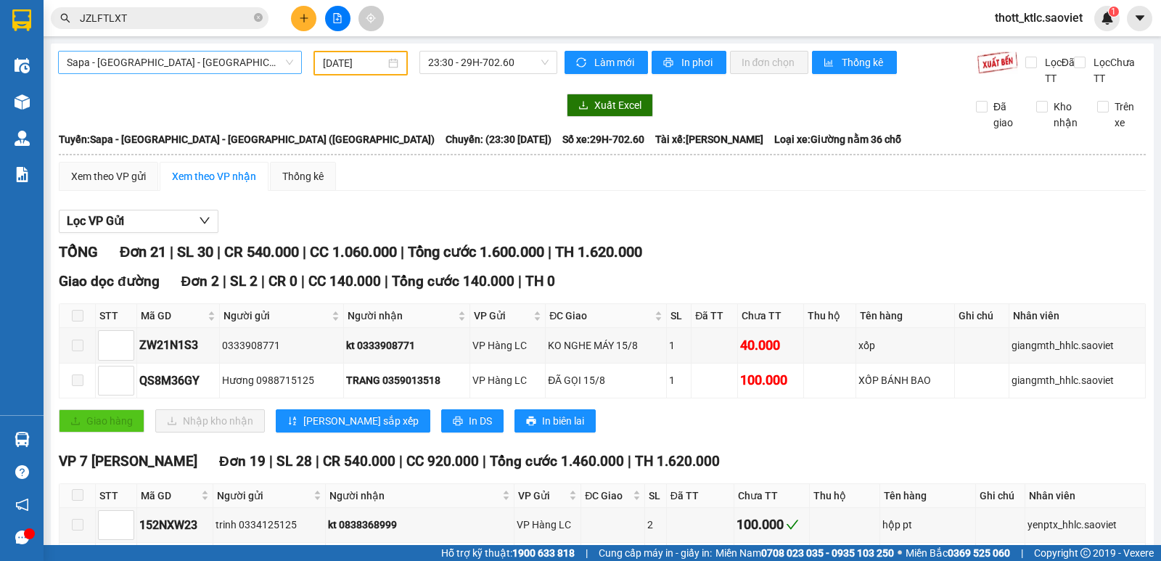
drag, startPoint x: 200, startPoint y: 75, endPoint x: 206, endPoint y: 69, distance: 8.7
click at [206, 69] on div "Sapa - [GEOGRAPHIC_DATA] - [GEOGRAPHIC_DATA] ([GEOGRAPHIC_DATA])" at bounding box center [179, 63] width 255 height 25
click at [225, 60] on span "Sapa - [GEOGRAPHIC_DATA] - [GEOGRAPHIC_DATA] ([GEOGRAPHIC_DATA])" at bounding box center [180, 63] width 226 height 22
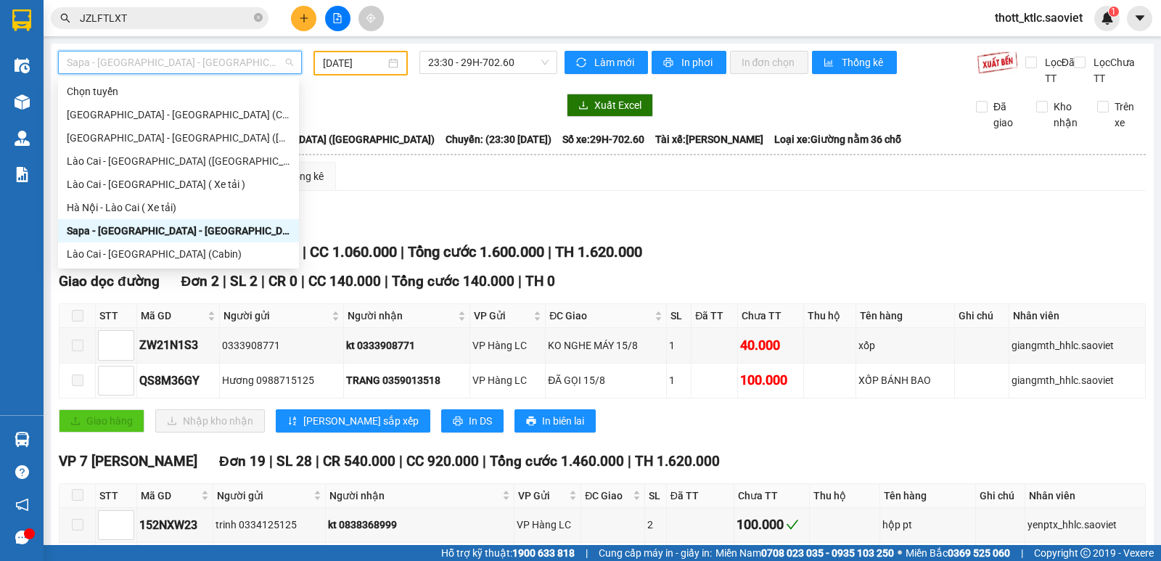
scroll to position [116, 0]
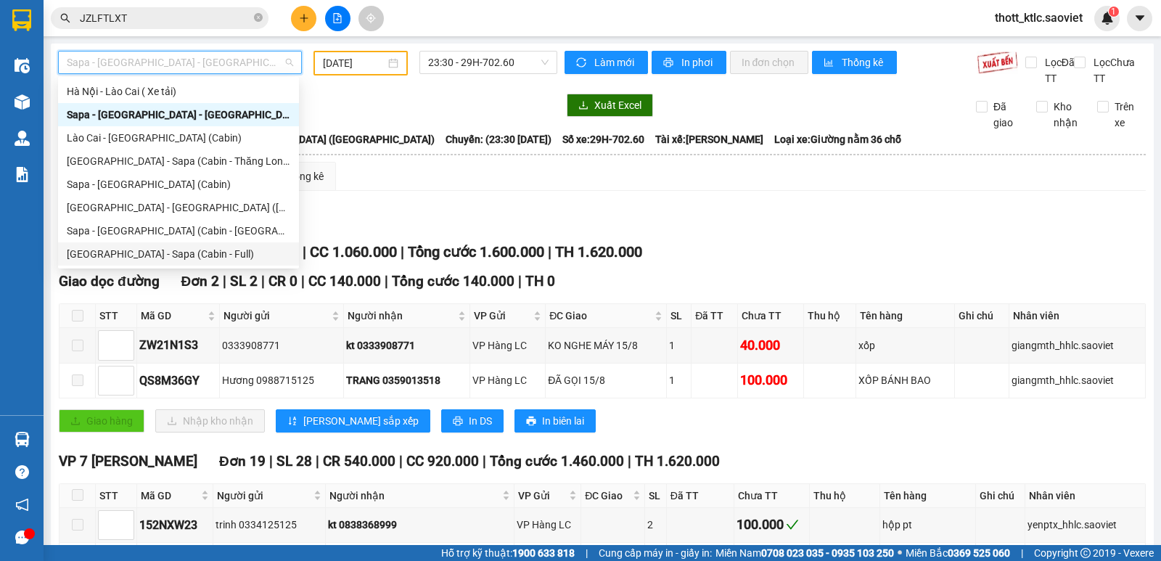
click at [128, 251] on div "[GEOGRAPHIC_DATA] - Sapa (Cabin - Full)" at bounding box center [178, 254] width 223 height 16
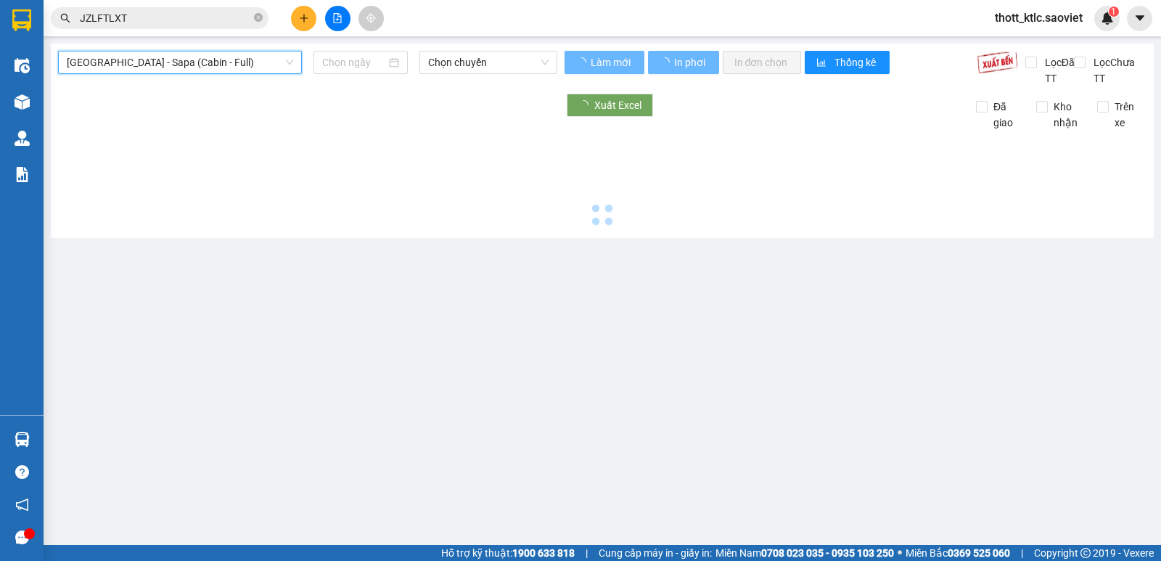
type input "[DATE]"
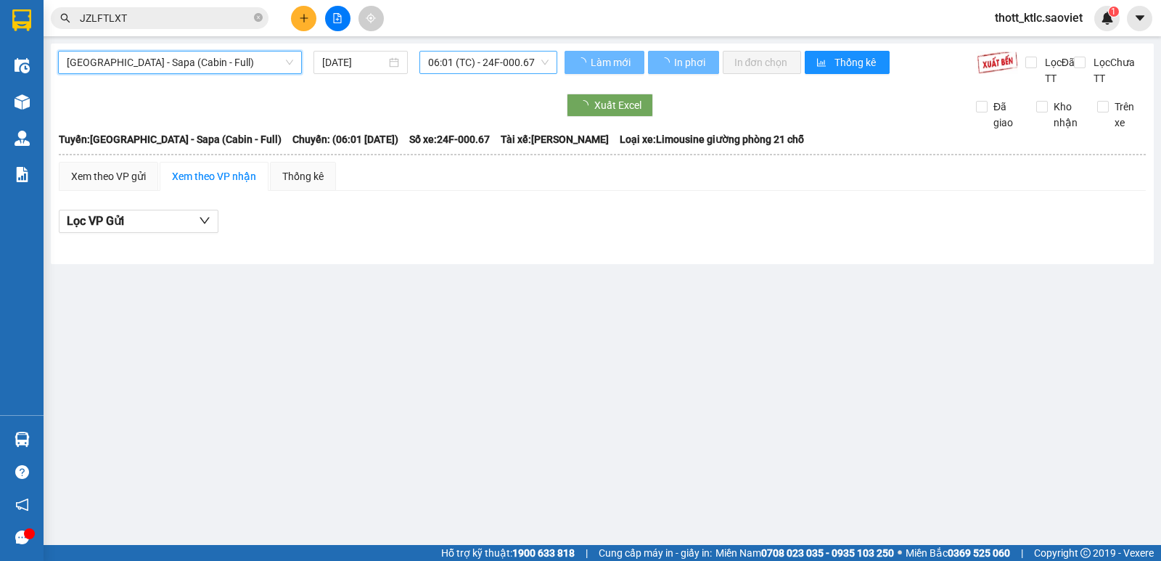
click at [489, 62] on span "06:01 (TC) - 24F-000.67" at bounding box center [488, 63] width 120 height 22
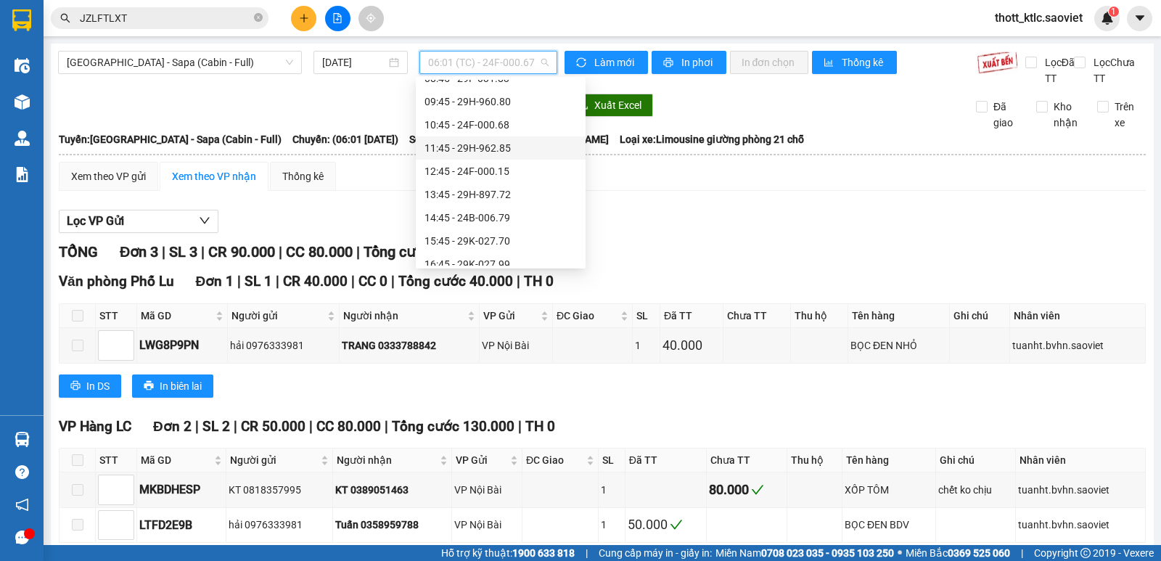
scroll to position [153, 0]
click at [472, 194] on div "14:45 - 24B-006.79" at bounding box center [500, 194] width 152 height 16
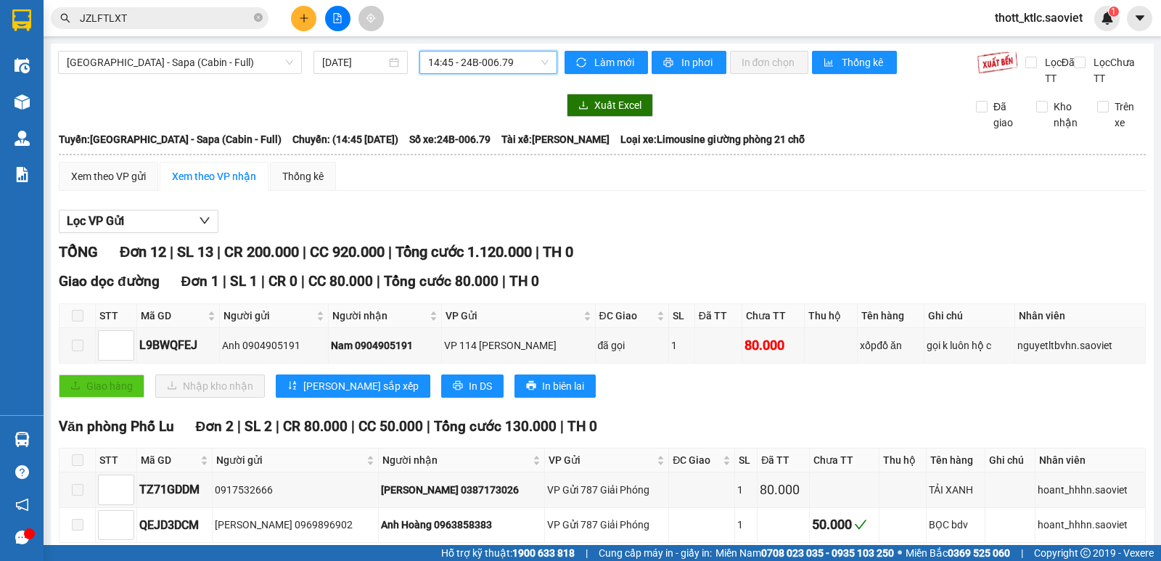
click at [521, 60] on span "14:45 - 24B-006.79" at bounding box center [488, 63] width 120 height 22
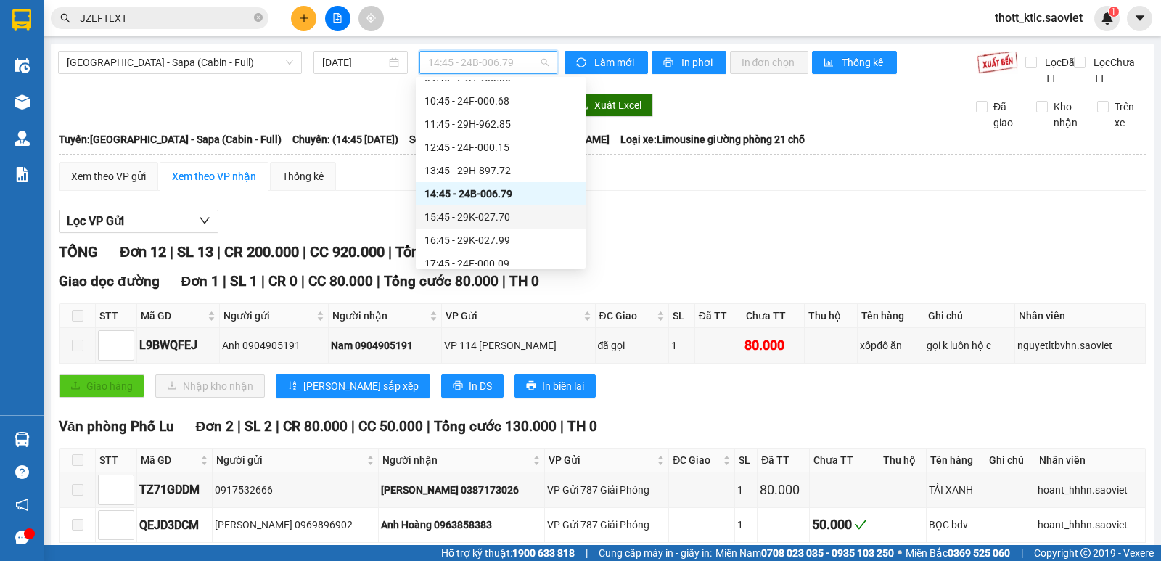
click at [496, 216] on div "15:45 - 29K-027.70" at bounding box center [500, 217] width 152 height 16
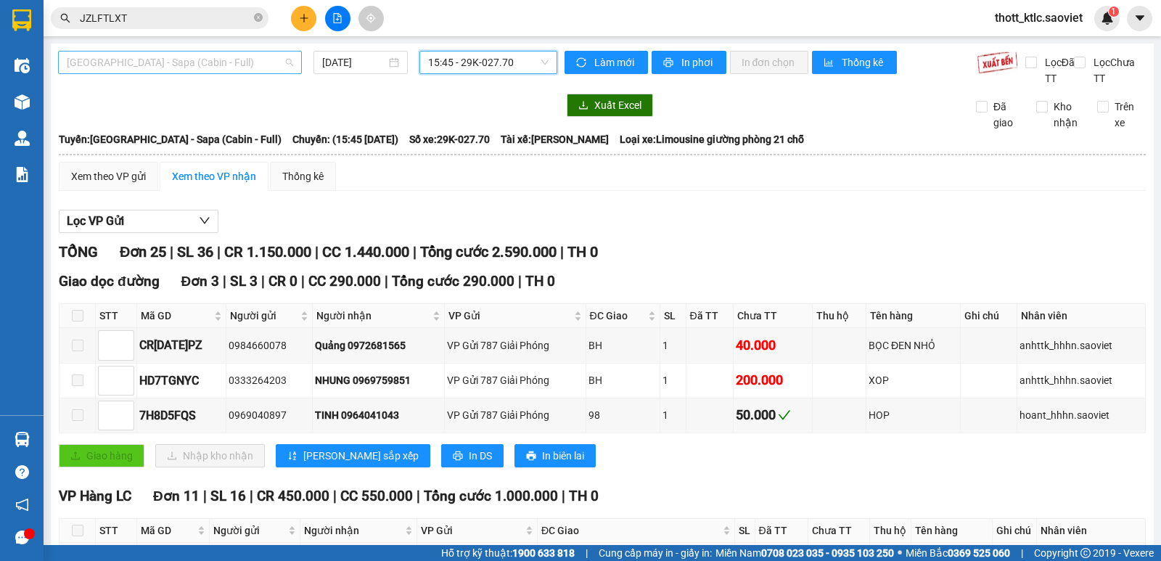
click at [250, 59] on span "[GEOGRAPHIC_DATA] - Sapa (Cabin - Full)" at bounding box center [180, 63] width 226 height 22
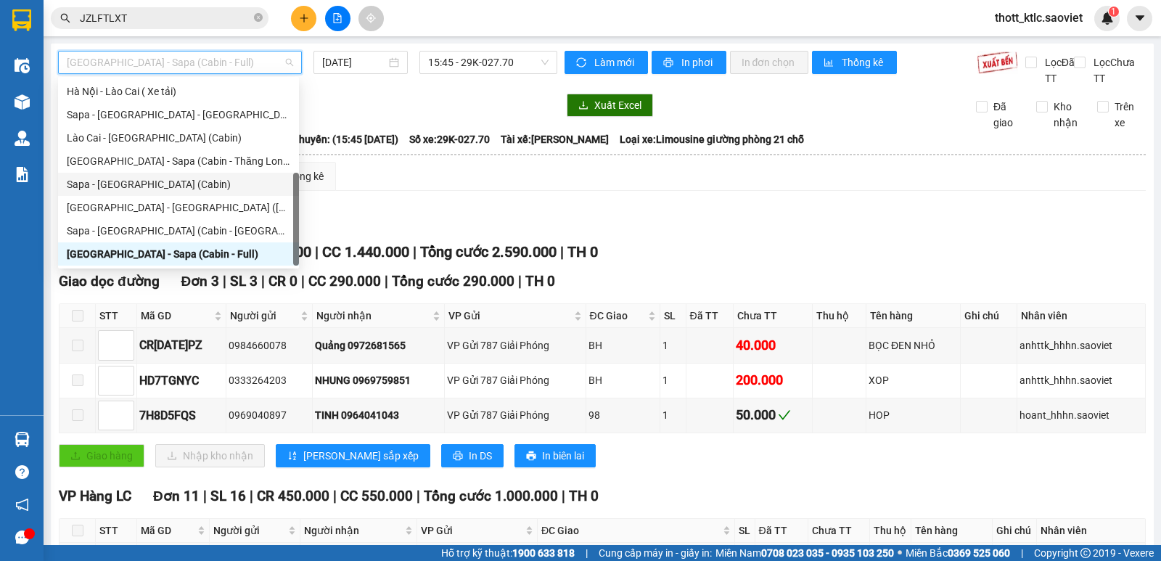
click at [119, 184] on div "Sapa - [GEOGRAPHIC_DATA] (Cabin)" at bounding box center [178, 184] width 223 height 16
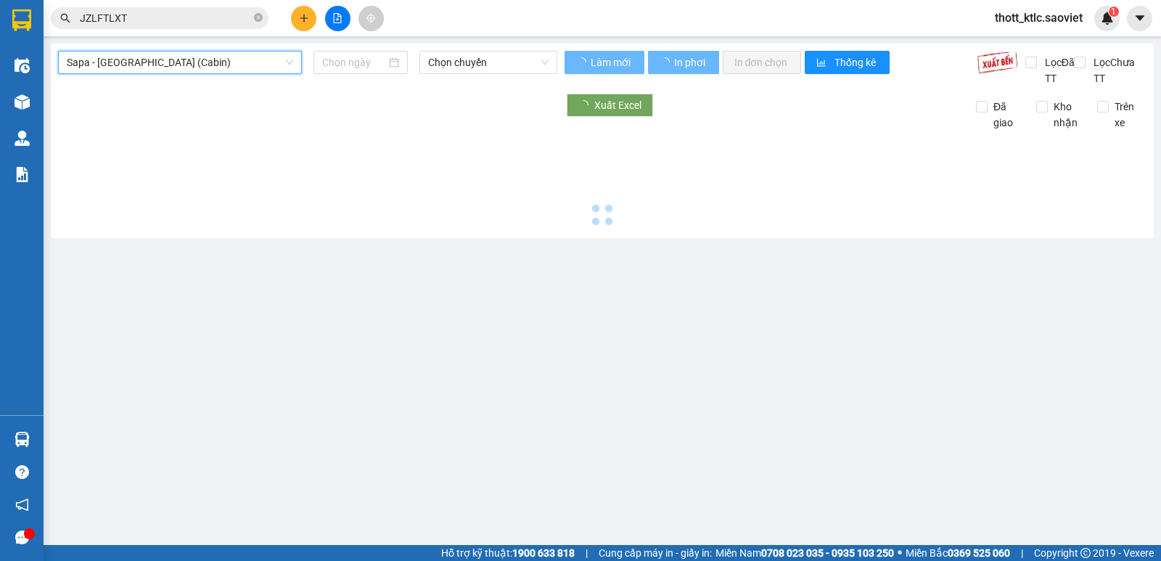
type input "[DATE]"
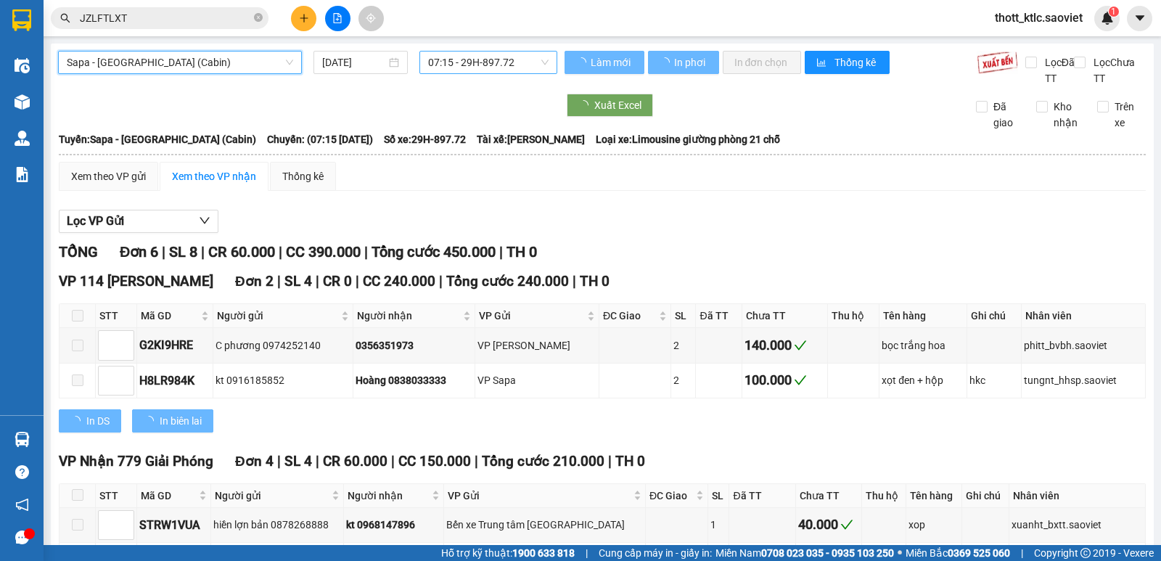
click at [472, 65] on span "07:15 - 29H-897.72" at bounding box center [488, 63] width 120 height 22
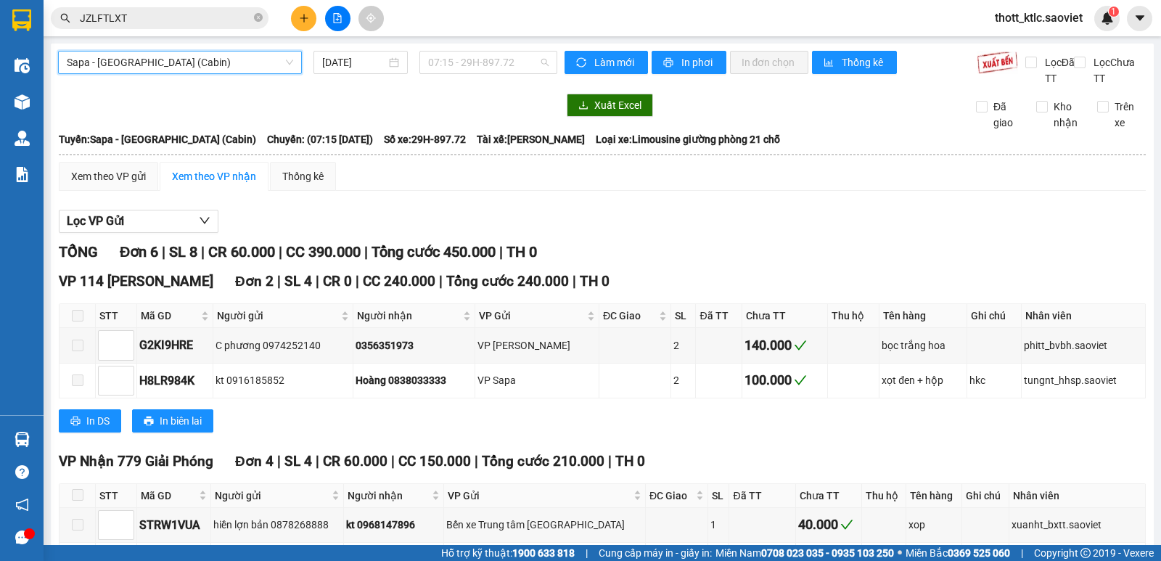
scroll to position [23, 0]
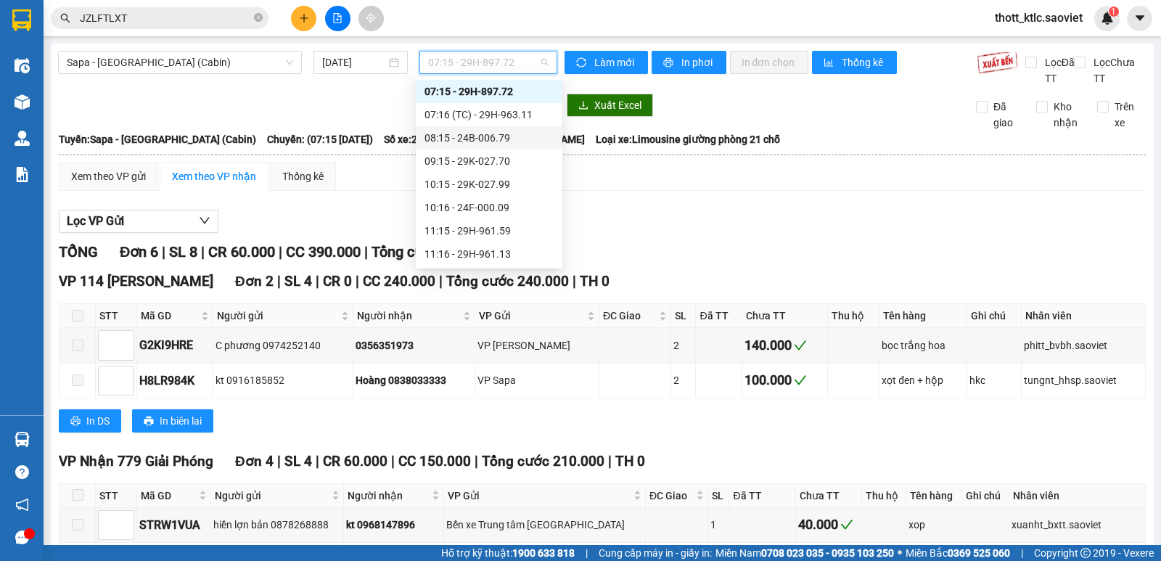
click at [495, 141] on div "08:15 - 24B-006.79" at bounding box center [488, 138] width 129 height 16
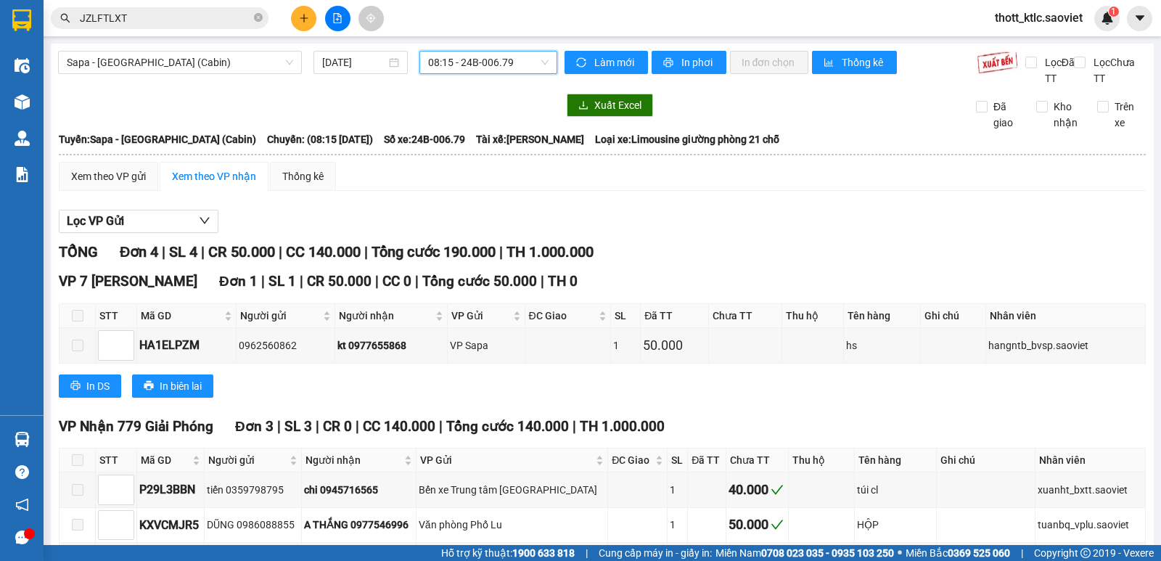
drag, startPoint x: 525, startPoint y: 52, endPoint x: 524, endPoint y: 64, distance: 12.4
click at [524, 52] on span "08:15 - 24B-006.79" at bounding box center [488, 63] width 120 height 22
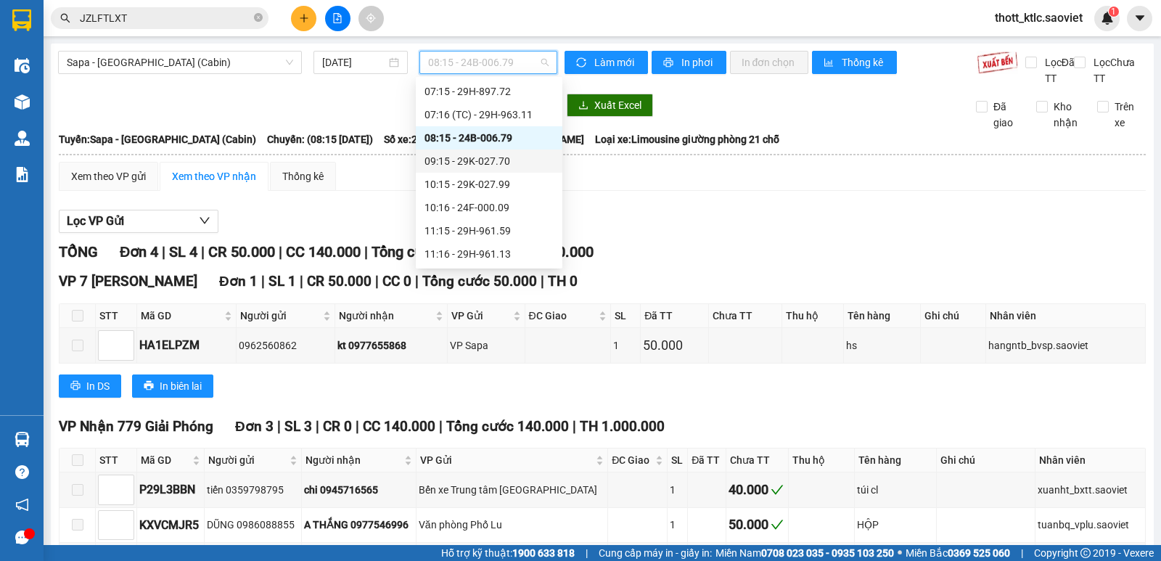
click at [473, 157] on div "09:15 - 29K-027.70" at bounding box center [488, 161] width 129 height 16
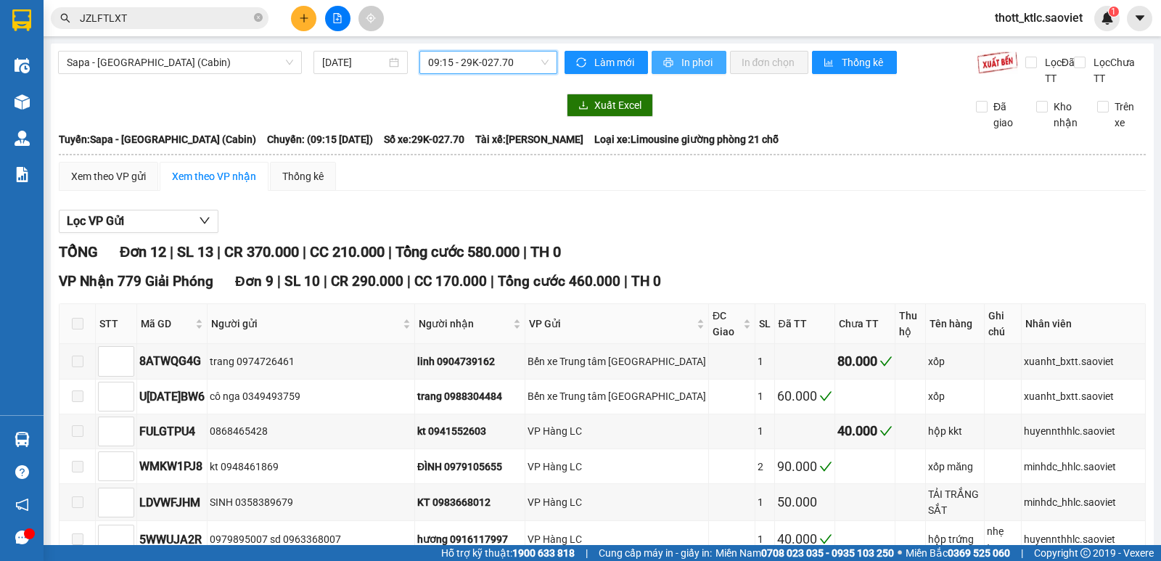
click at [687, 57] on span "In phơi" at bounding box center [697, 62] width 33 height 16
